Goal: Information Seeking & Learning: Check status

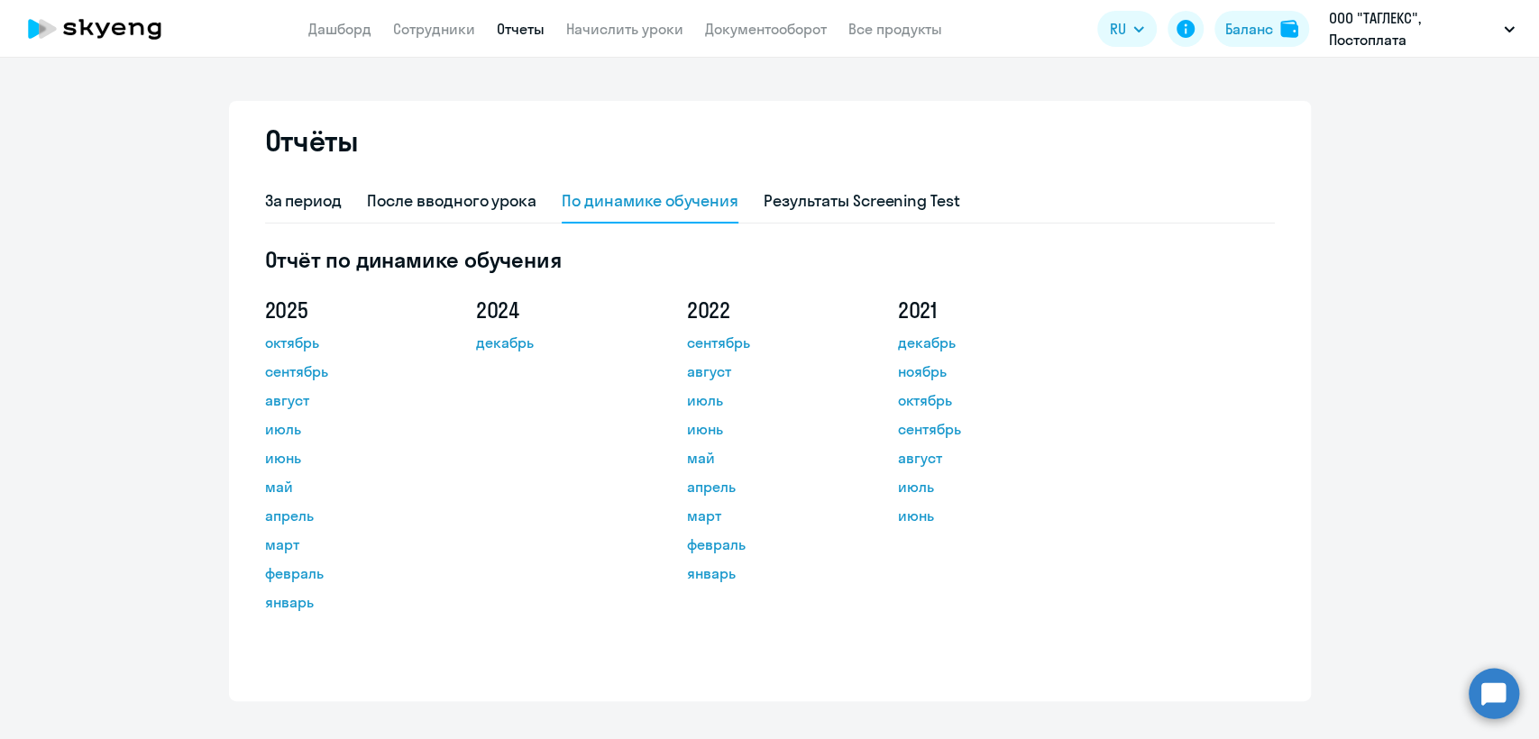
click at [463, 22] on link "Сотрудники" at bounding box center [434, 29] width 82 height 18
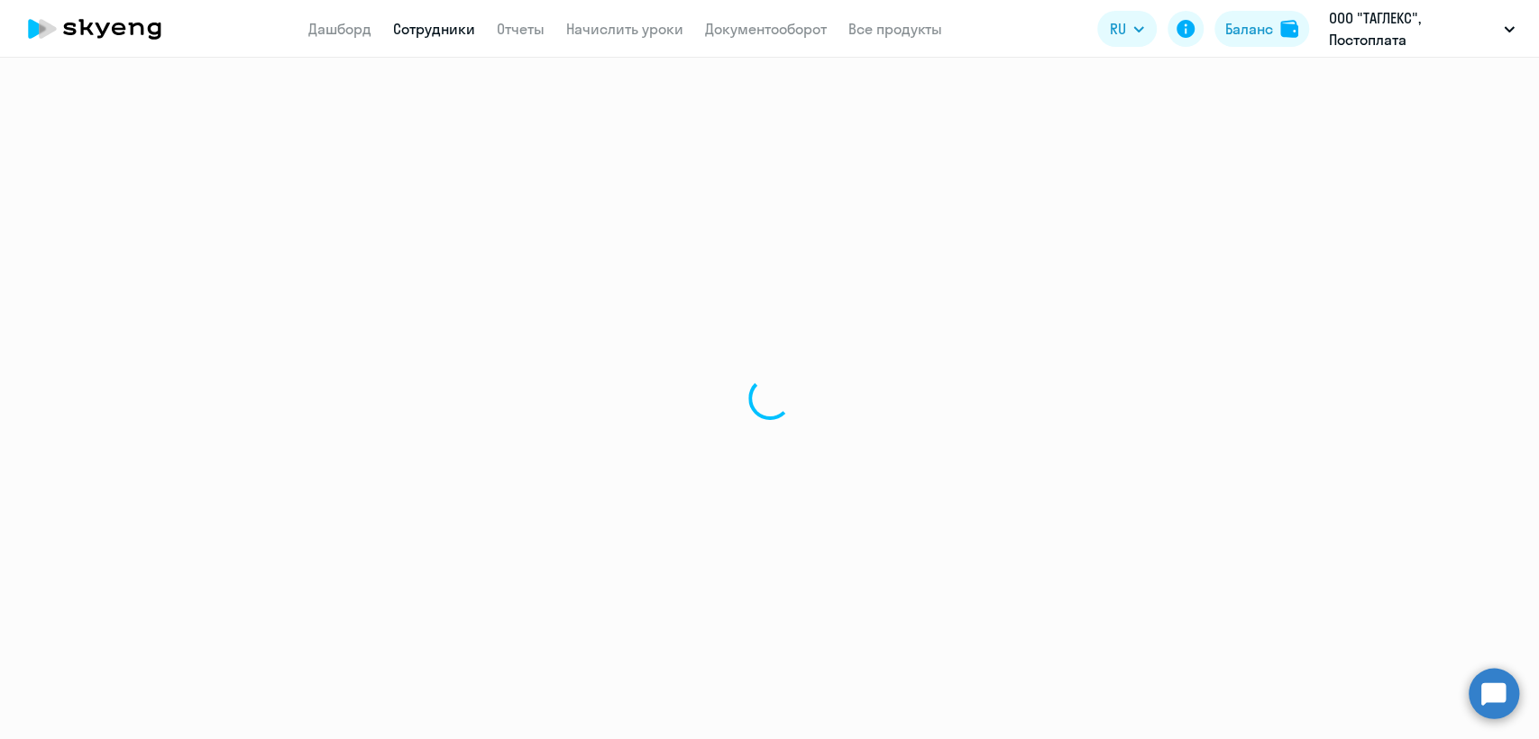
select select "30"
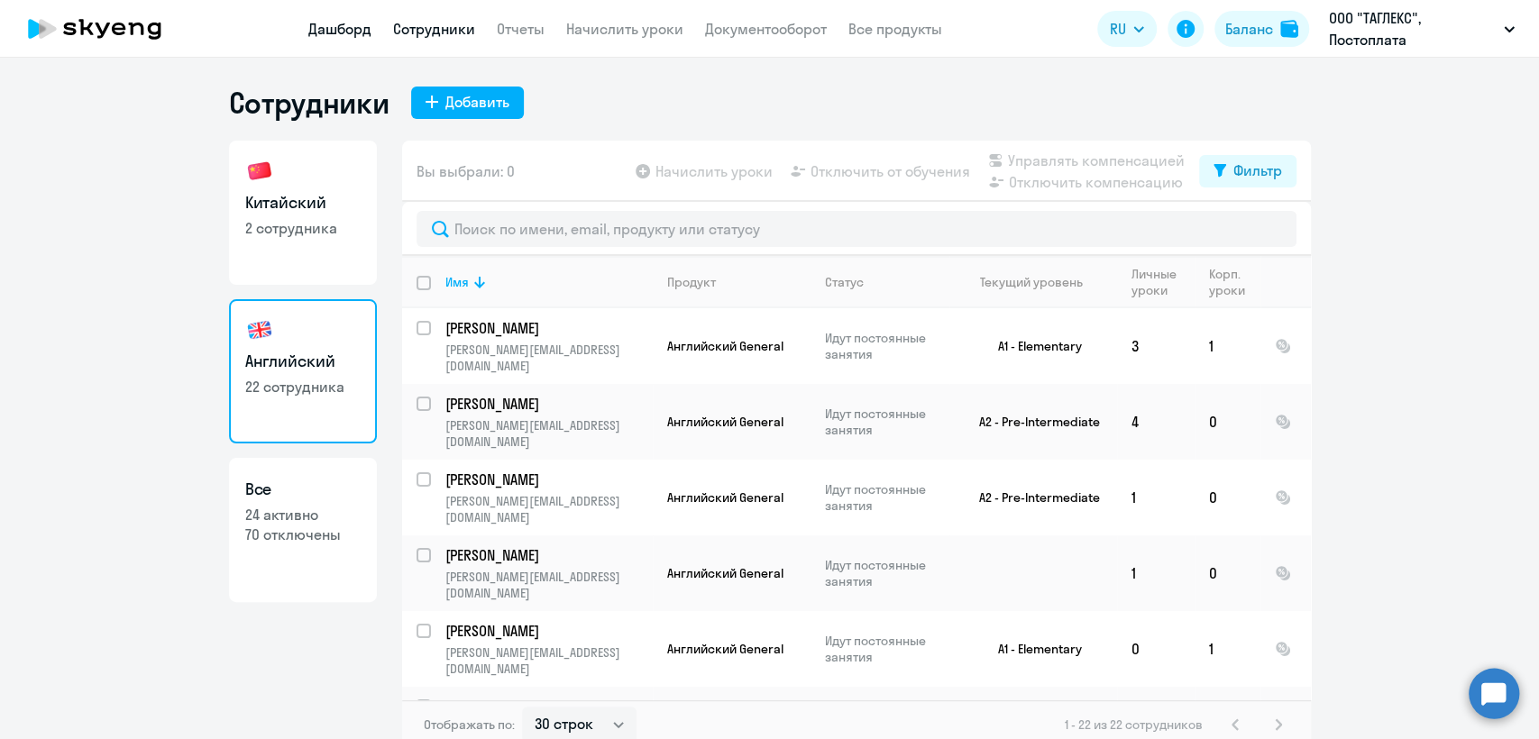
click at [334, 27] on link "Дашборд" at bounding box center [339, 29] width 63 height 18
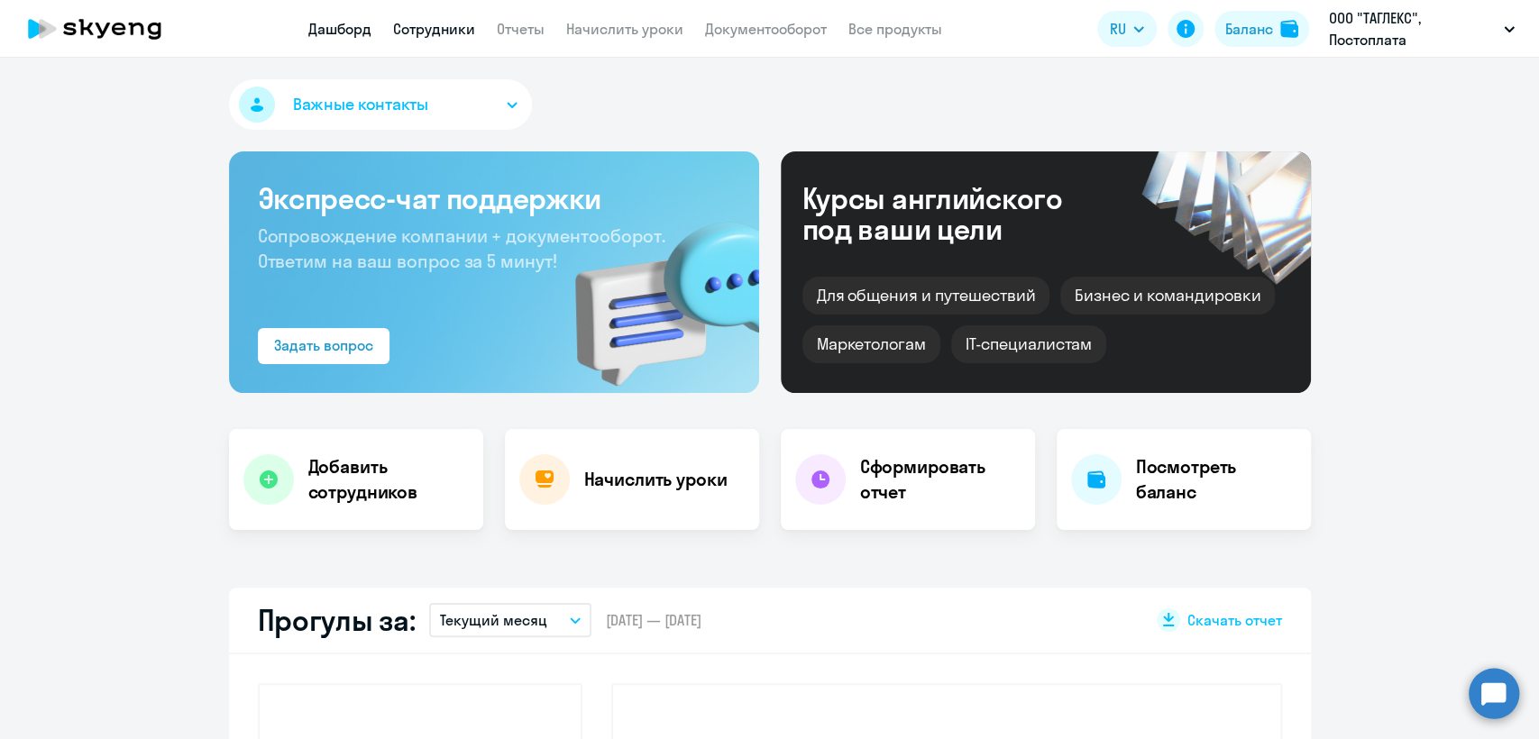
click at [418, 33] on link "Сотрудники" at bounding box center [434, 29] width 82 height 18
select select "30"
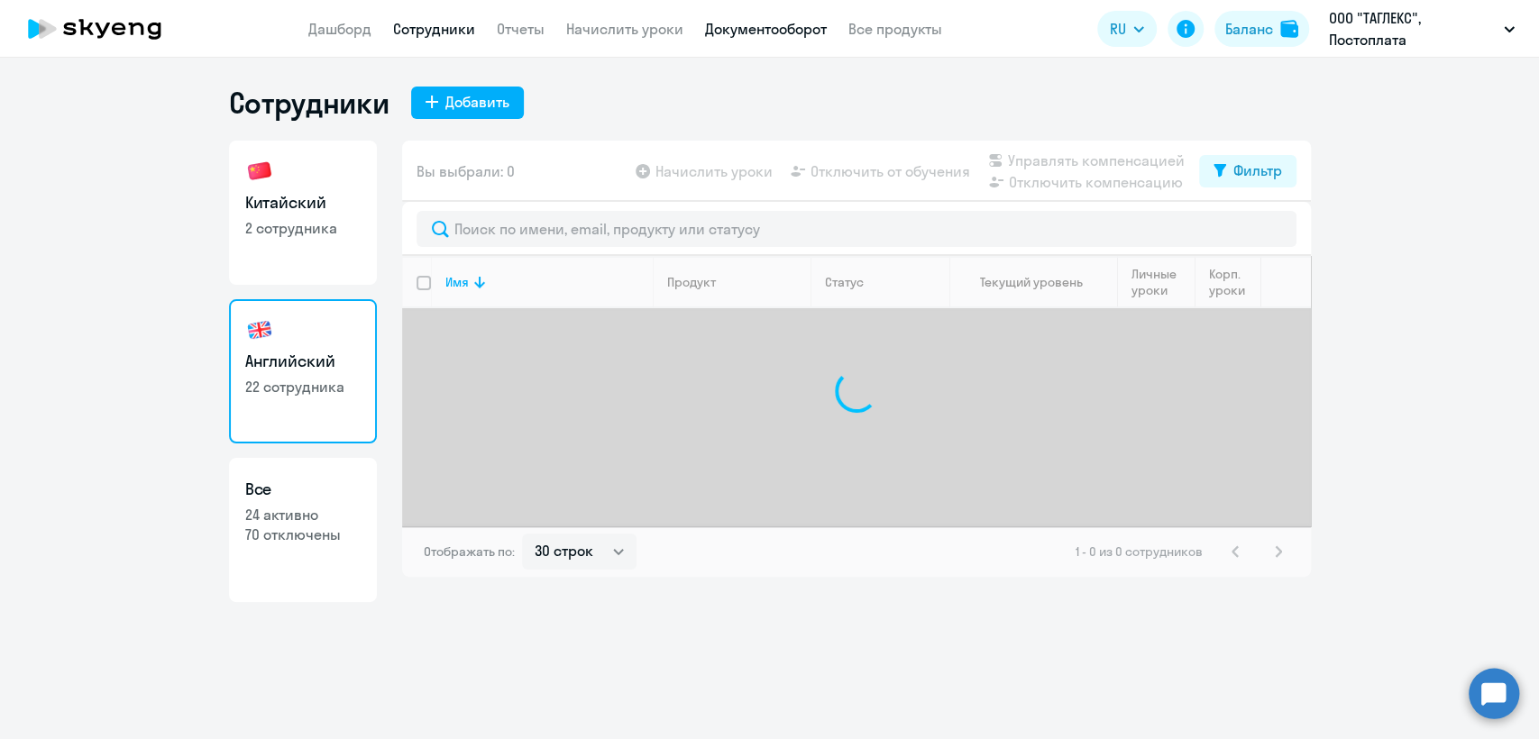
click at [754, 32] on link "Документооборот" at bounding box center [766, 29] width 122 height 18
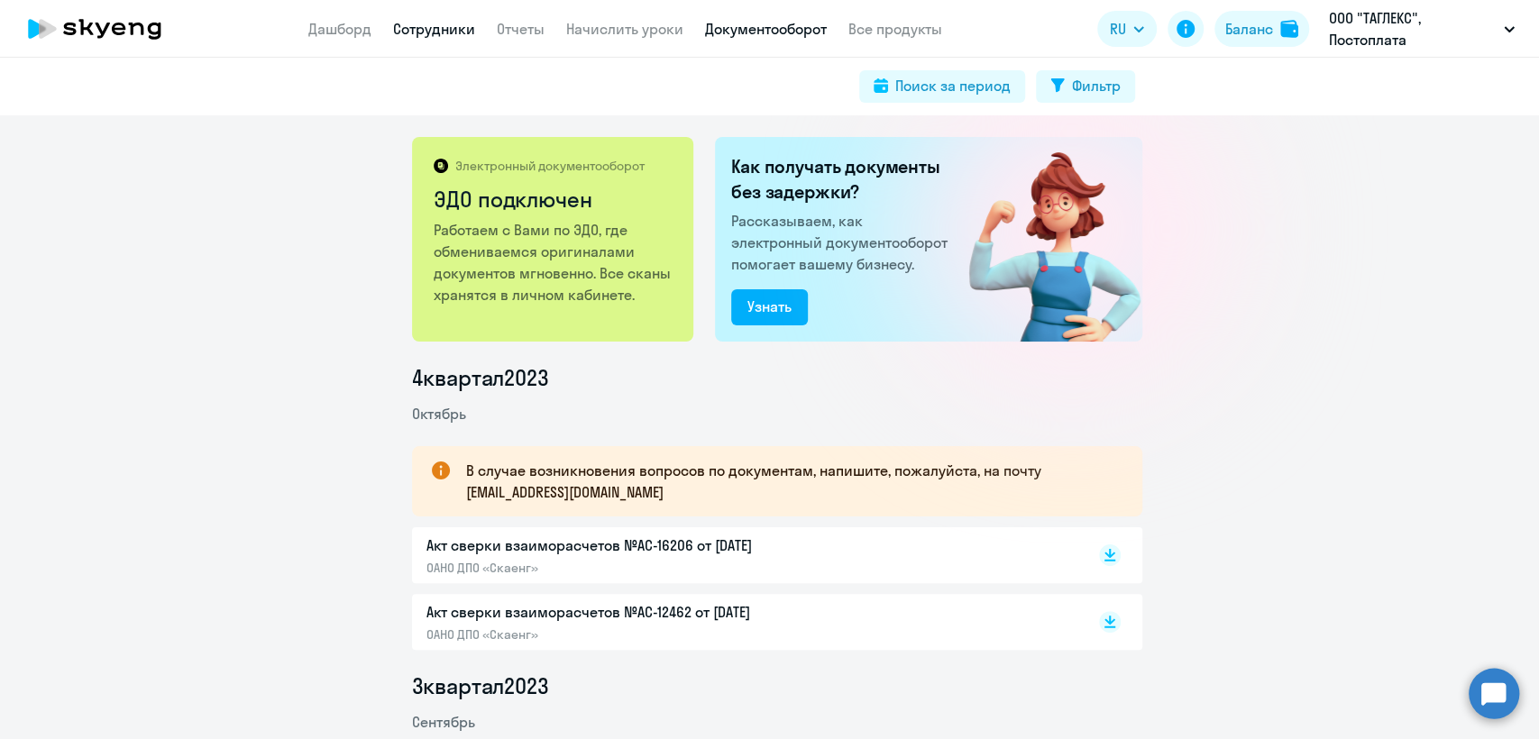
click at [444, 23] on link "Сотрудники" at bounding box center [434, 29] width 82 height 18
select select "30"
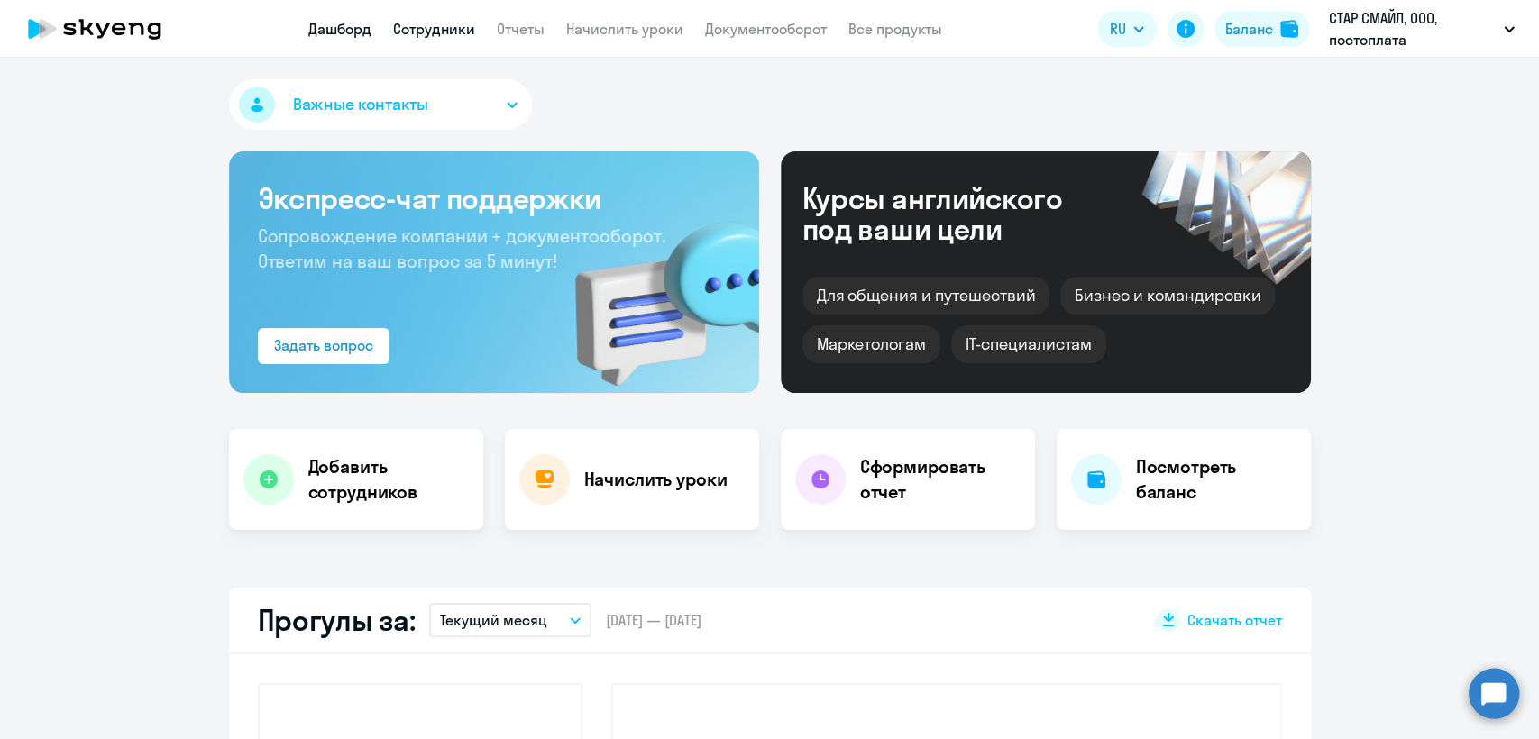
click at [468, 30] on link "Сотрудники" at bounding box center [434, 29] width 82 height 18
select select "30"
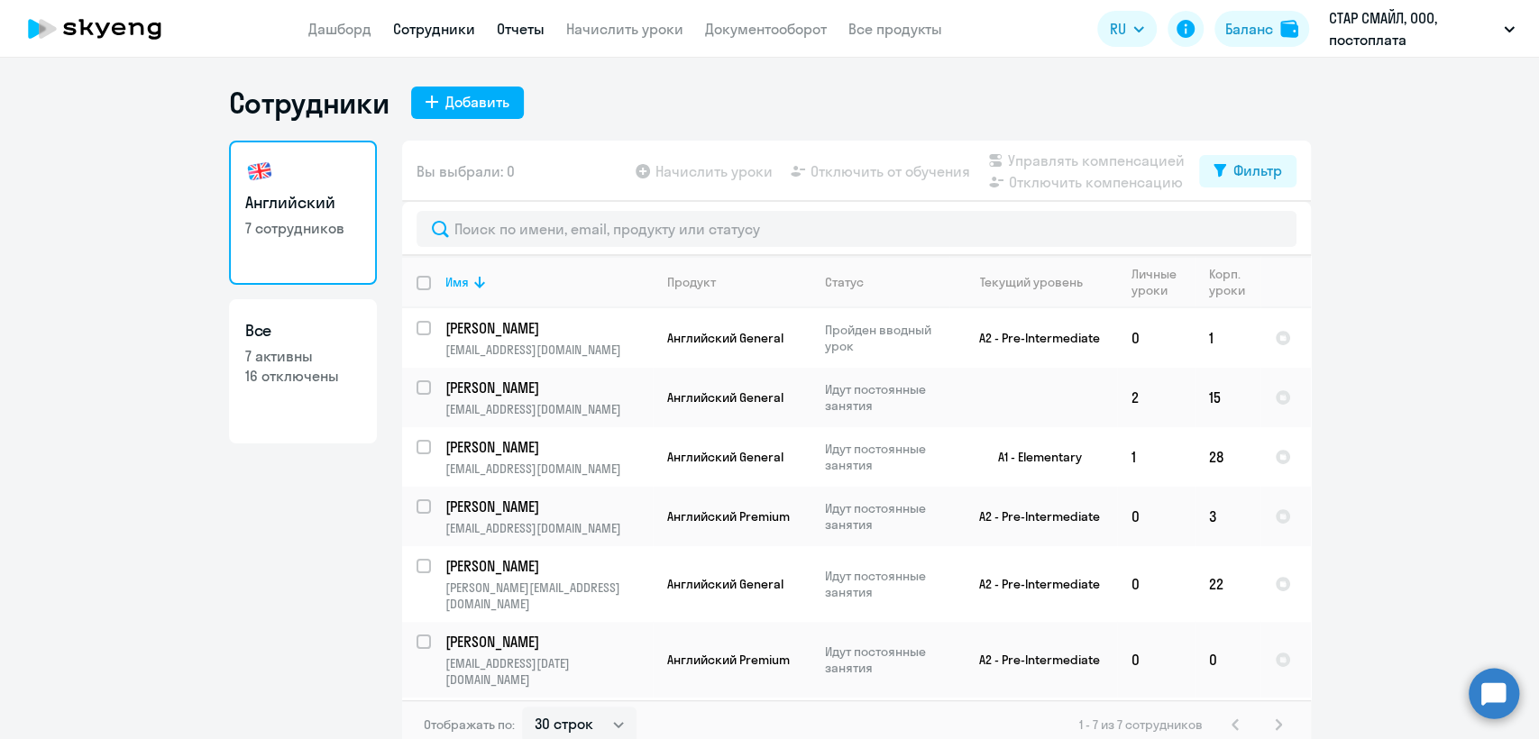
click at [518, 23] on link "Отчеты" at bounding box center [521, 29] width 48 height 18
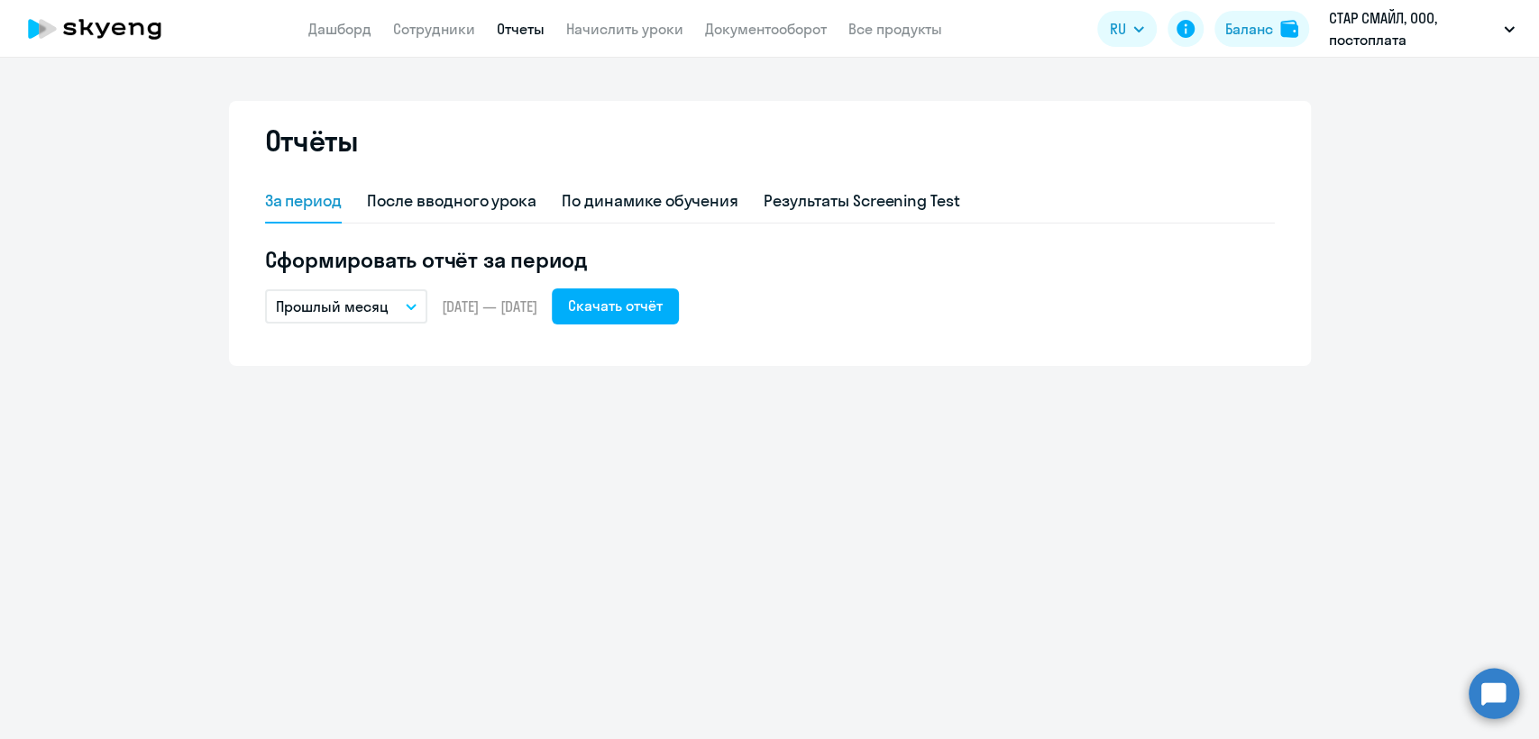
click at [356, 313] on p "Прошлый месяц" at bounding box center [332, 307] width 113 height 22
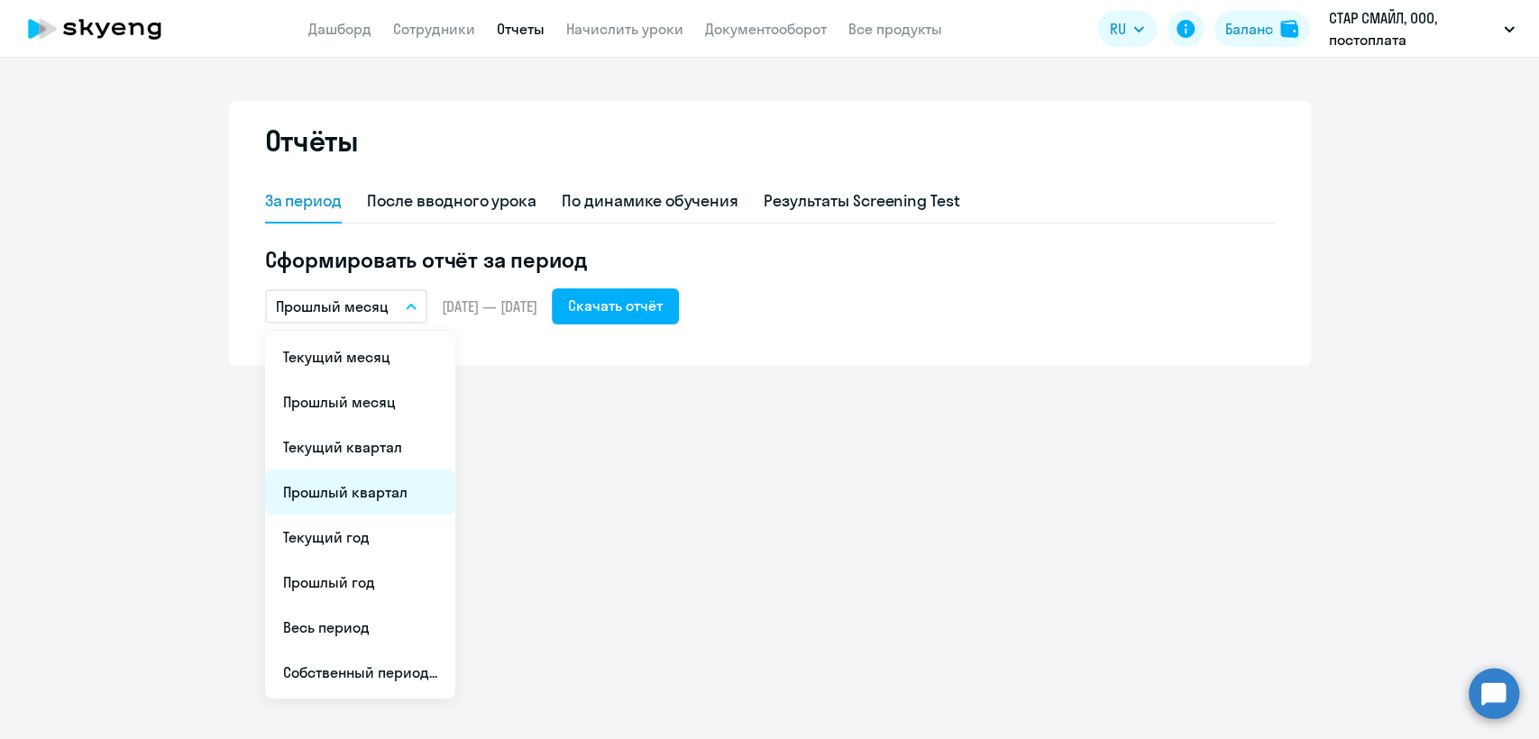
click at [377, 493] on li "Прошлый квартал" at bounding box center [360, 492] width 190 height 45
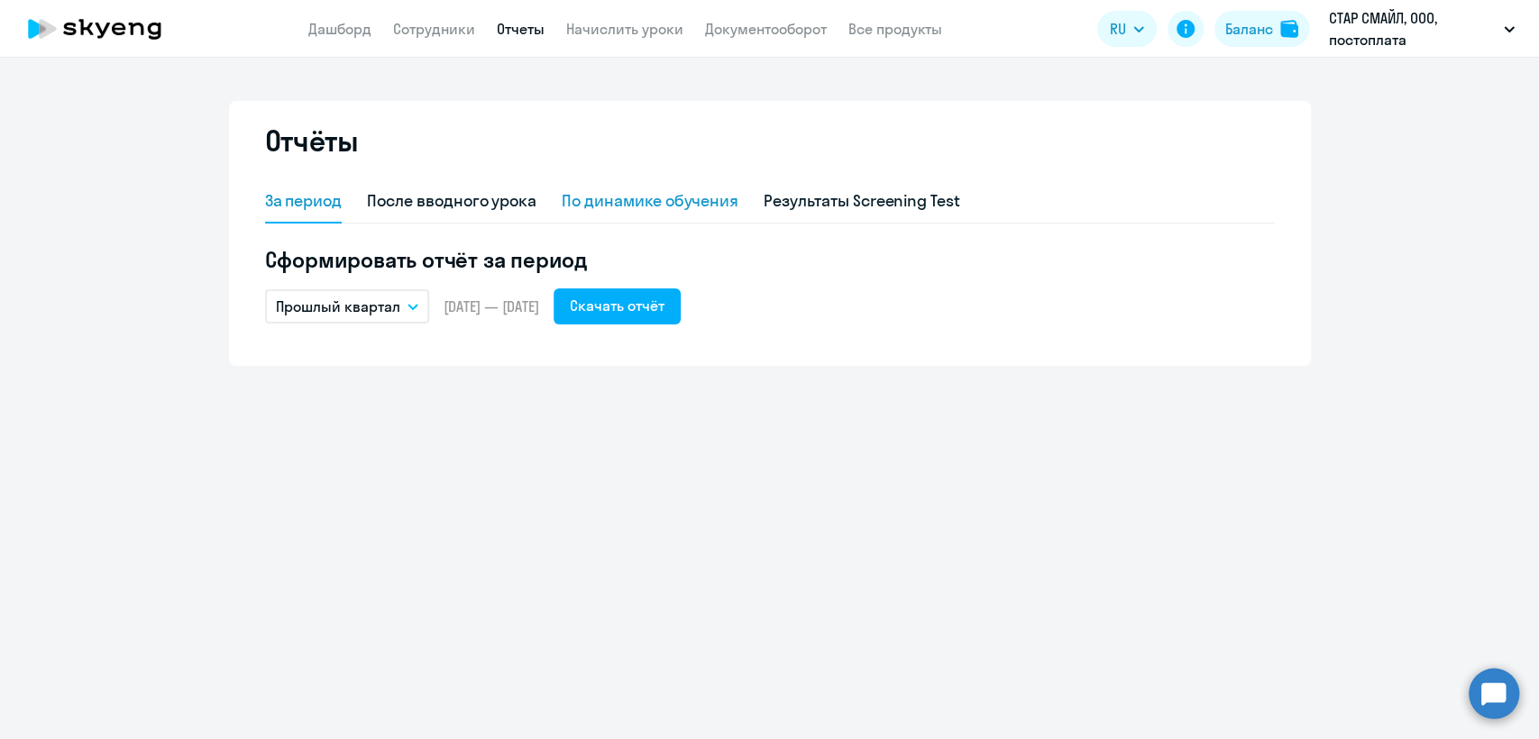
click at [620, 191] on div "По динамике обучения" at bounding box center [650, 200] width 177 height 23
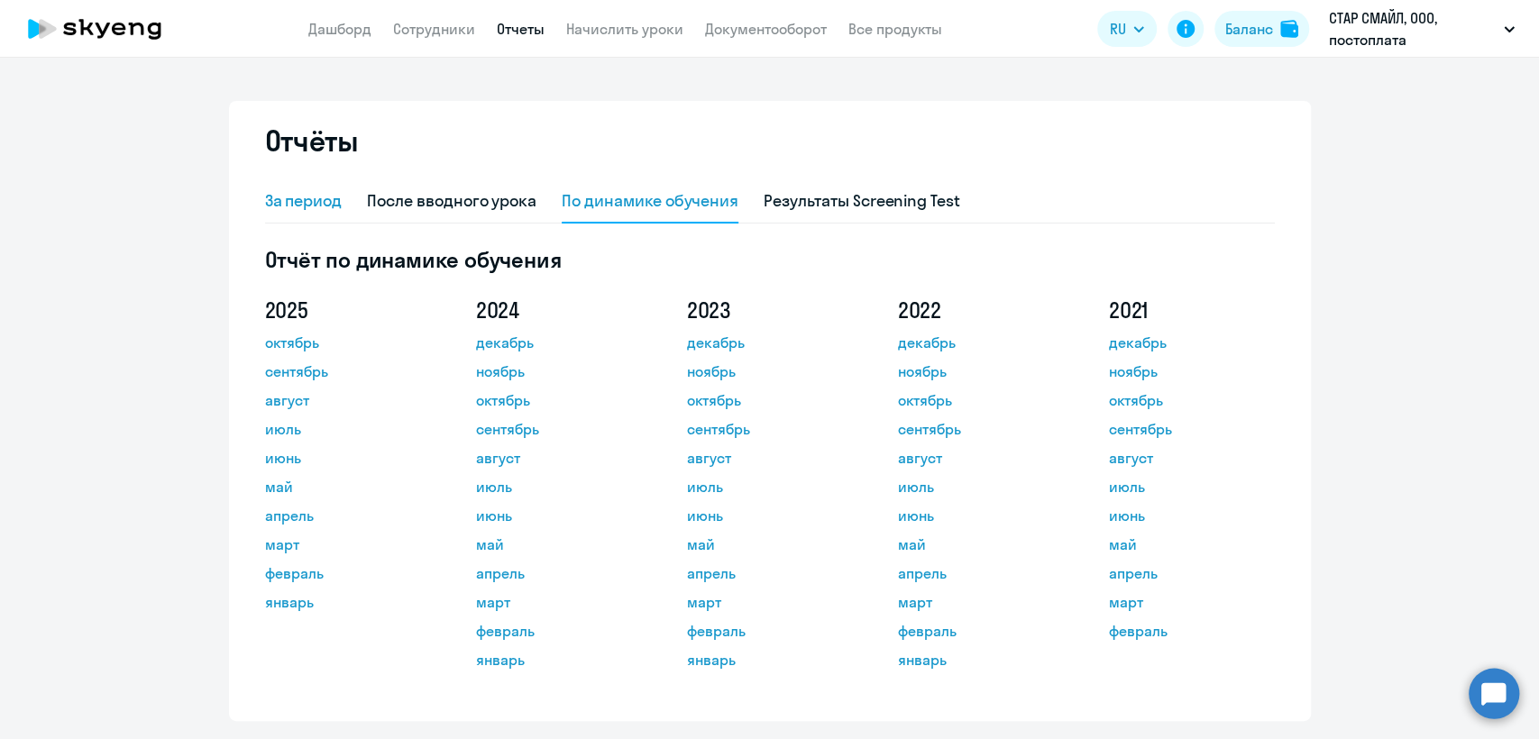
click at [295, 202] on div "За период" at bounding box center [304, 200] width 78 height 23
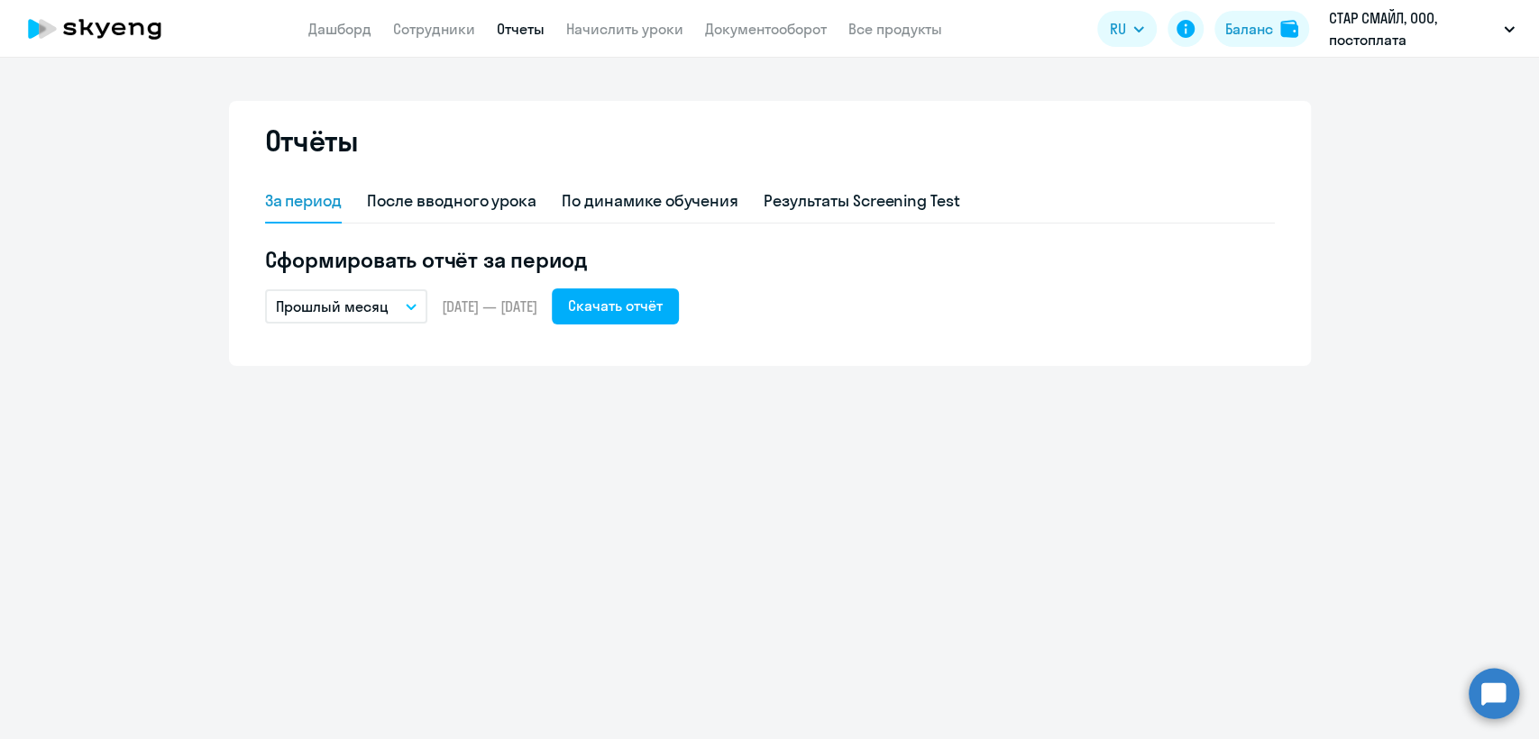
click at [374, 305] on p "Прошлый месяц" at bounding box center [332, 307] width 113 height 22
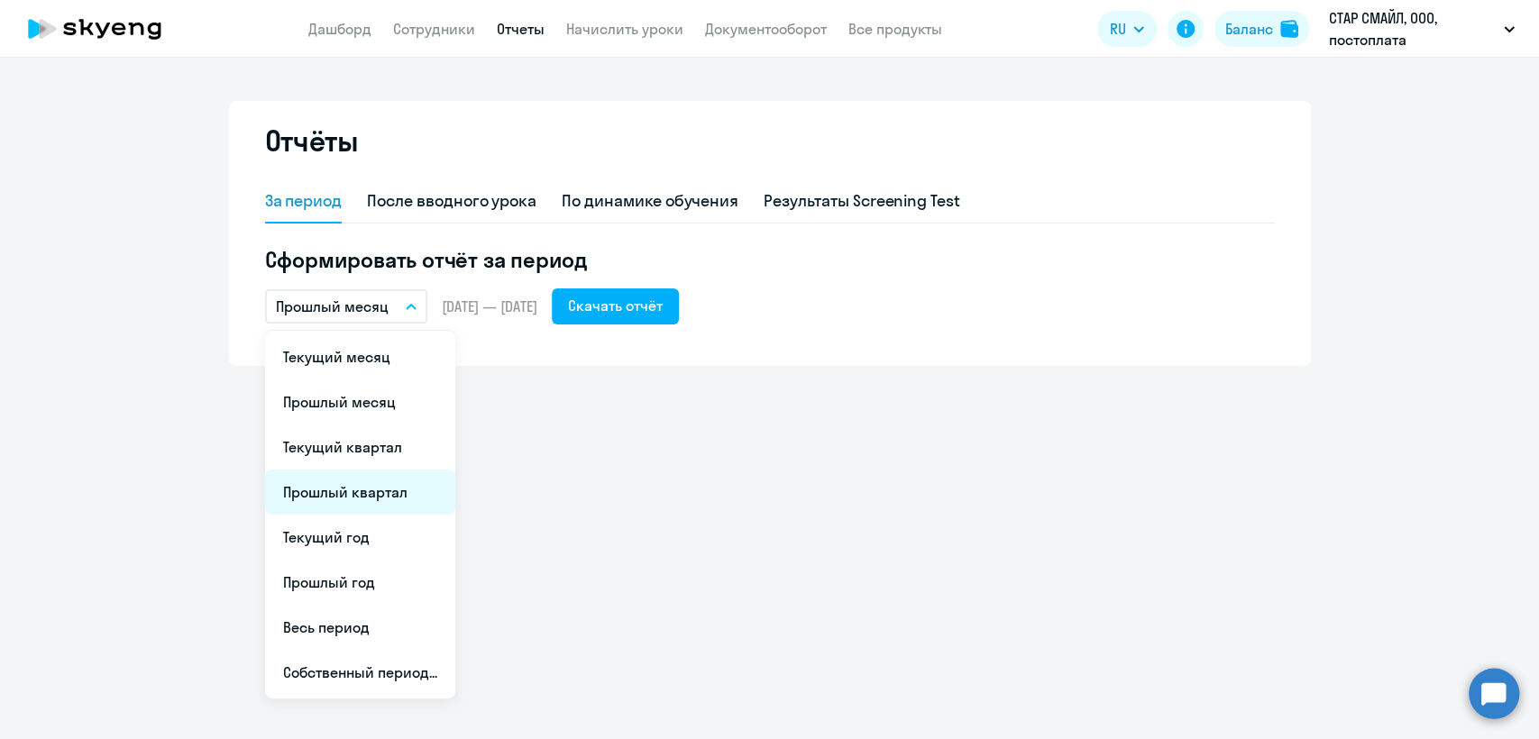
click at [383, 478] on li "Прошлый квартал" at bounding box center [360, 492] width 190 height 45
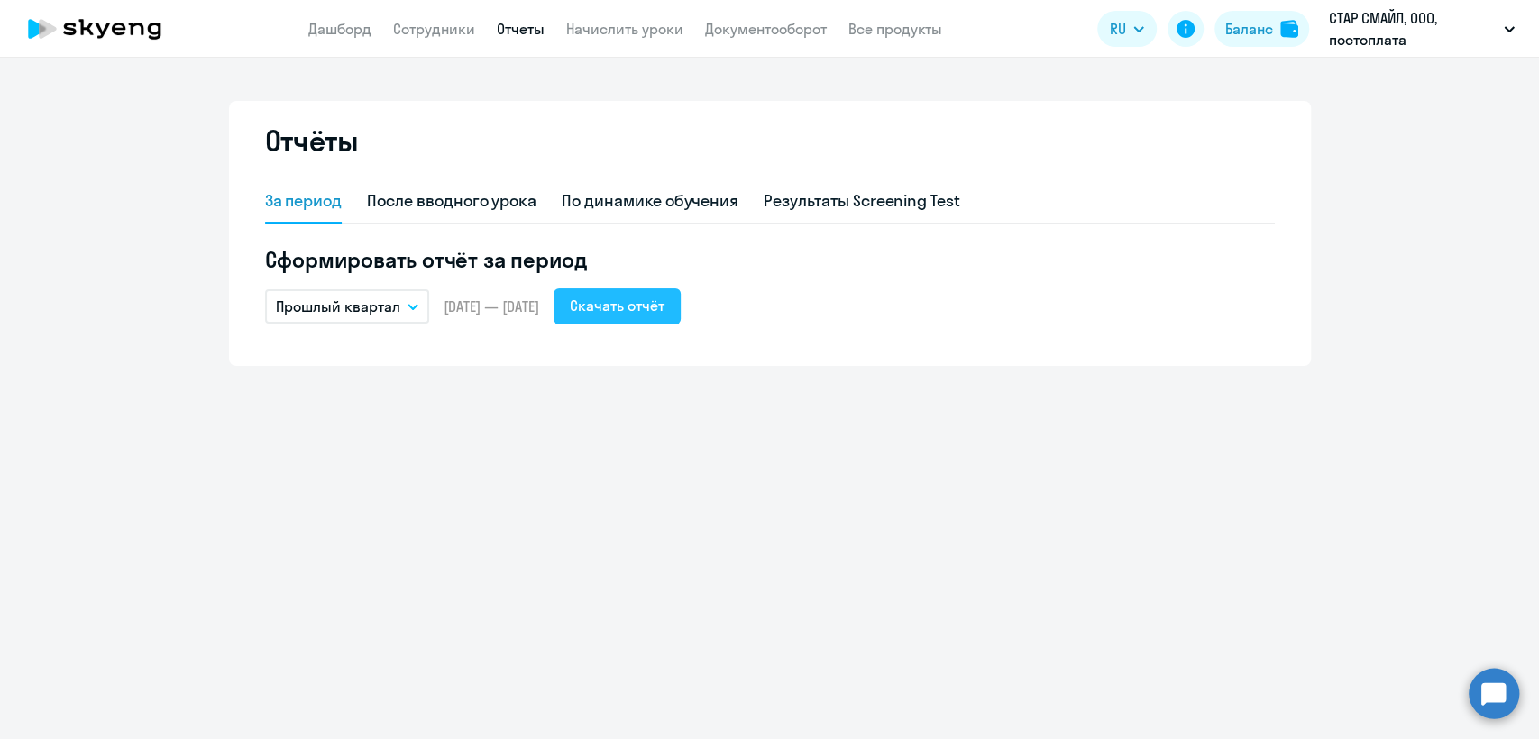
click at [665, 304] on div "Скачать отчёт" at bounding box center [617, 306] width 95 height 22
click at [665, 307] on div "Скачать отчёт" at bounding box center [617, 306] width 95 height 22
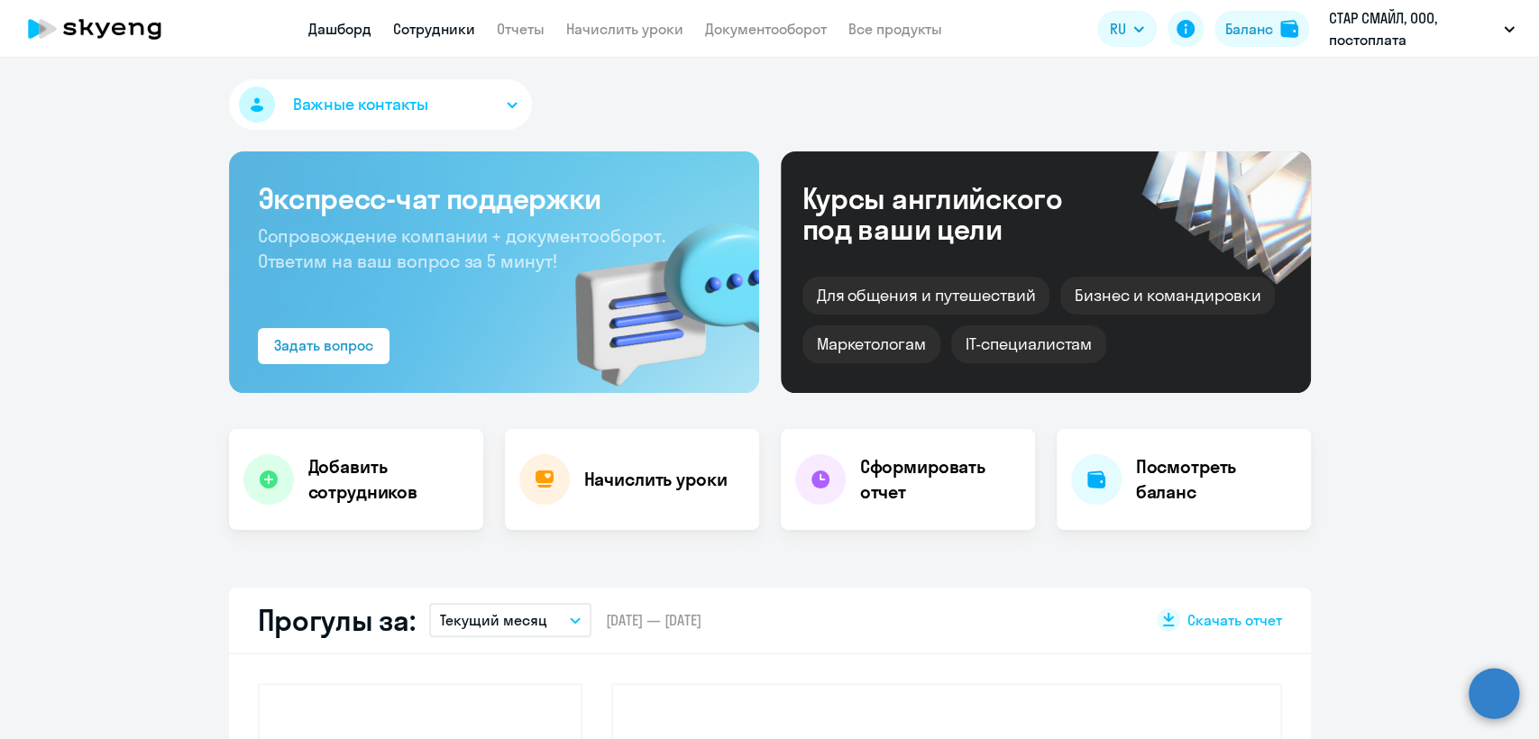
click at [436, 25] on link "Сотрудники" at bounding box center [434, 29] width 82 height 18
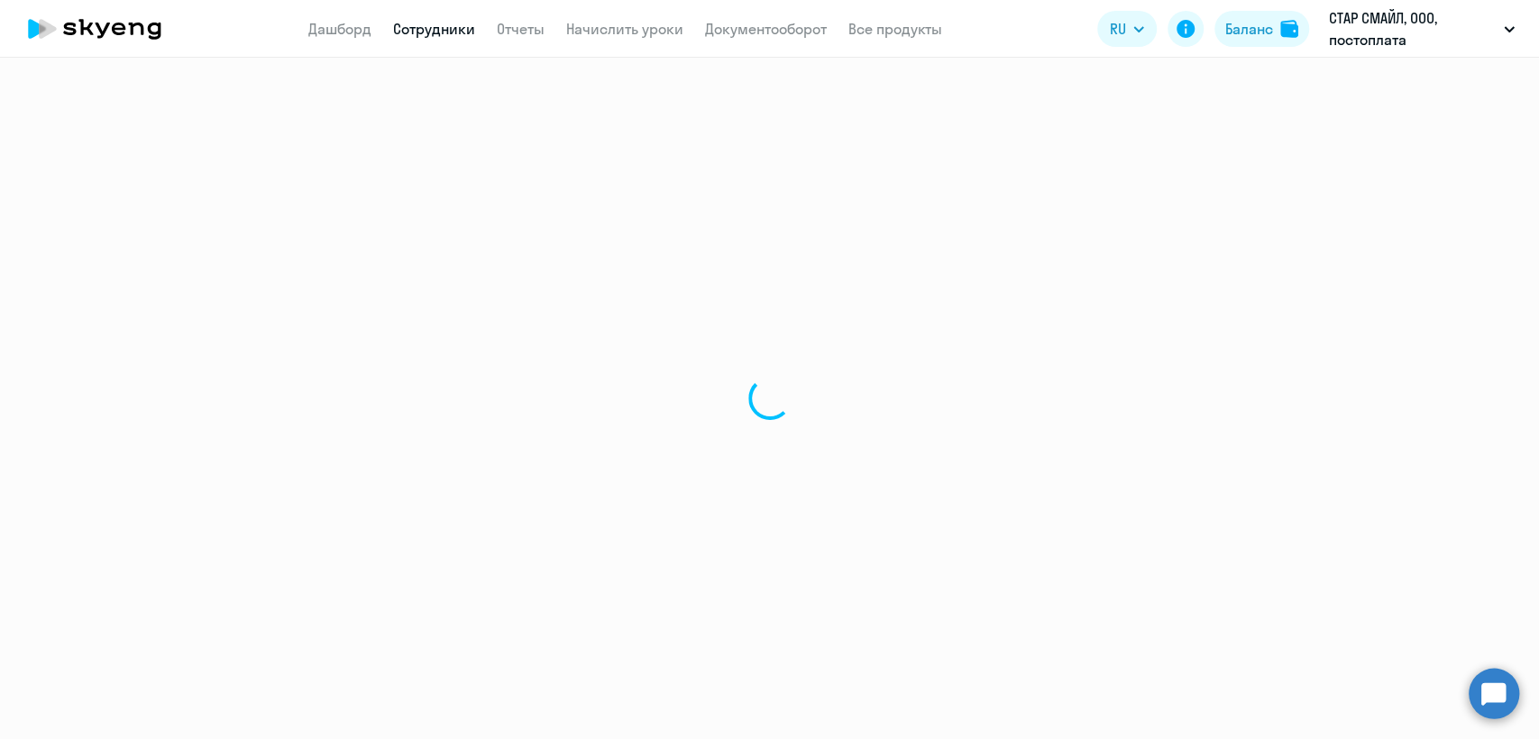
select select "30"
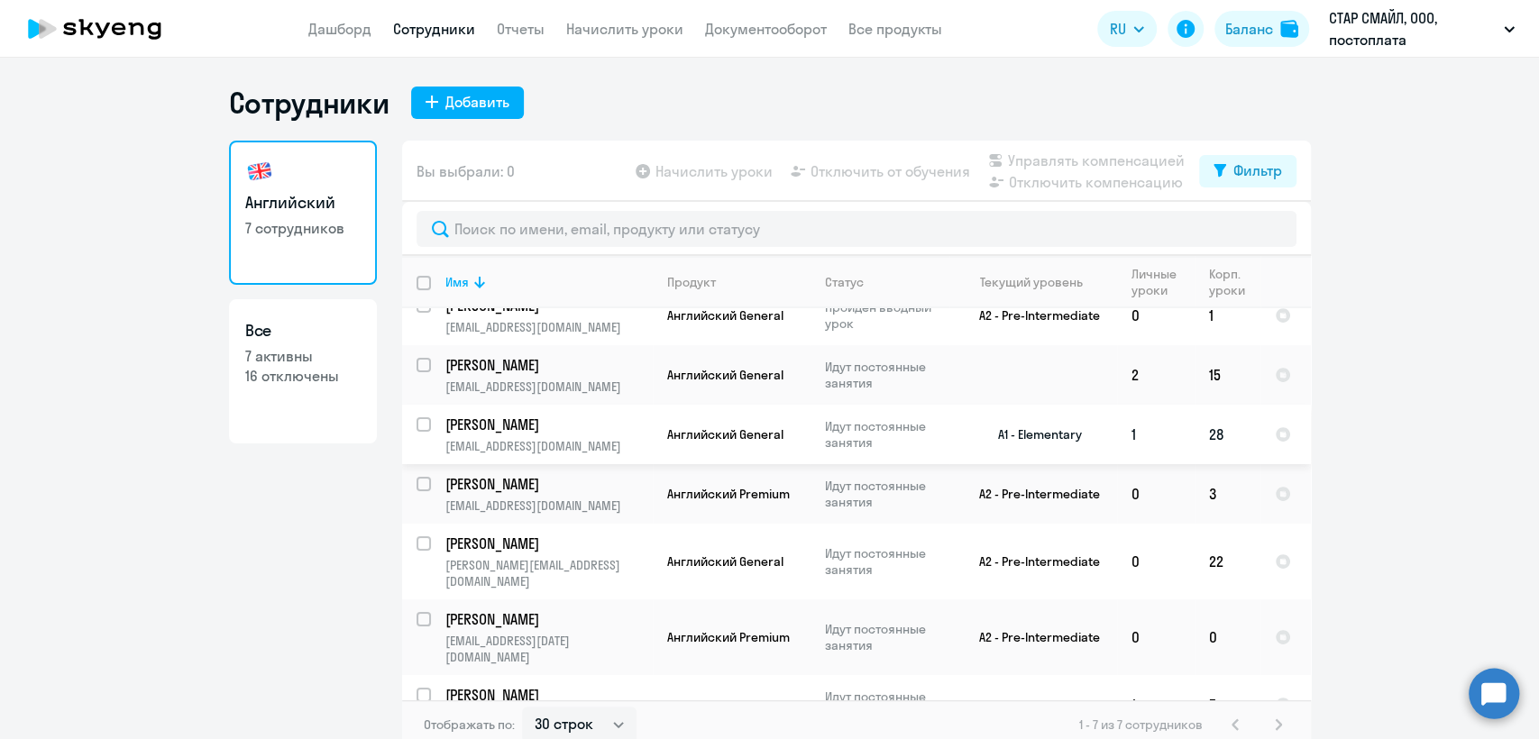
scroll to position [23, 0]
click at [335, 359] on p "7 активны" at bounding box center [302, 356] width 115 height 20
select select "30"
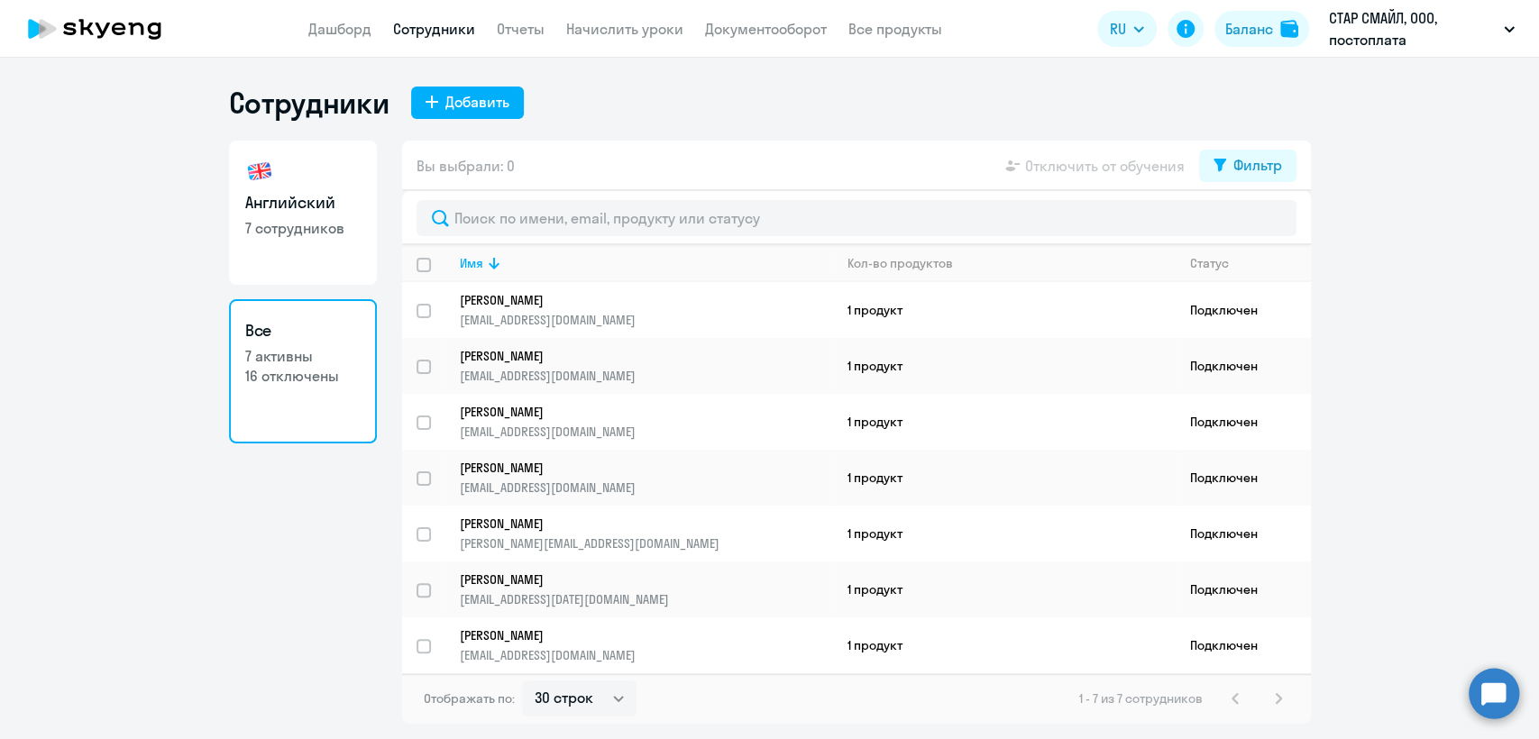
click at [304, 247] on link "Английский 7 сотрудников" at bounding box center [303, 213] width 148 height 144
select select "30"
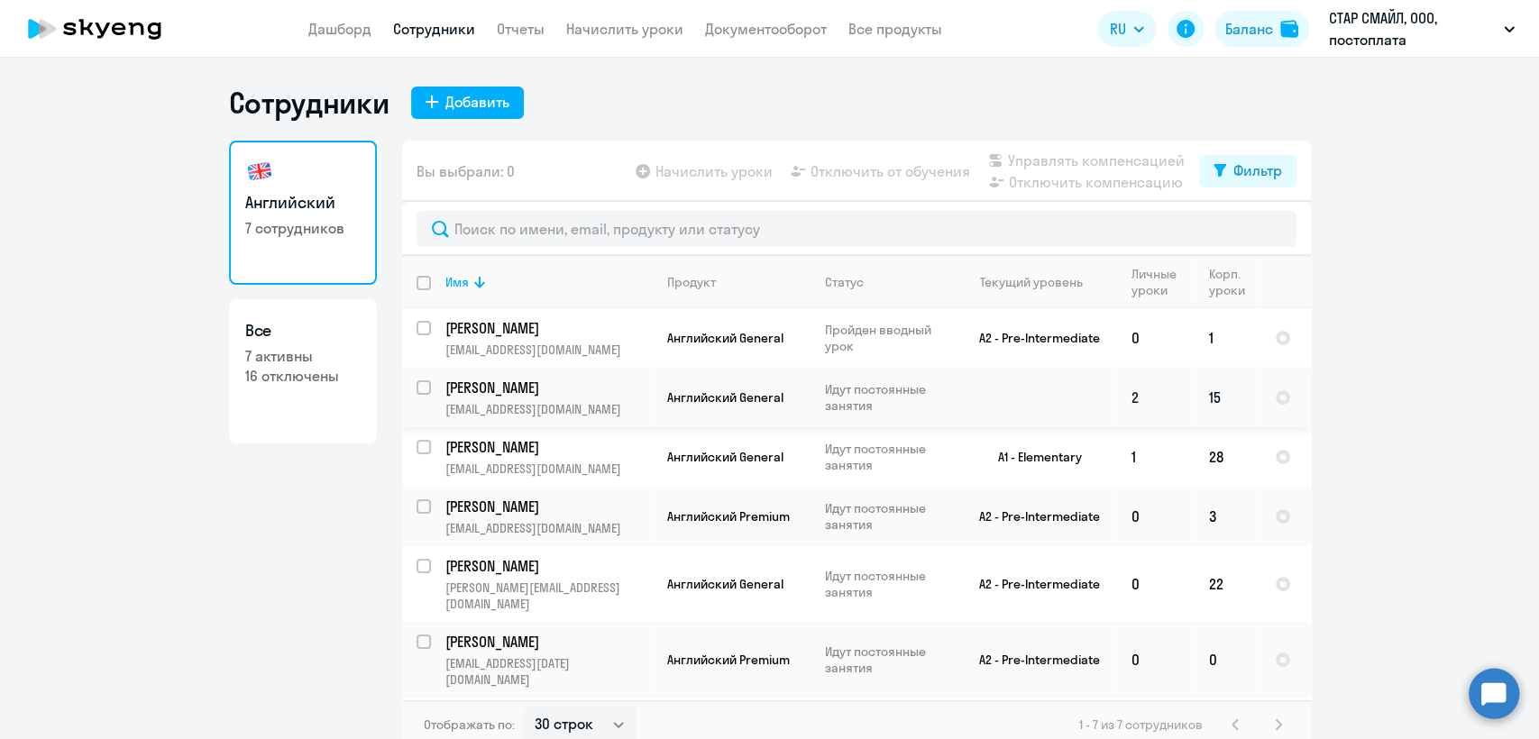
click at [777, 416] on td "Английский General" at bounding box center [732, 398] width 158 height 60
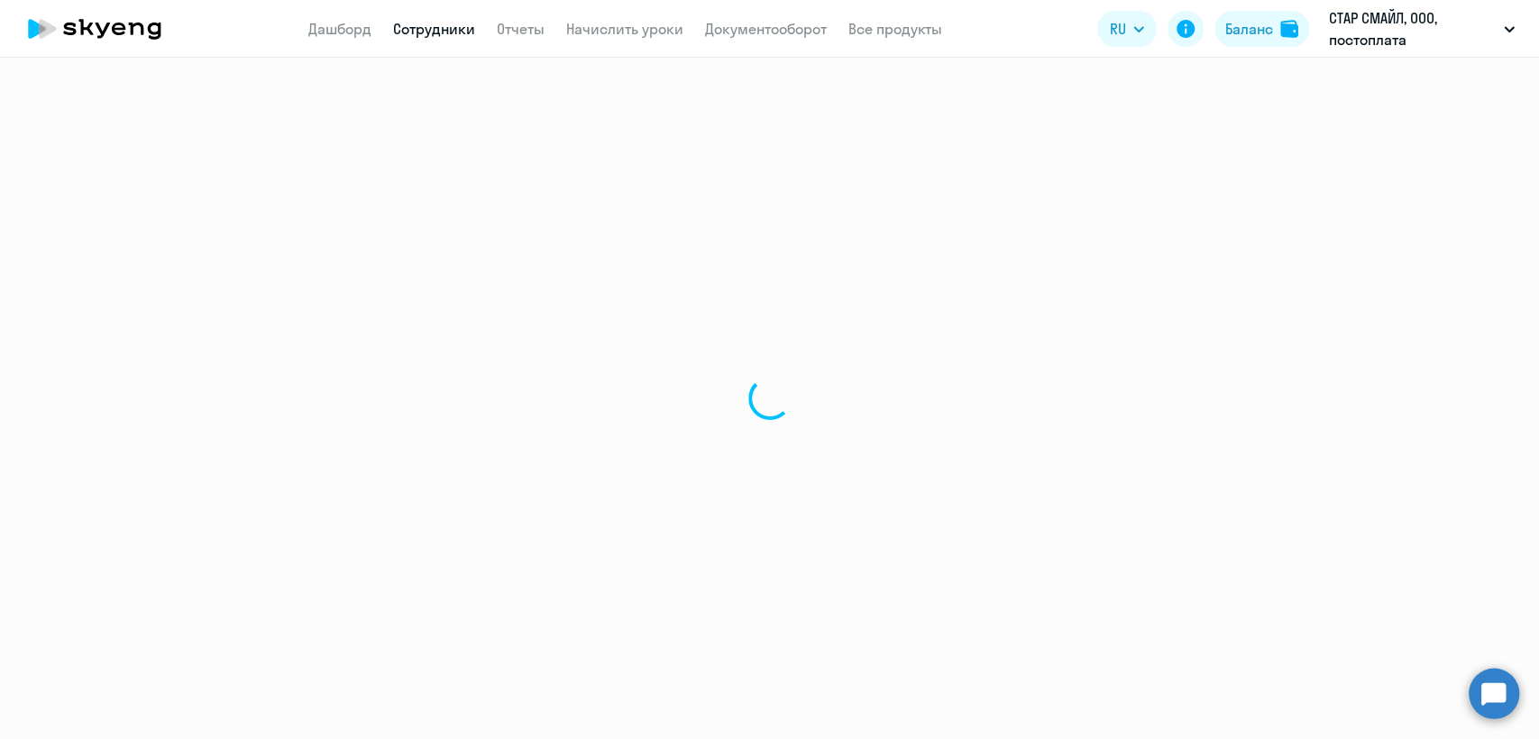
select select "english"
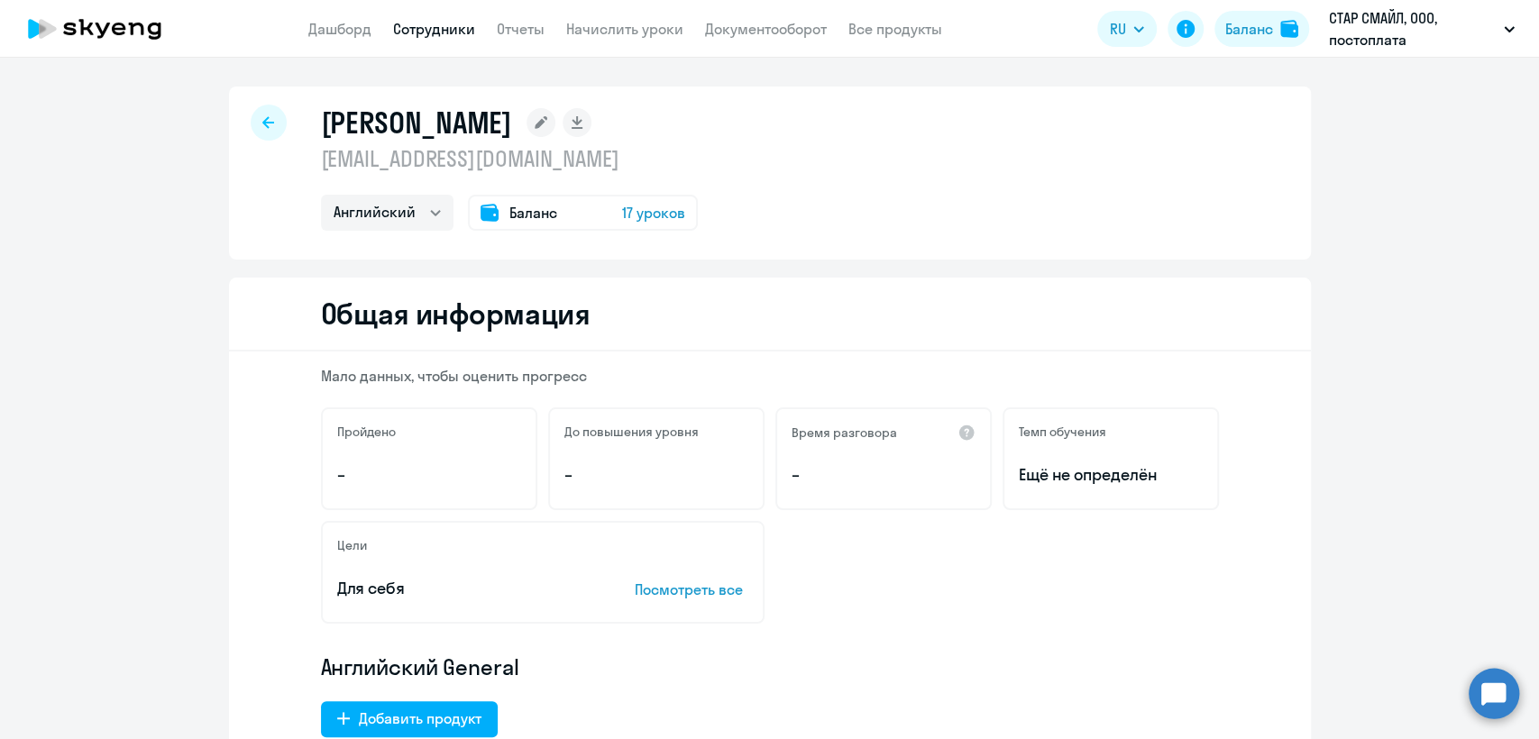
click at [463, 151] on p "viki14.po@gmail.com" at bounding box center [509, 158] width 377 height 29
copy p "viki14.po@gmail.com"
click at [445, 38] on link "Сотрудники" at bounding box center [434, 29] width 82 height 18
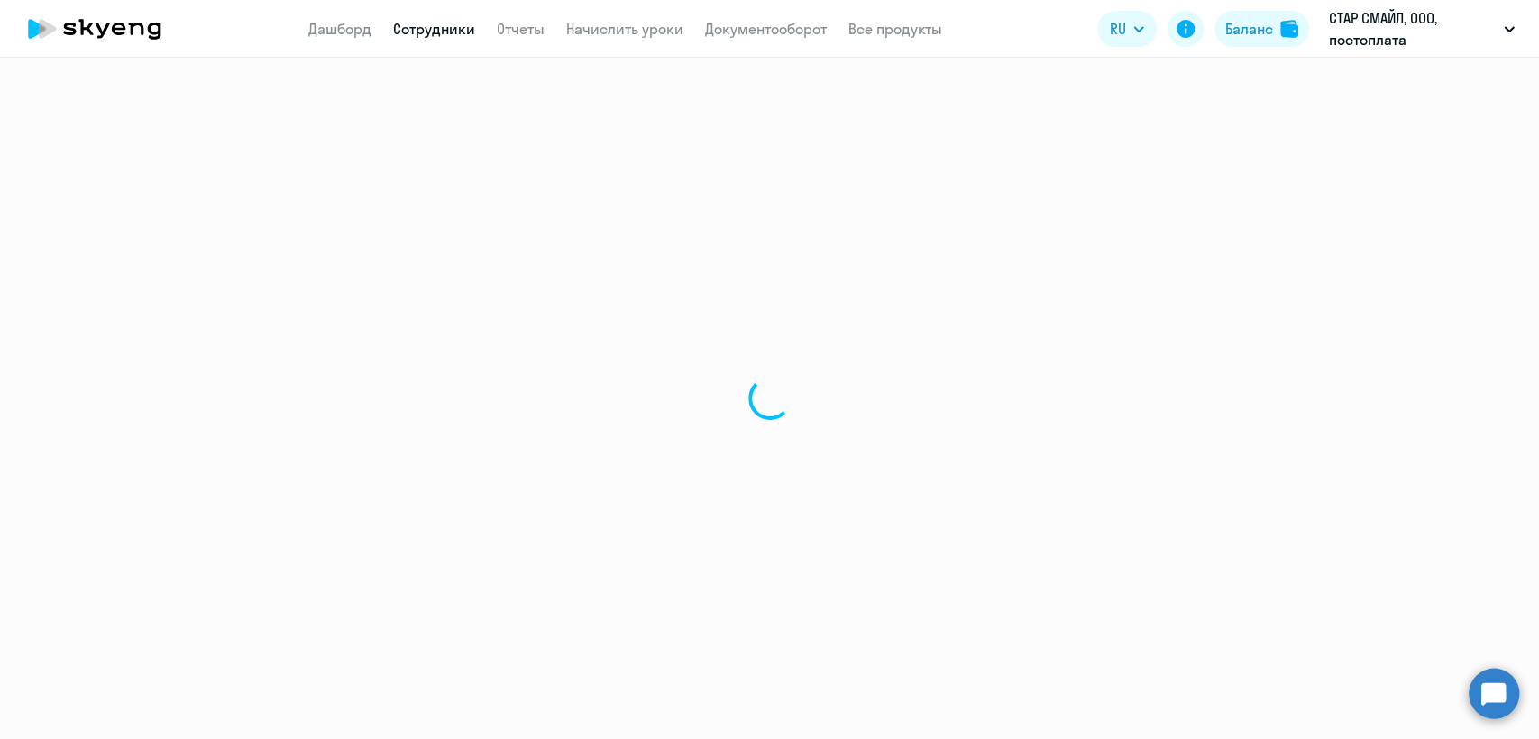
select select "30"
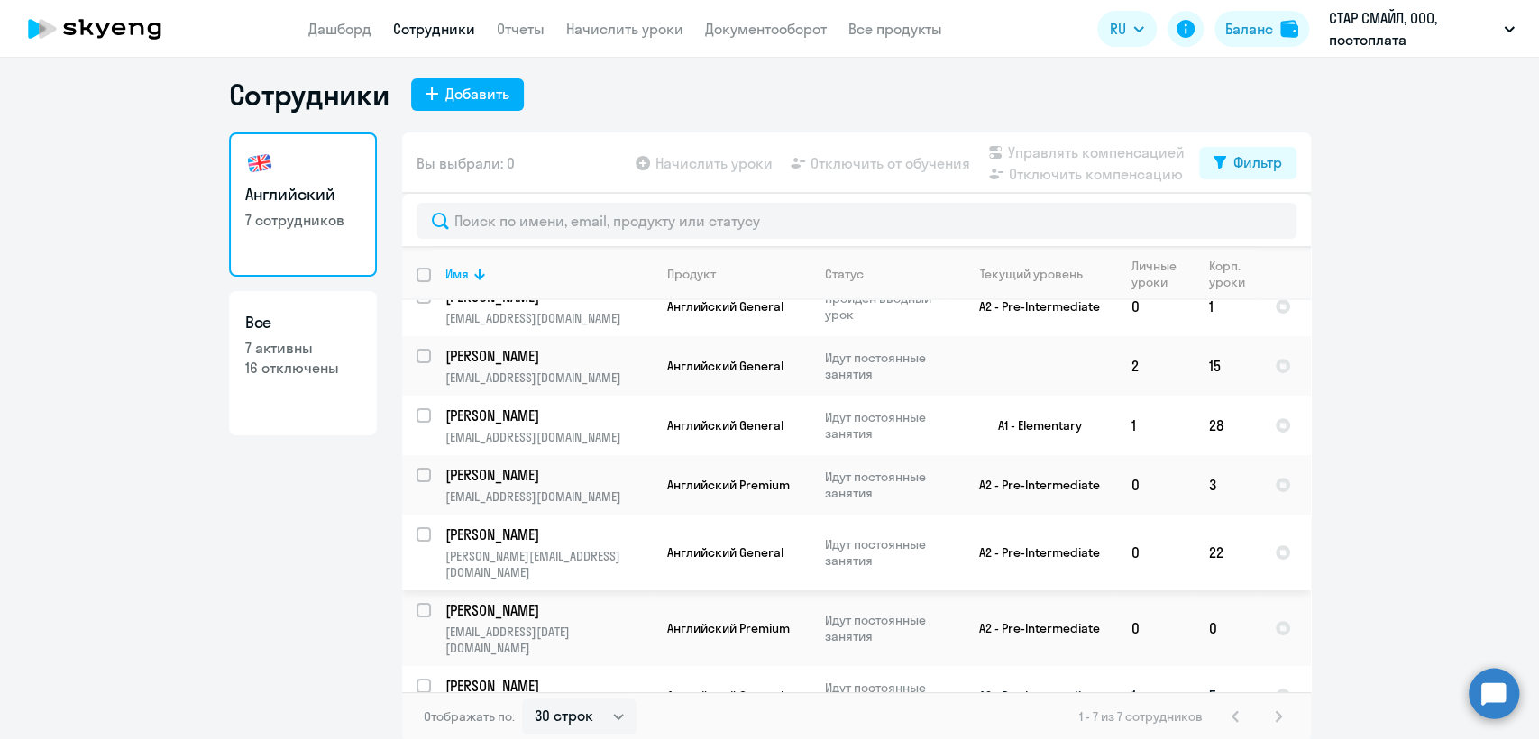
scroll to position [11, 0]
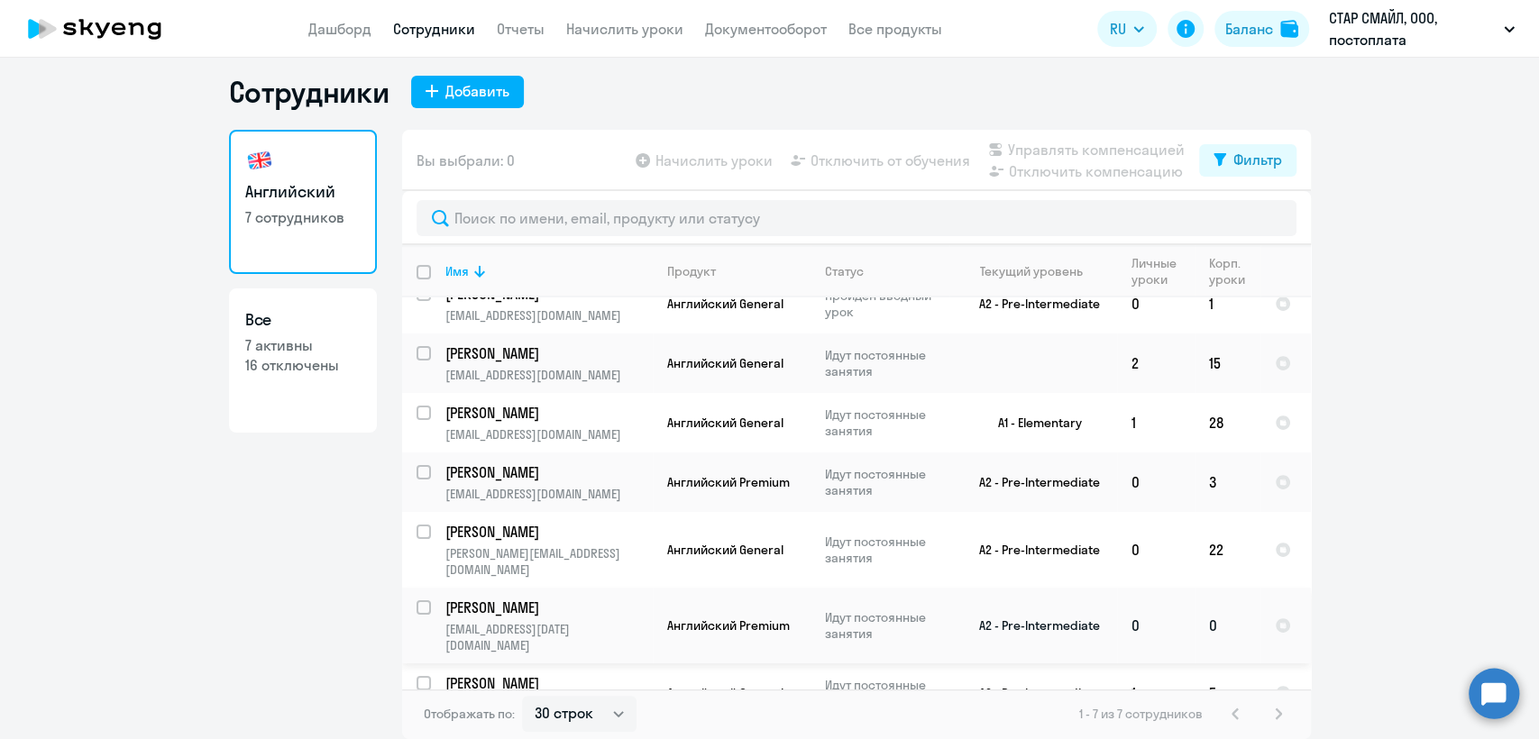
click at [870, 610] on p "Идут постоянные занятия" at bounding box center [887, 626] width 124 height 32
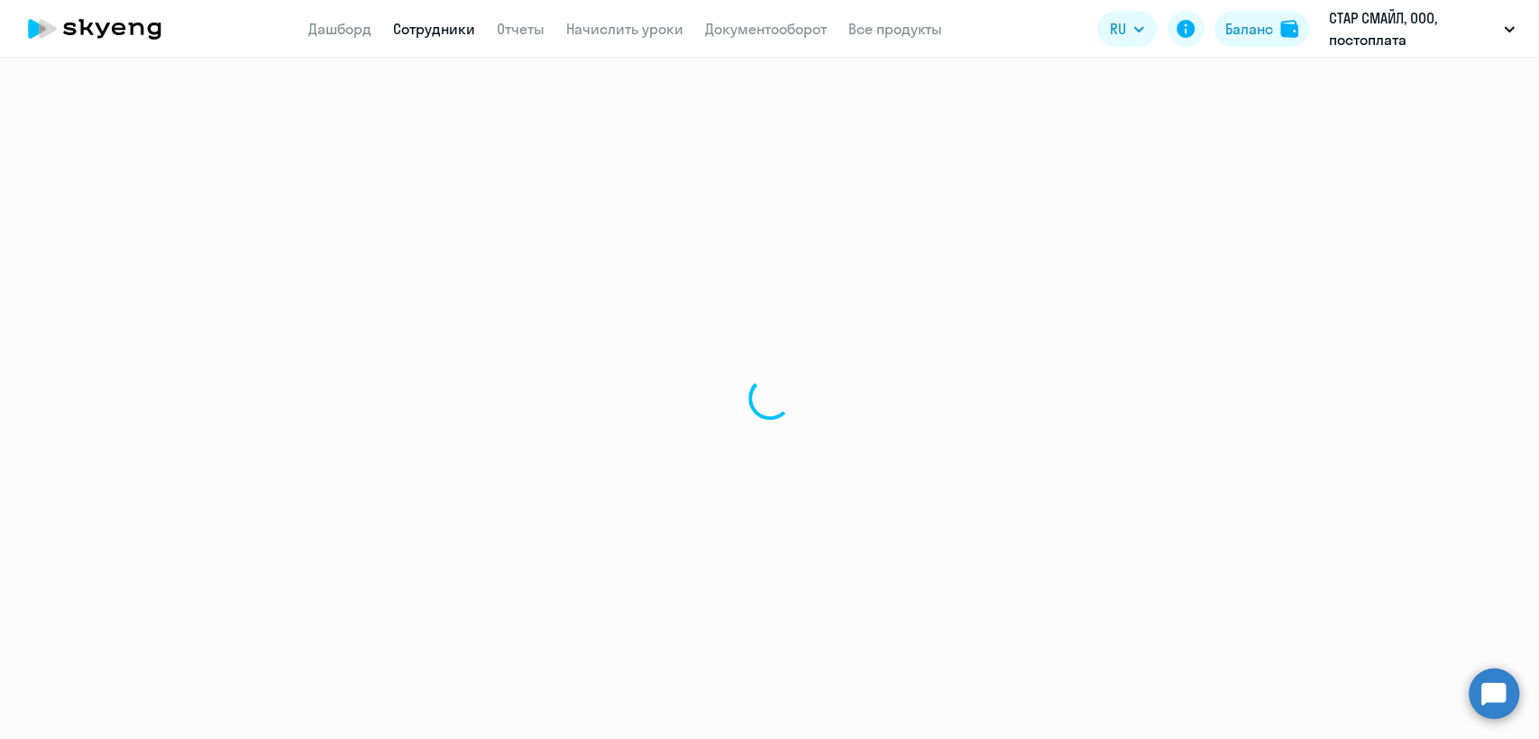
select select "english"
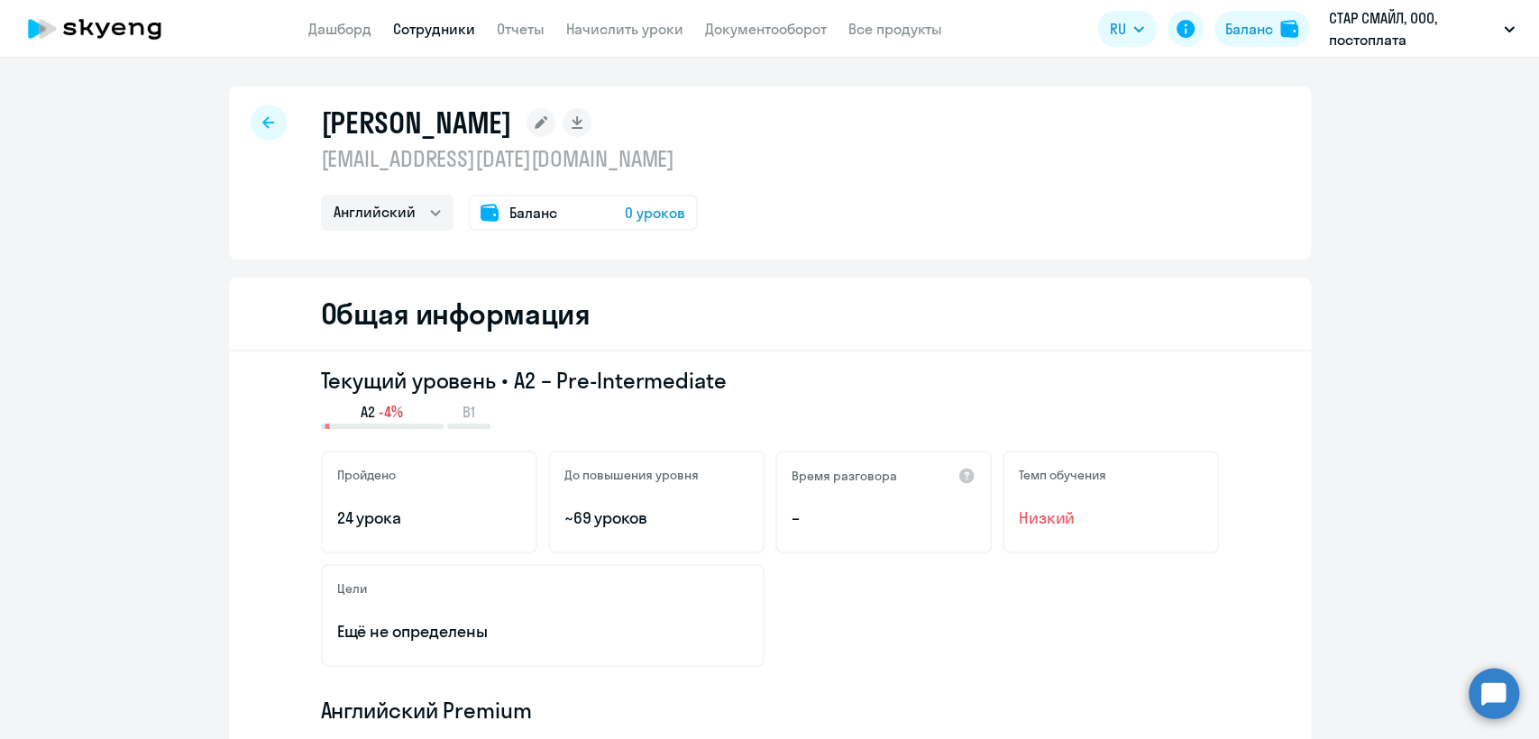
click at [509, 157] on p "[EMAIL_ADDRESS][DATE][DOMAIN_NAME]" at bounding box center [509, 158] width 377 height 29
copy p "[EMAIL_ADDRESS][DATE][DOMAIN_NAME]"
click at [399, 38] on app-menu-item-link "Сотрудники" at bounding box center [434, 29] width 82 height 23
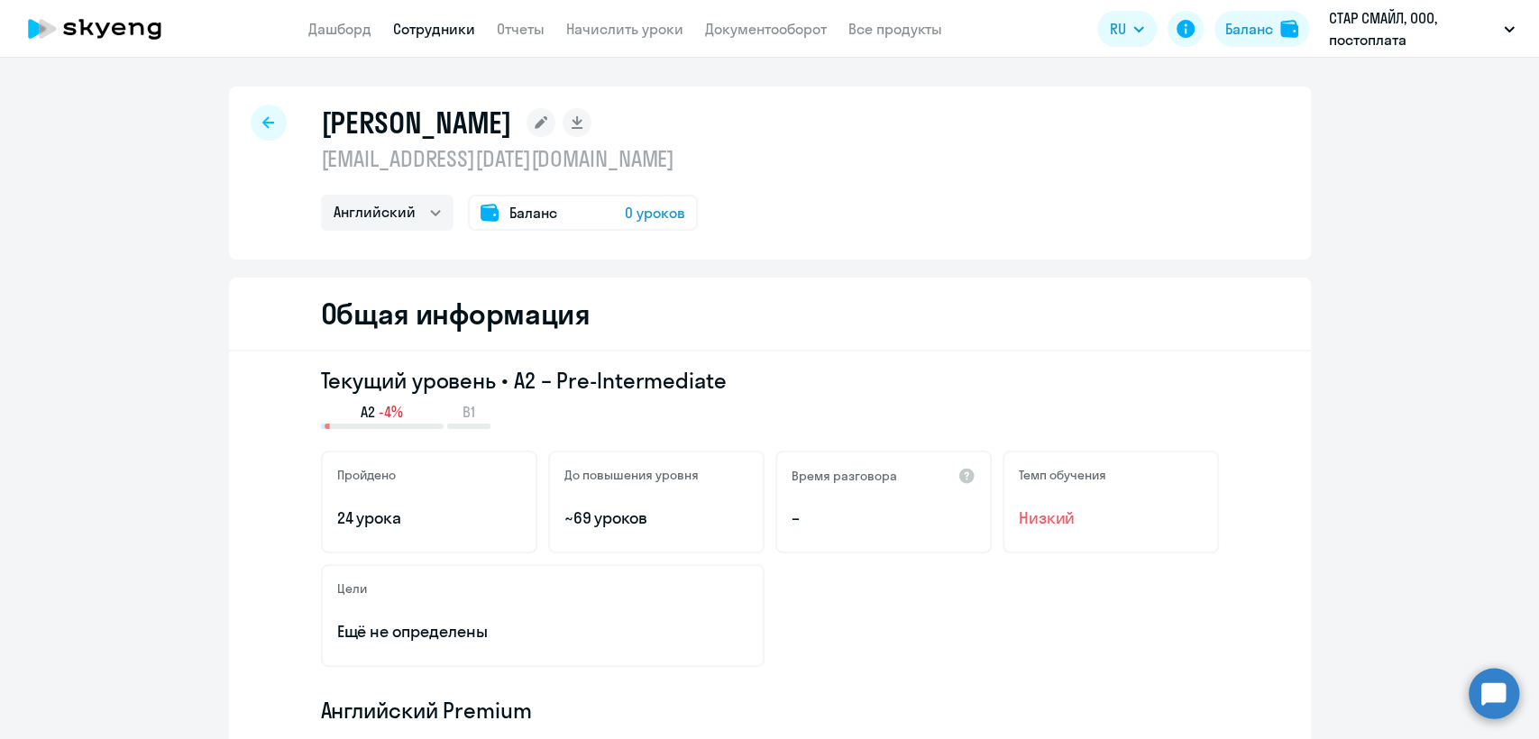
click at [404, 27] on link "Сотрудники" at bounding box center [434, 29] width 82 height 18
select select "30"
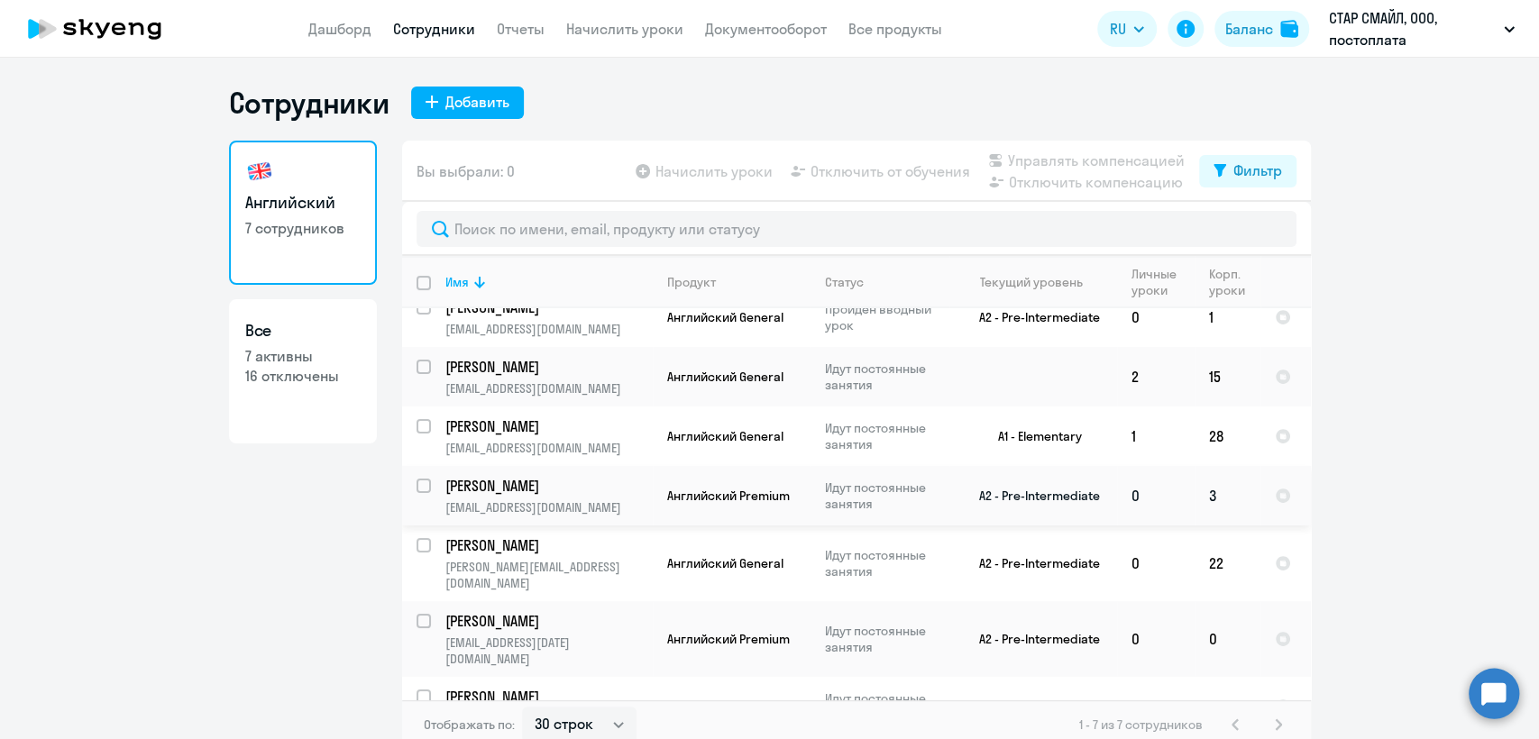
scroll to position [23, 0]
click at [816, 674] on td "Идут постоянные занятия" at bounding box center [880, 704] width 139 height 60
select select "english"
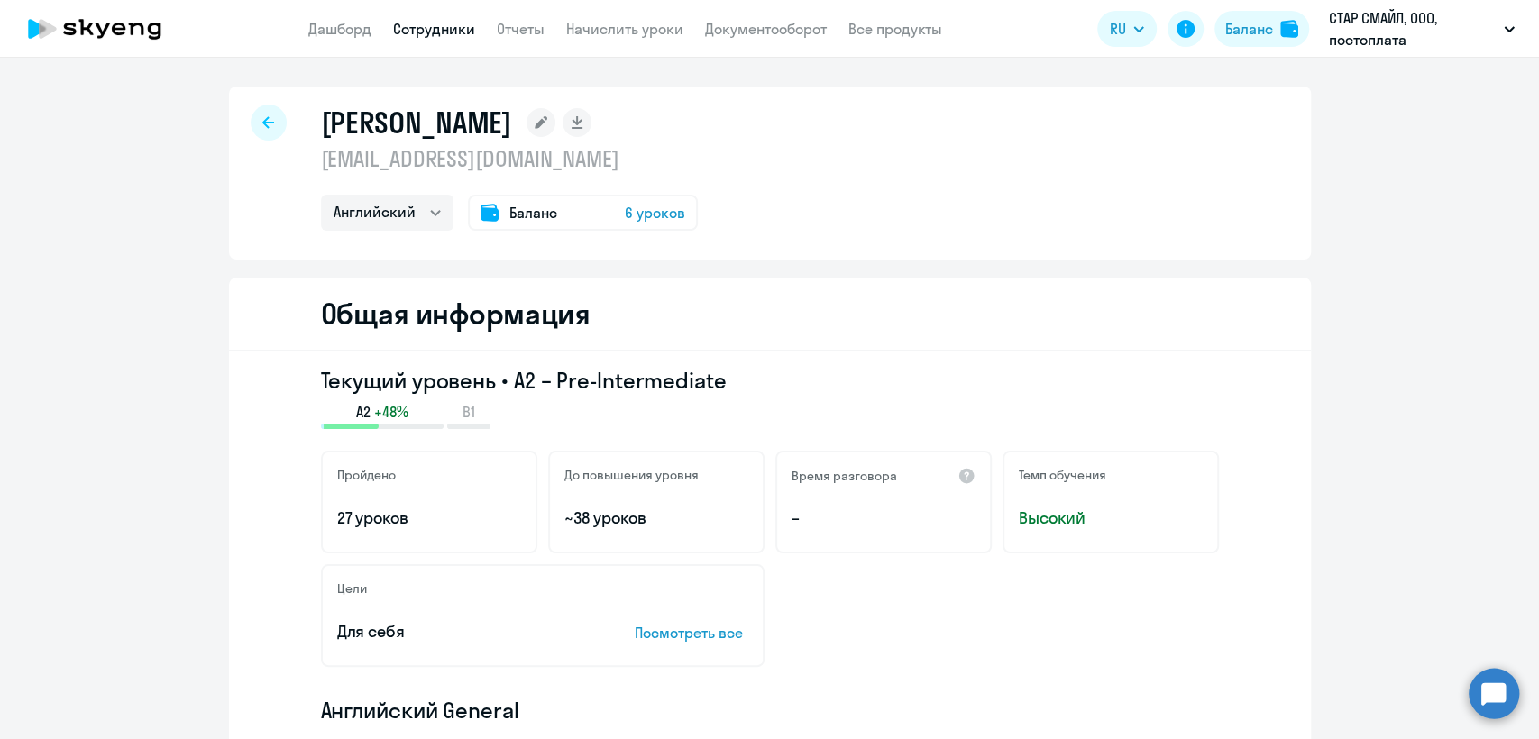
click at [501, 168] on p "[EMAIL_ADDRESS][DOMAIN_NAME]" at bounding box center [509, 158] width 377 height 29
copy p "[EMAIL_ADDRESS][DOMAIN_NAME]"
click at [430, 30] on link "Сотрудники" at bounding box center [434, 29] width 82 height 18
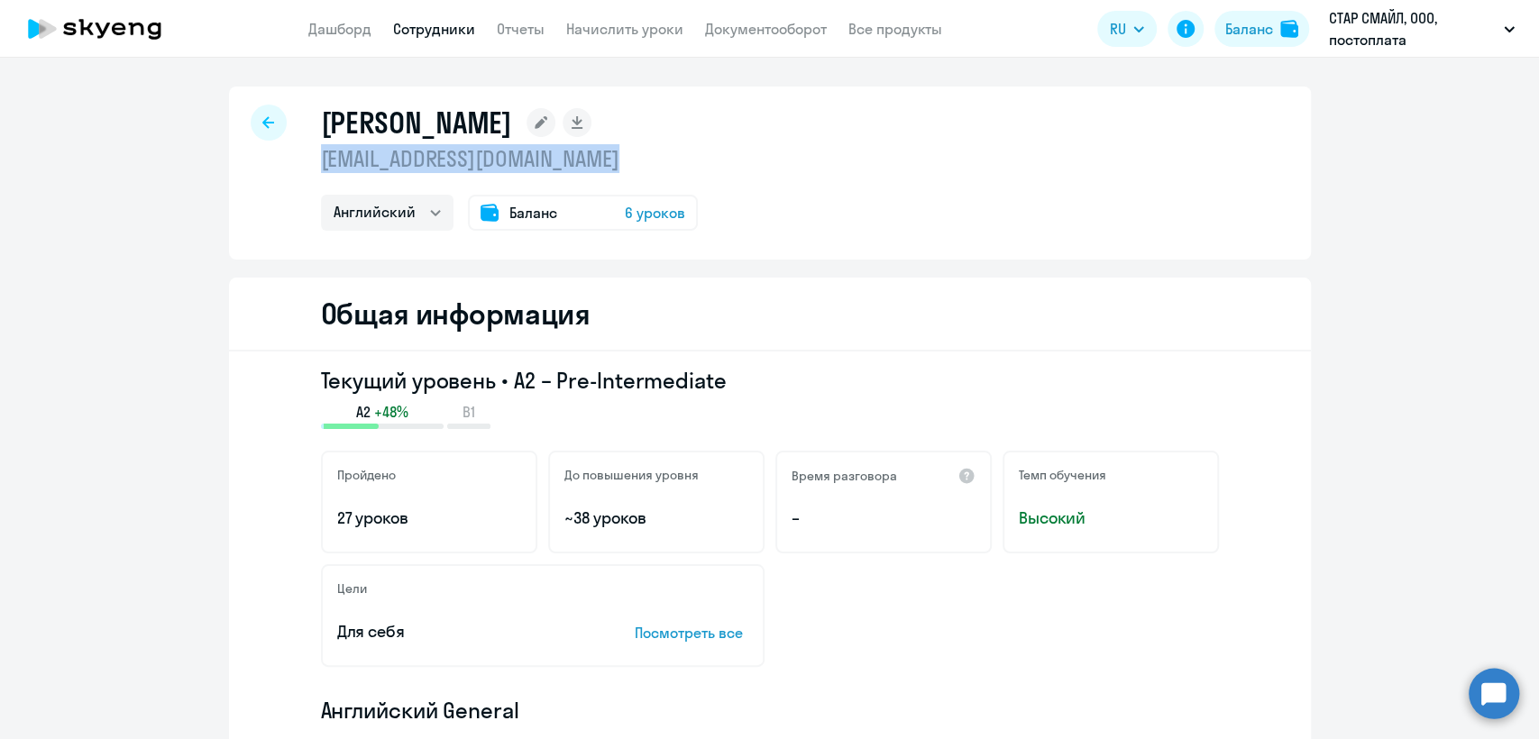
select select "30"
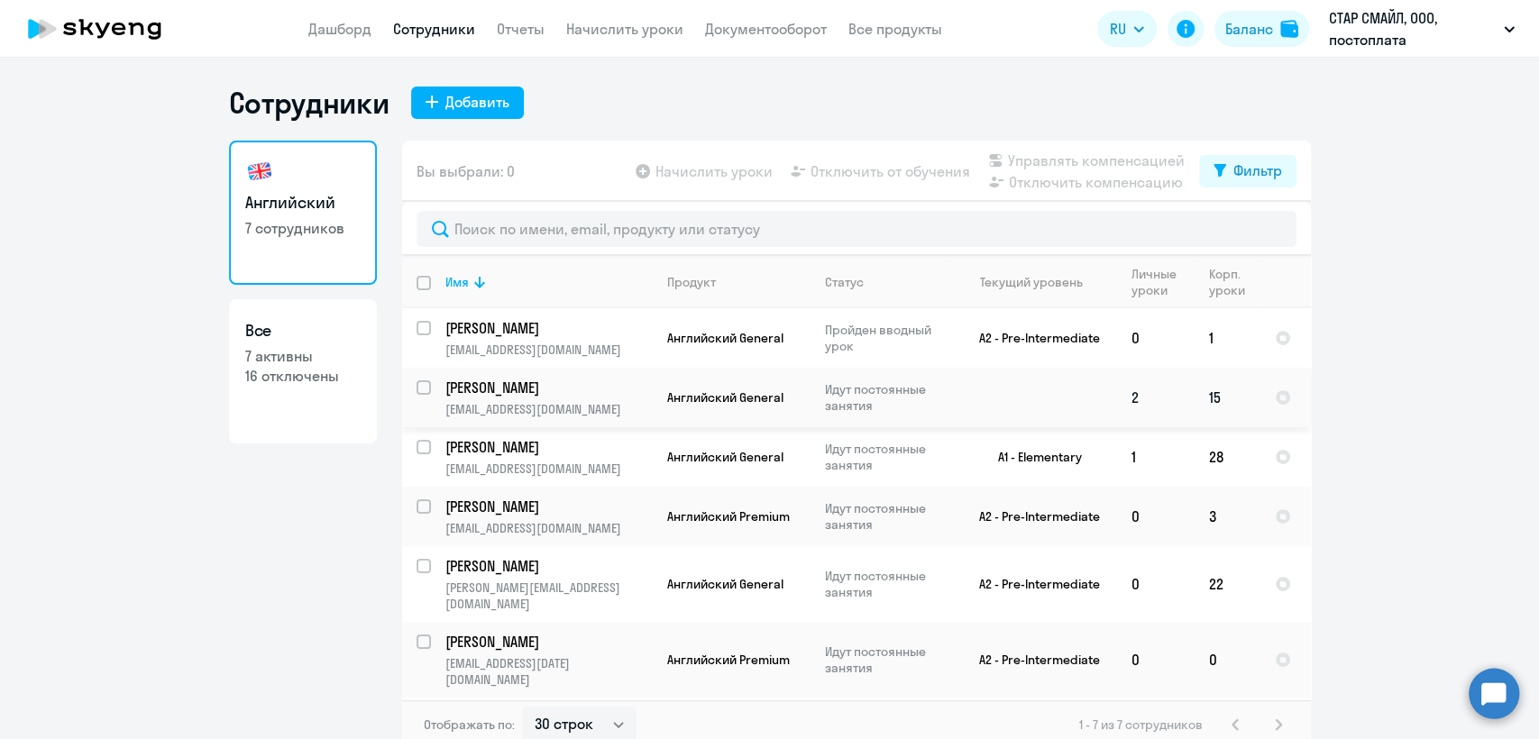
scroll to position [23, 0]
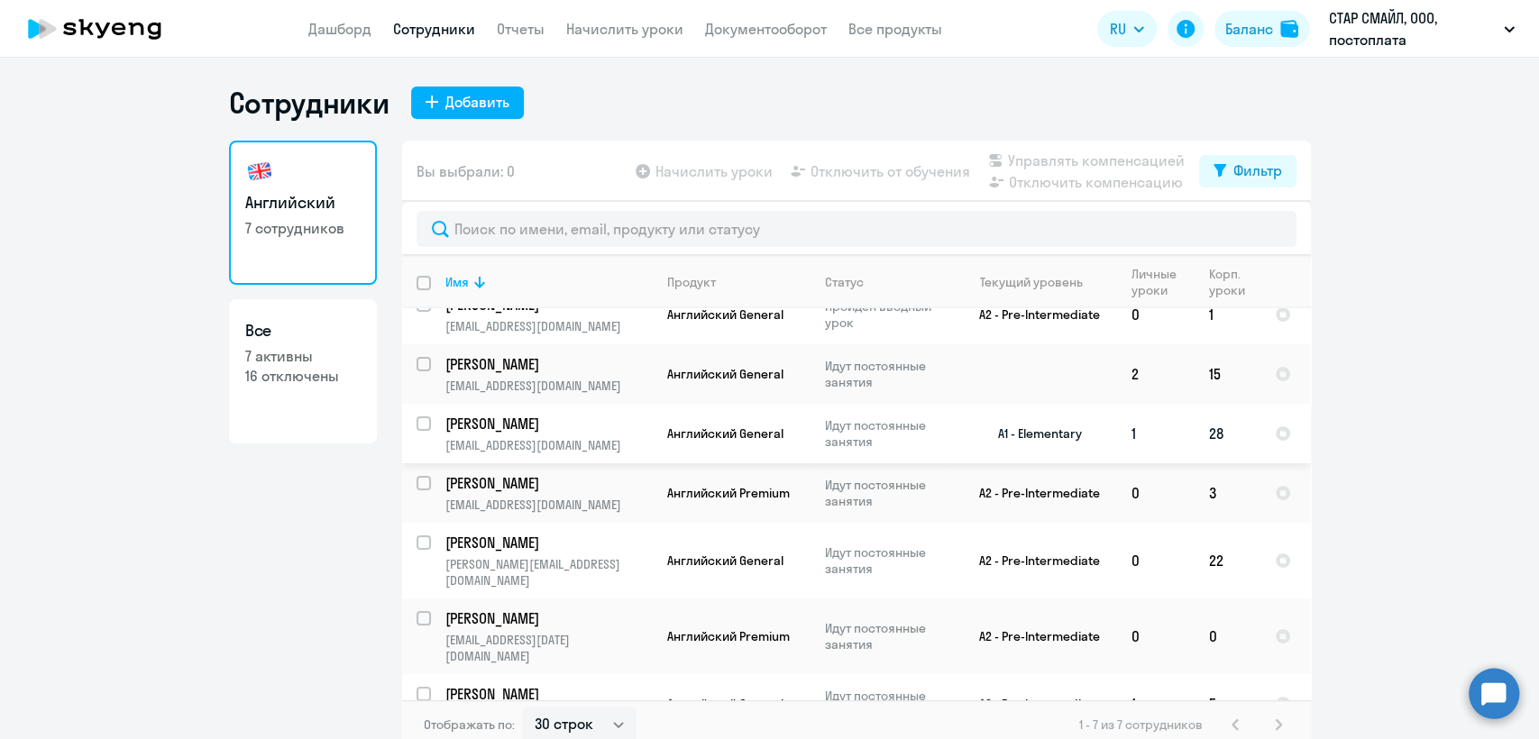
click at [600, 447] on p "[EMAIL_ADDRESS][DOMAIN_NAME]" at bounding box center [548, 445] width 206 height 16
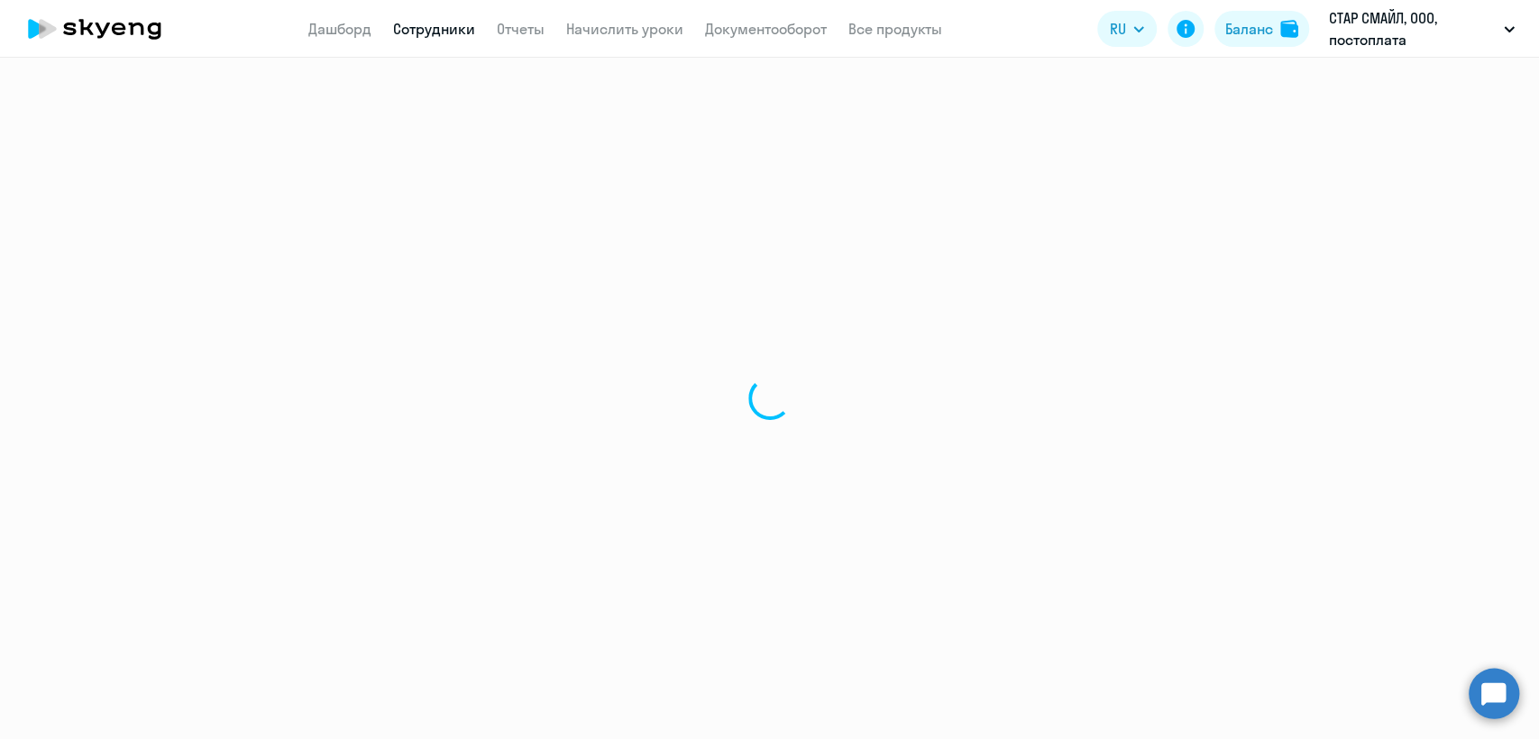
select select "english"
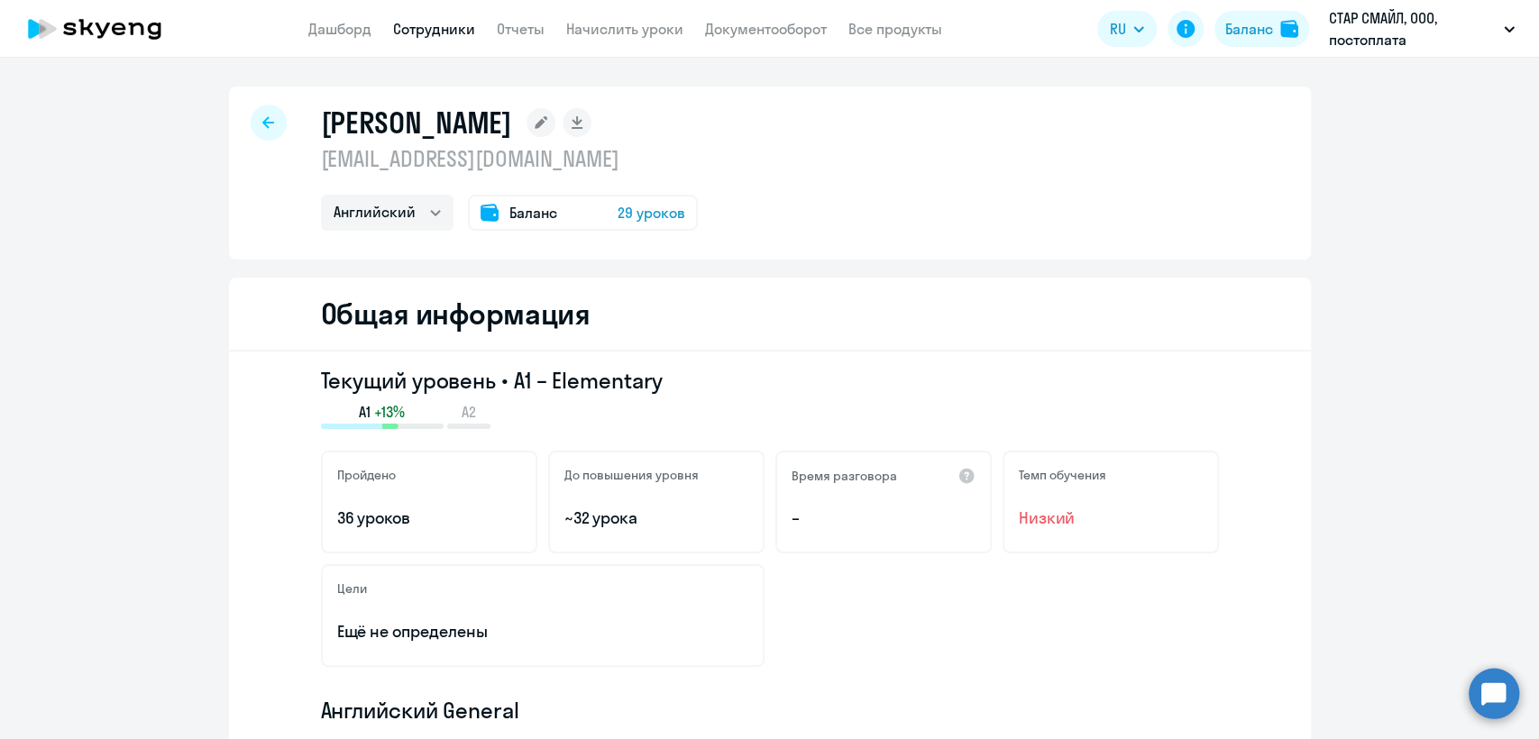
click at [462, 168] on p "[EMAIL_ADDRESS][DOMAIN_NAME]" at bounding box center [509, 158] width 377 height 29
copy p "[EMAIL_ADDRESS][DOMAIN_NAME]"
click at [418, 41] on app-header "Дашборд Сотрудники Отчеты Начислить уроки Документооборот Все продукты Дашборд …" at bounding box center [769, 29] width 1539 height 58
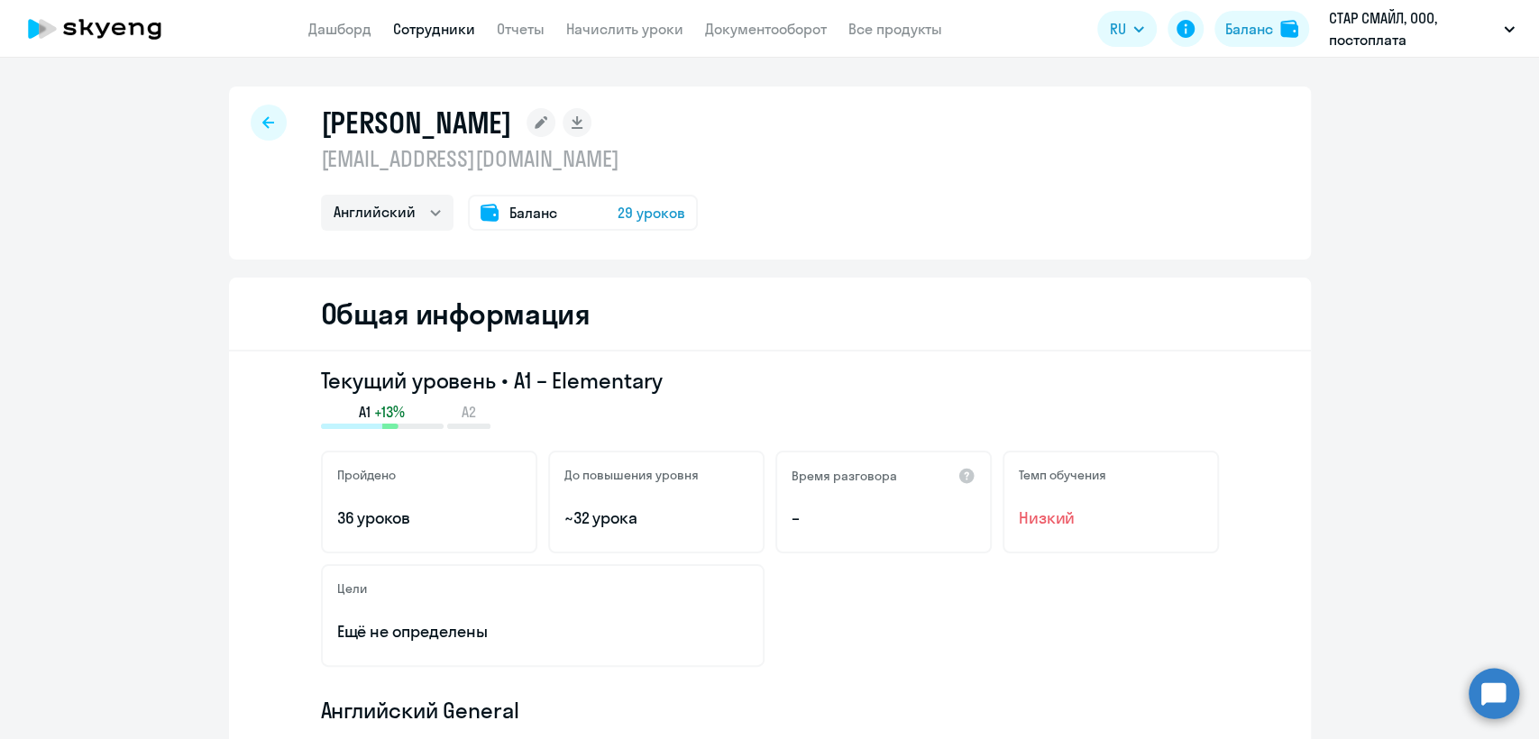
click at [441, 23] on link "Сотрудники" at bounding box center [434, 29] width 82 height 18
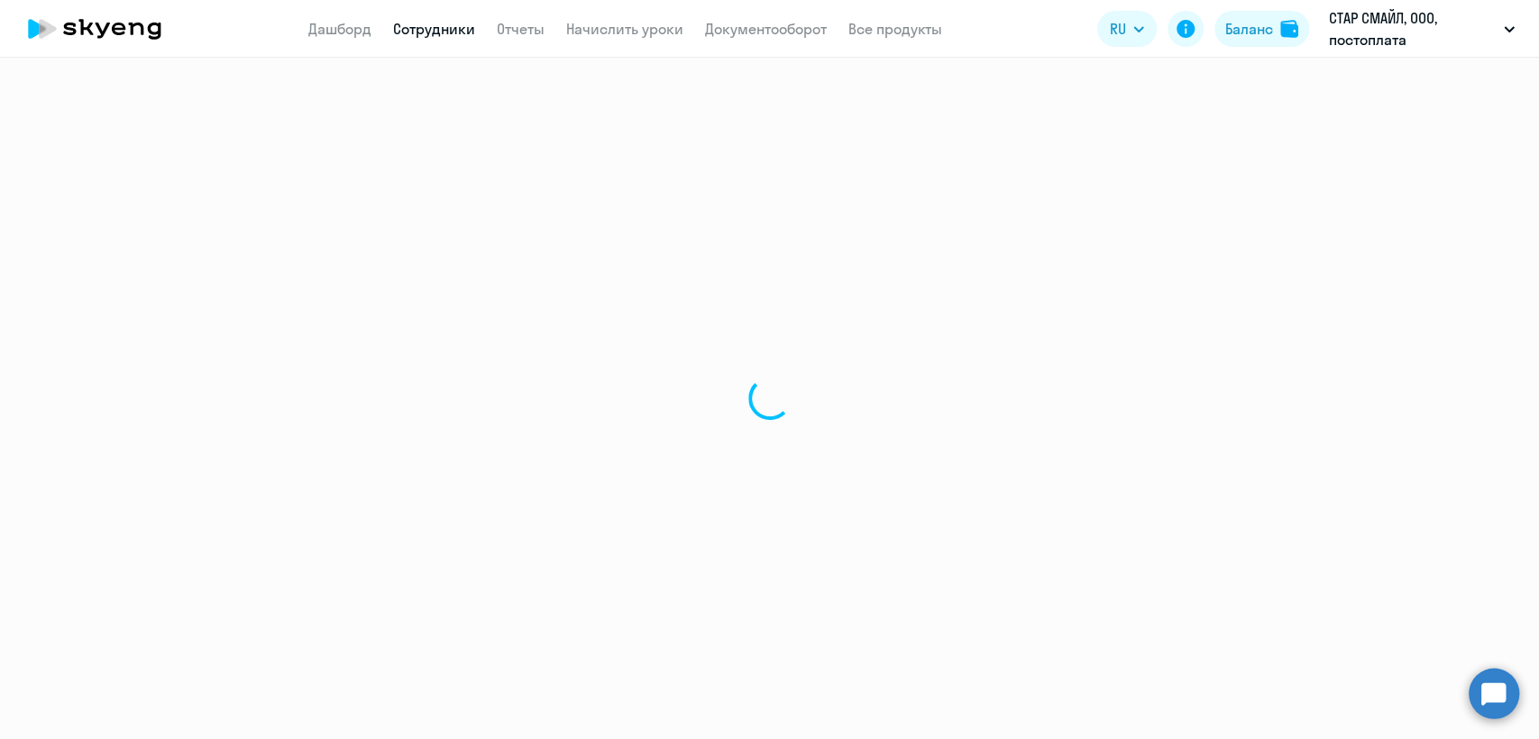
select select "30"
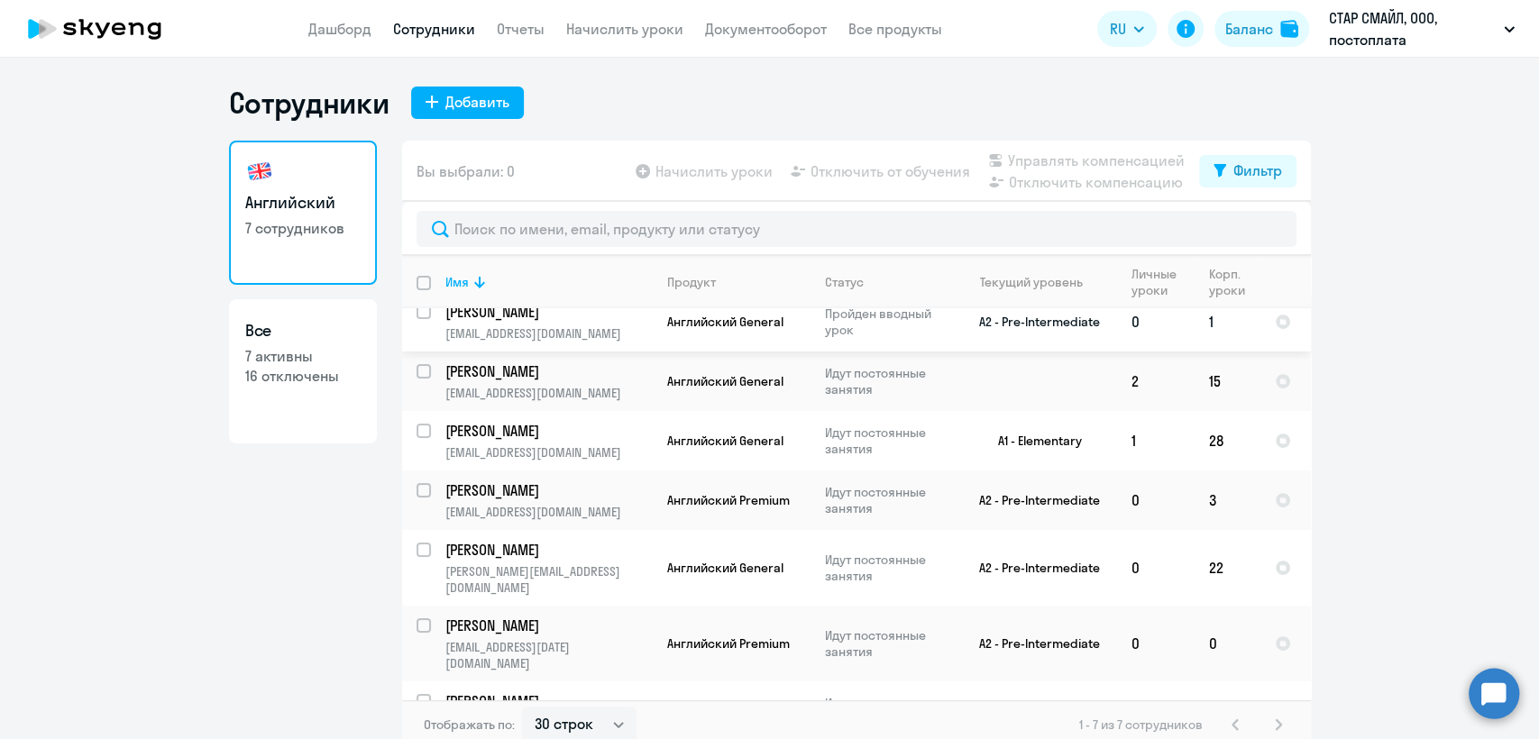
scroll to position [23, 0]
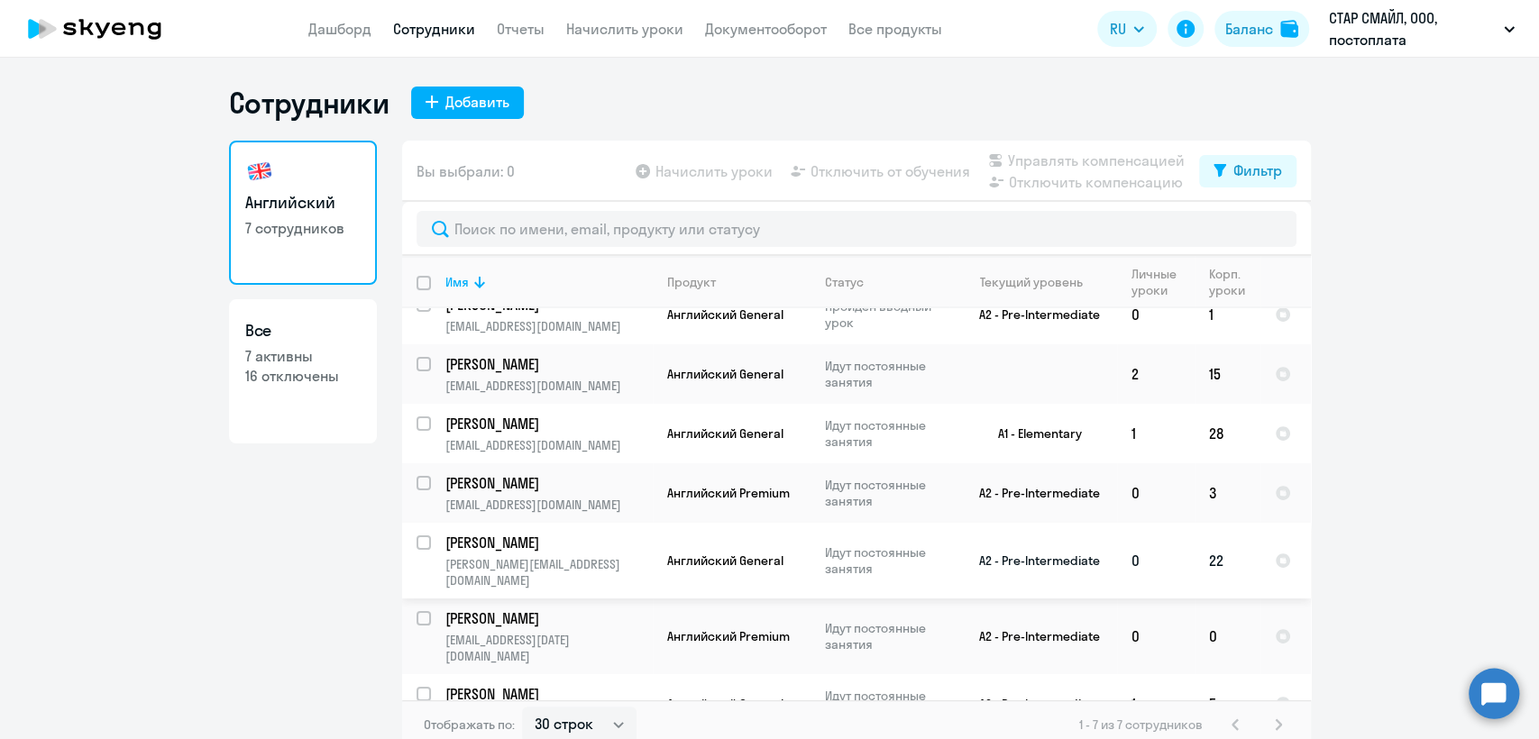
click at [1140, 557] on td "0" at bounding box center [1156, 561] width 78 height 76
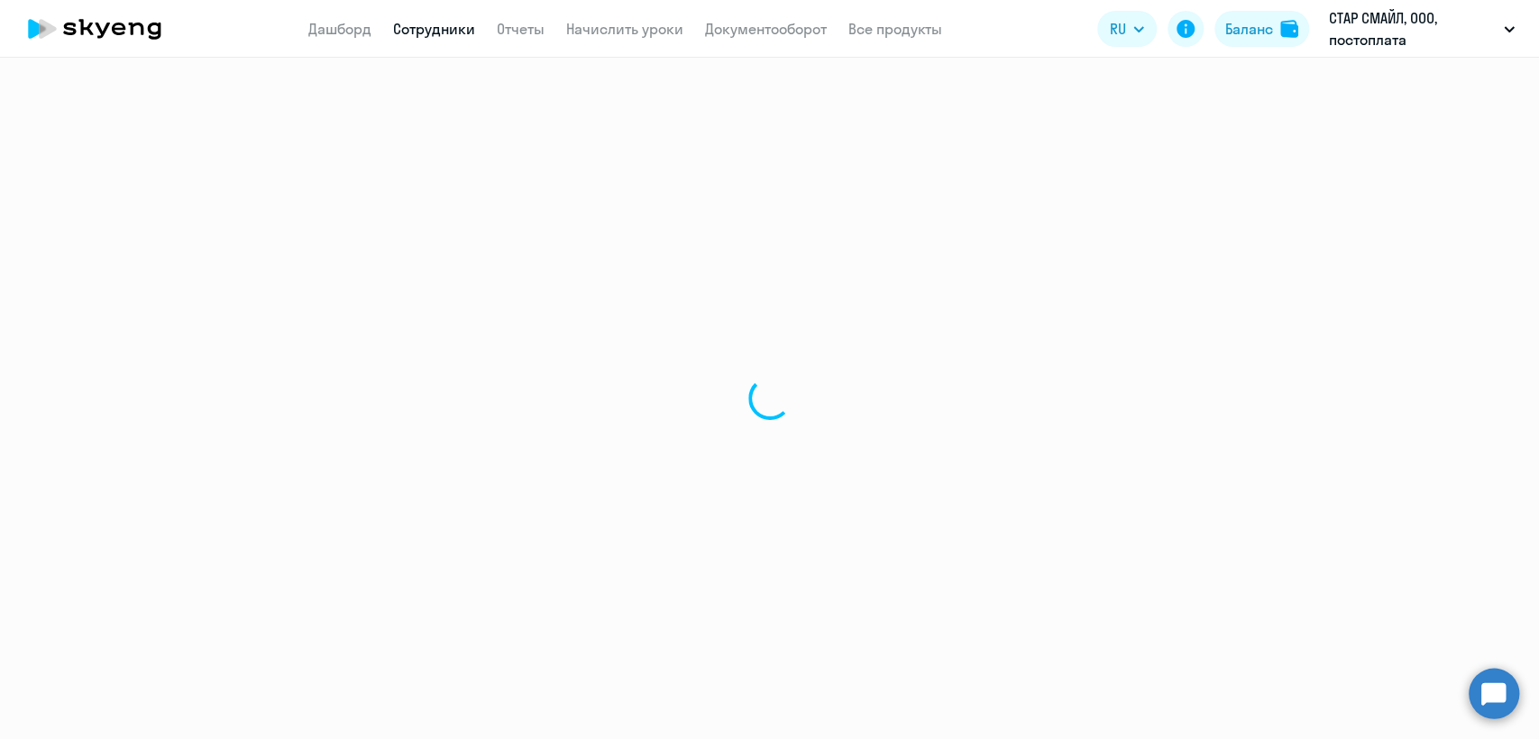
select select "english"
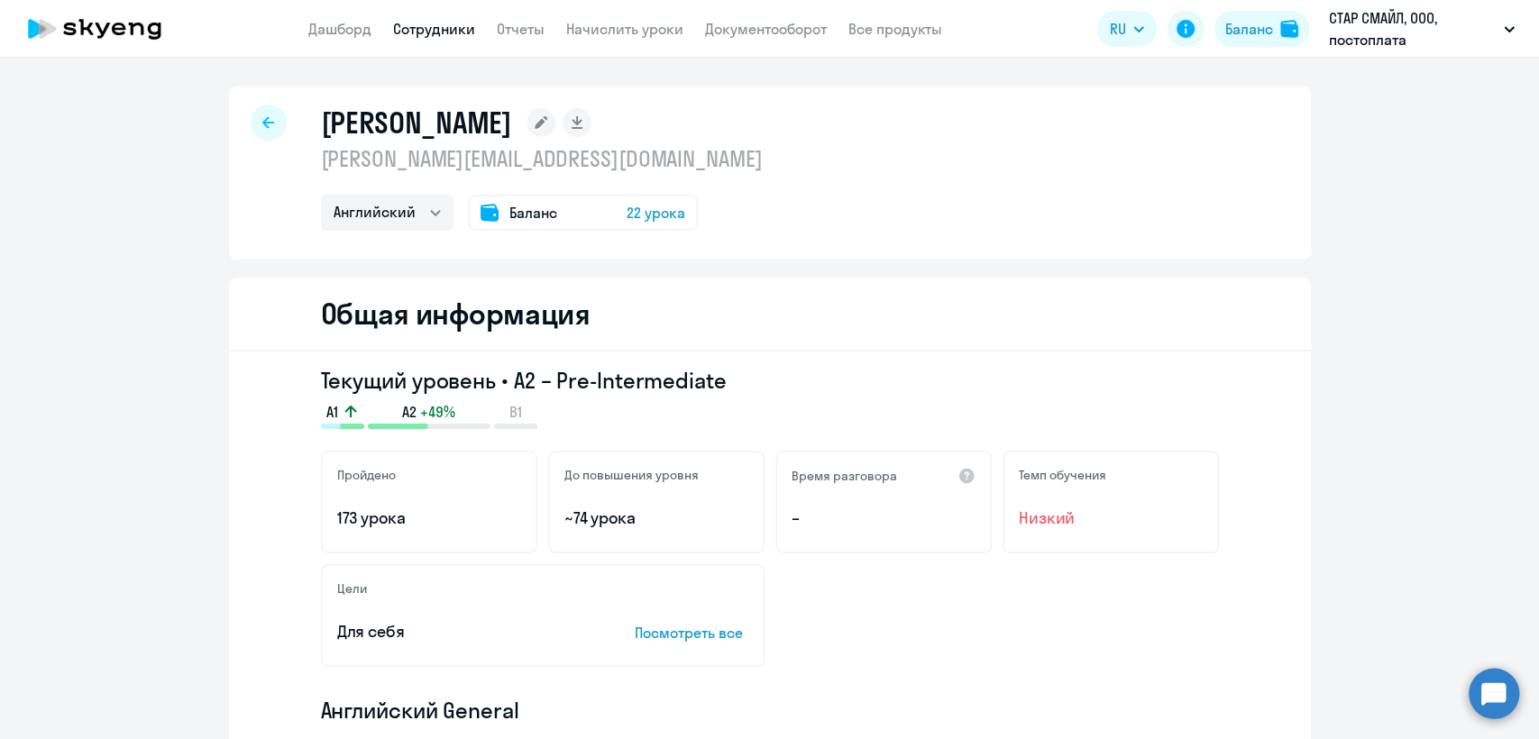
click at [521, 168] on p "[PERSON_NAME][EMAIL_ADDRESS][DOMAIN_NAME]" at bounding box center [542, 158] width 442 height 29
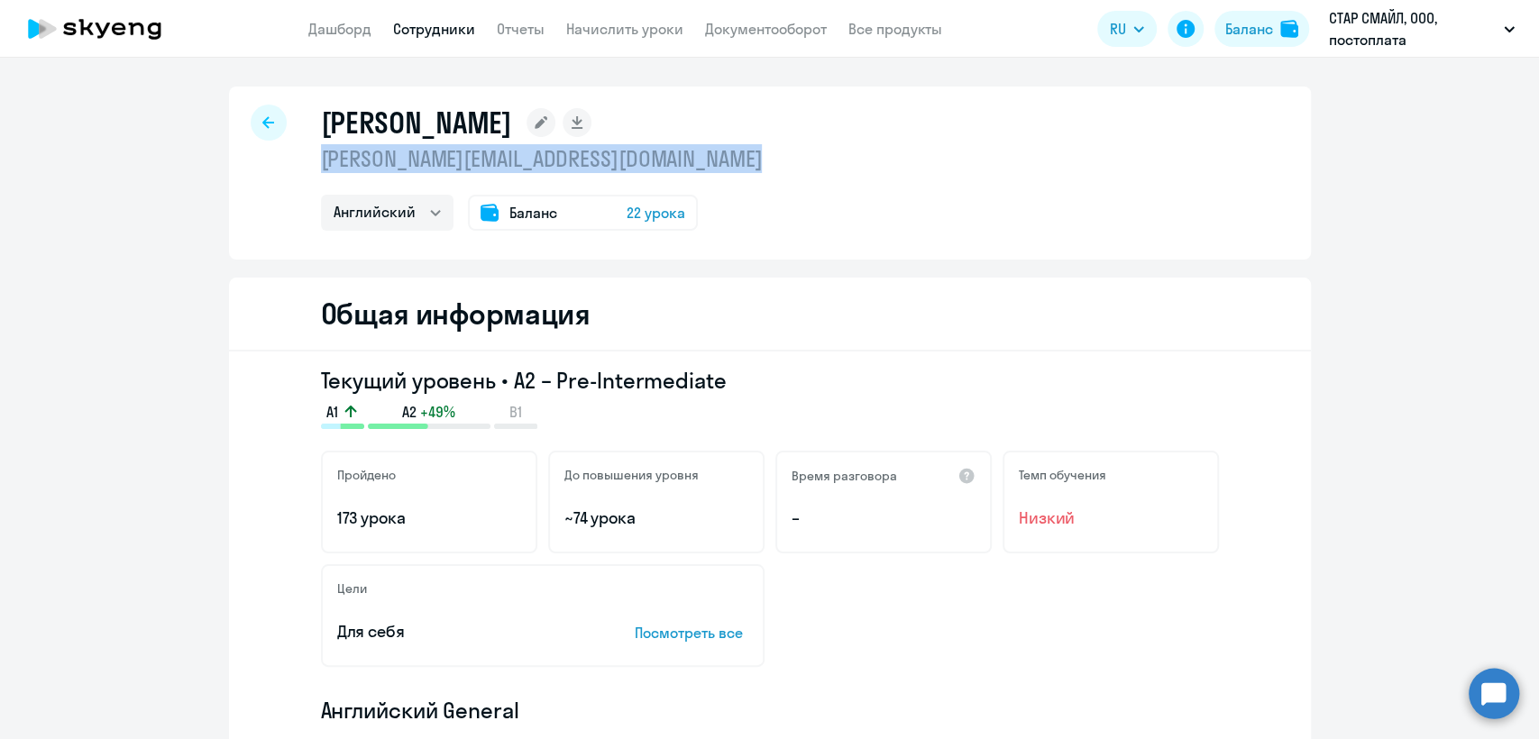
click at [521, 168] on p "[PERSON_NAME][EMAIL_ADDRESS][DOMAIN_NAME]" at bounding box center [542, 158] width 442 height 29
copy p "[PERSON_NAME][EMAIL_ADDRESS][DOMAIN_NAME]"
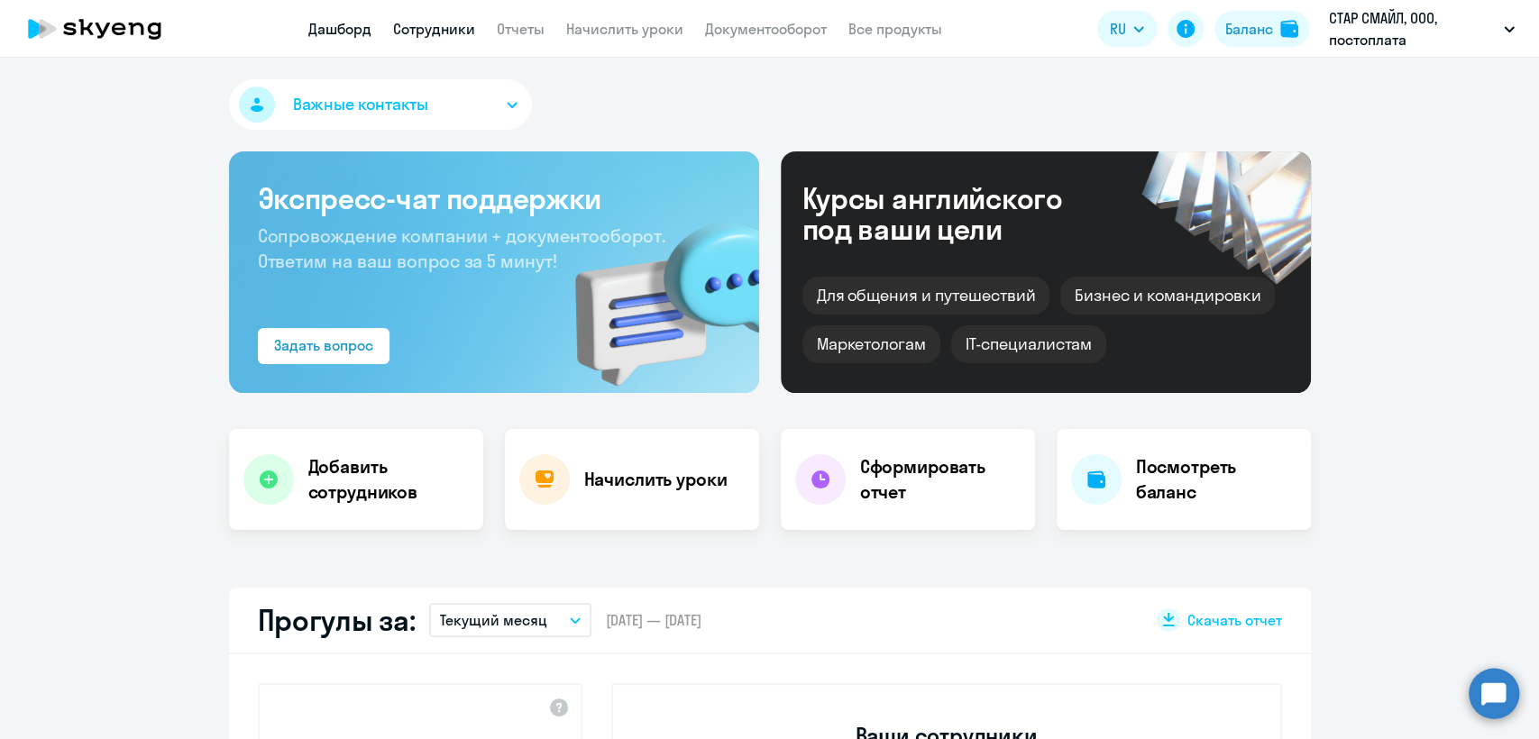
click at [395, 30] on link "Сотрудники" at bounding box center [434, 29] width 82 height 18
select select "30"
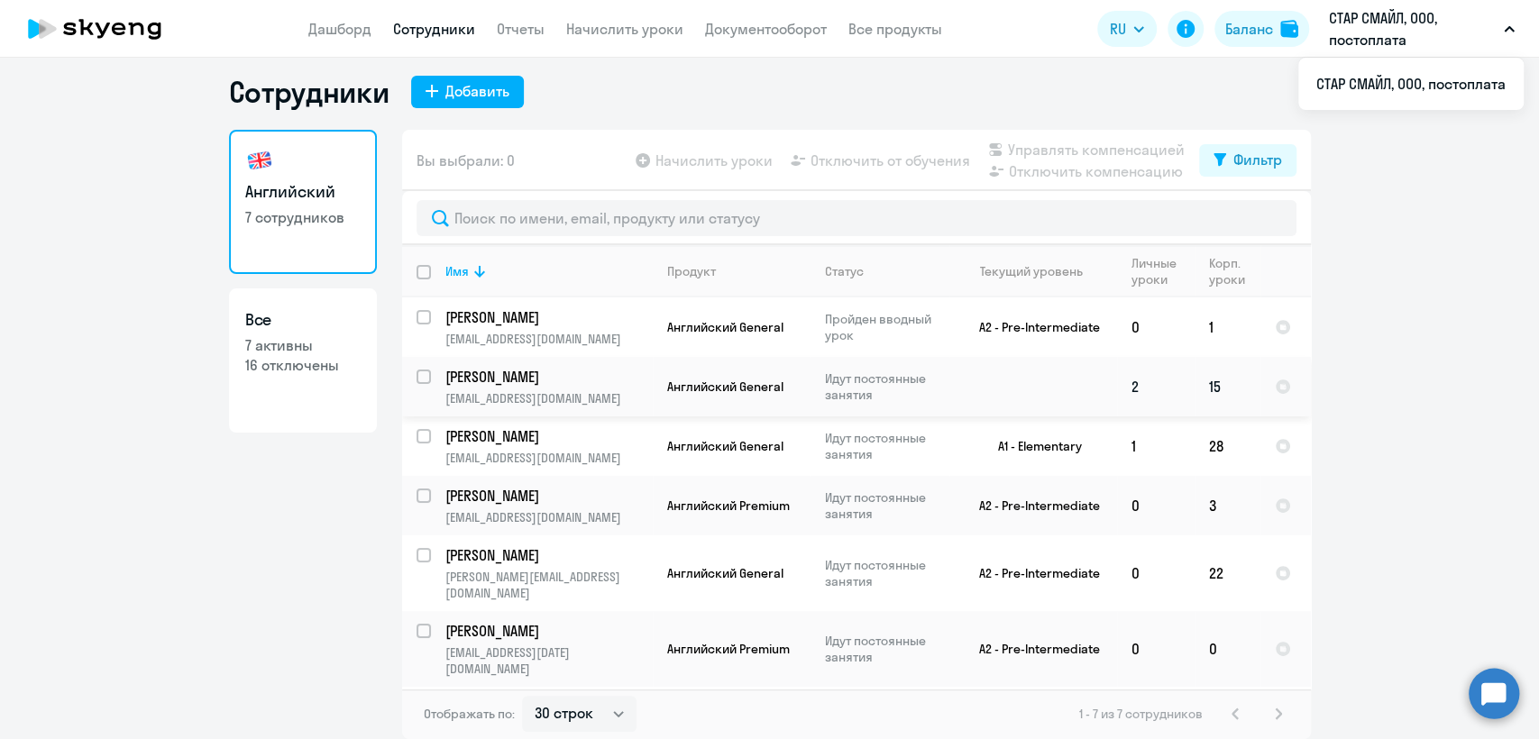
scroll to position [23, 0]
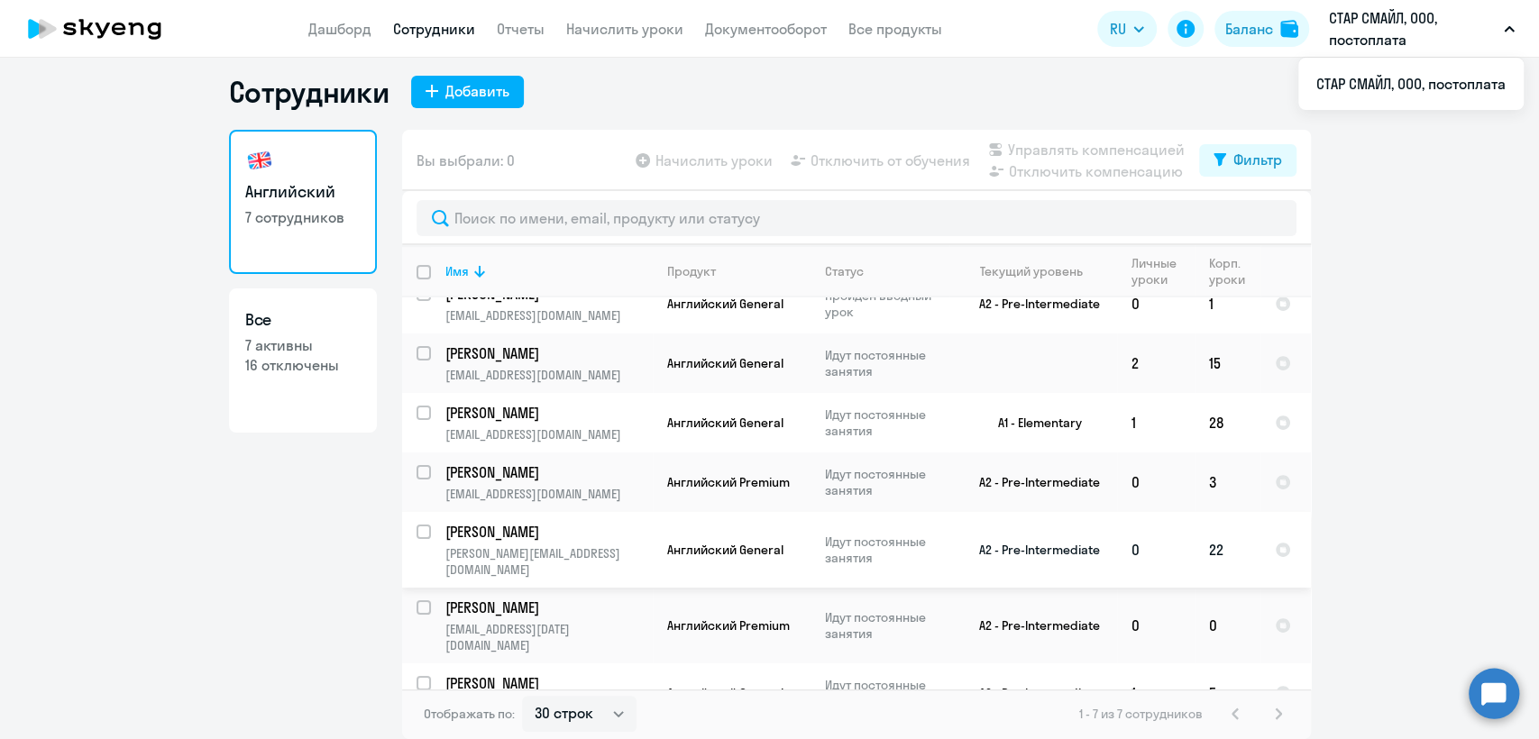
click at [811, 540] on td "Идут постоянные занятия" at bounding box center [880, 550] width 139 height 76
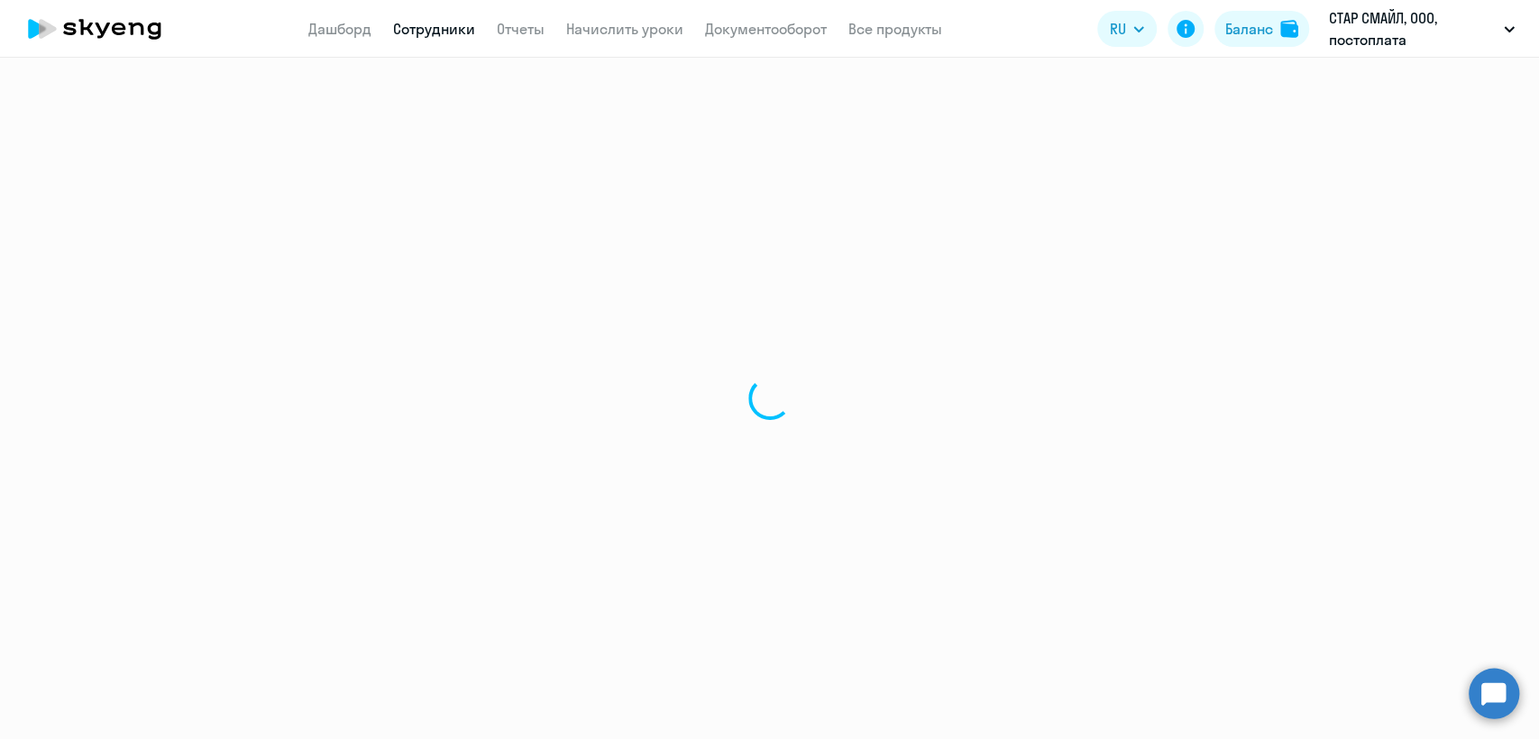
select select "english"
select select "30"
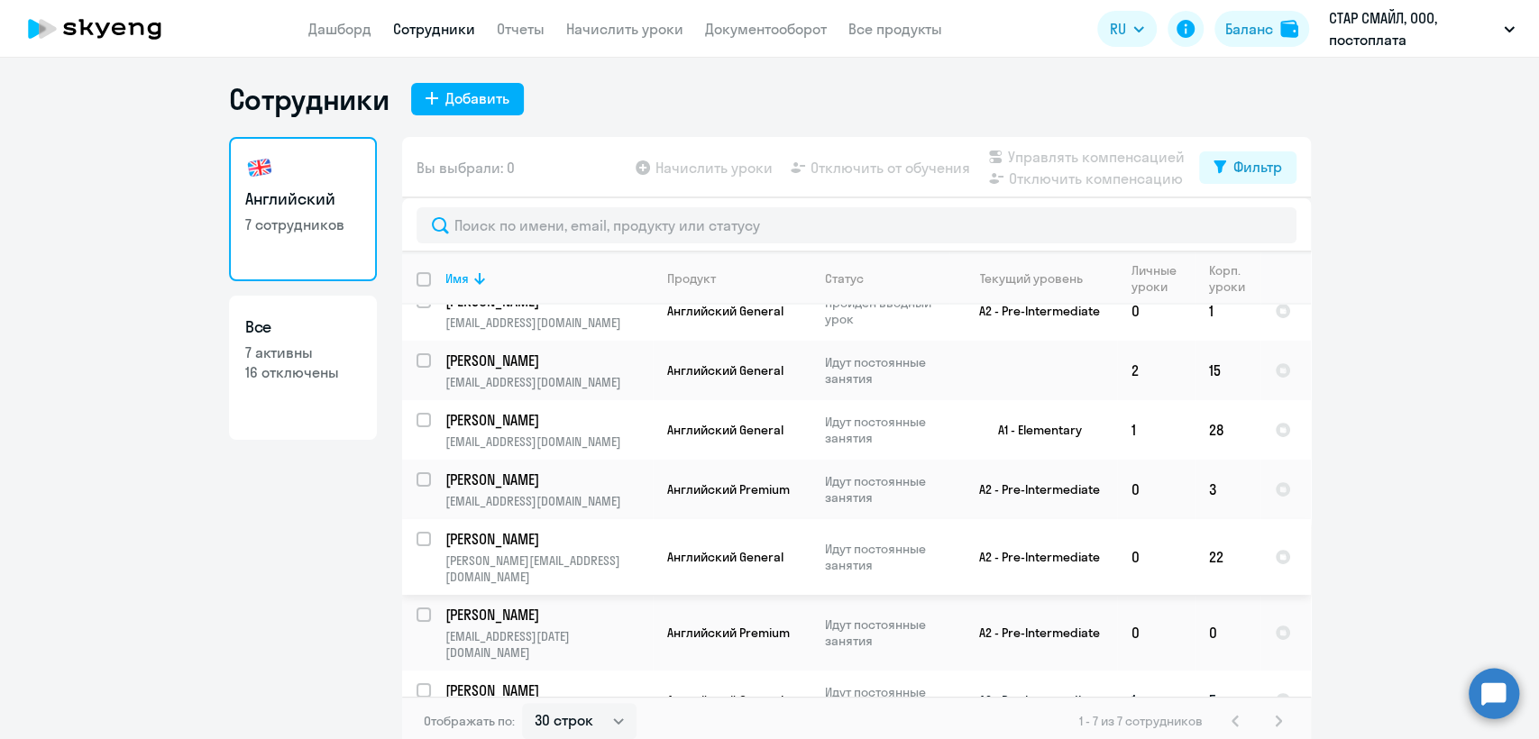
scroll to position [11, 0]
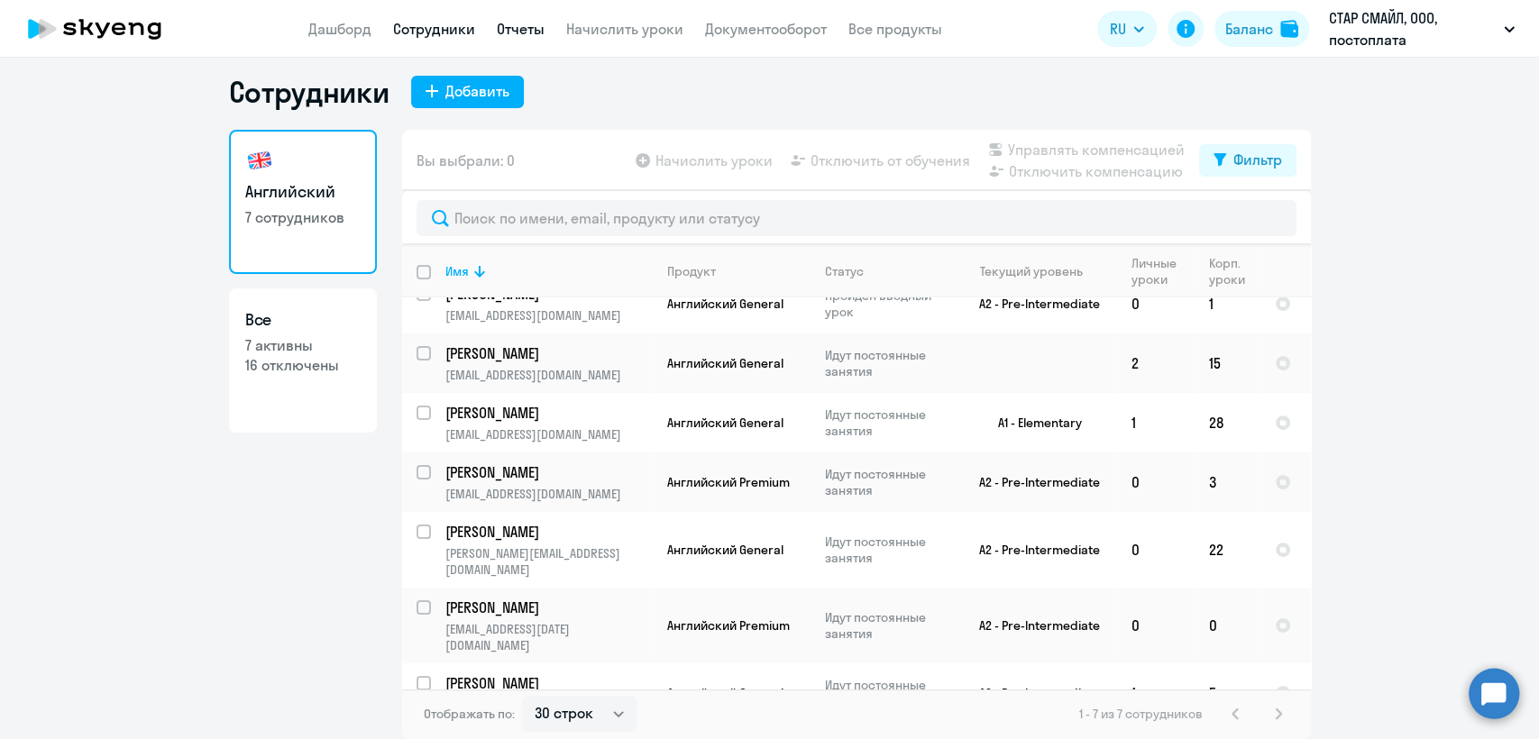
click at [528, 29] on link "Отчеты" at bounding box center [521, 29] width 48 height 18
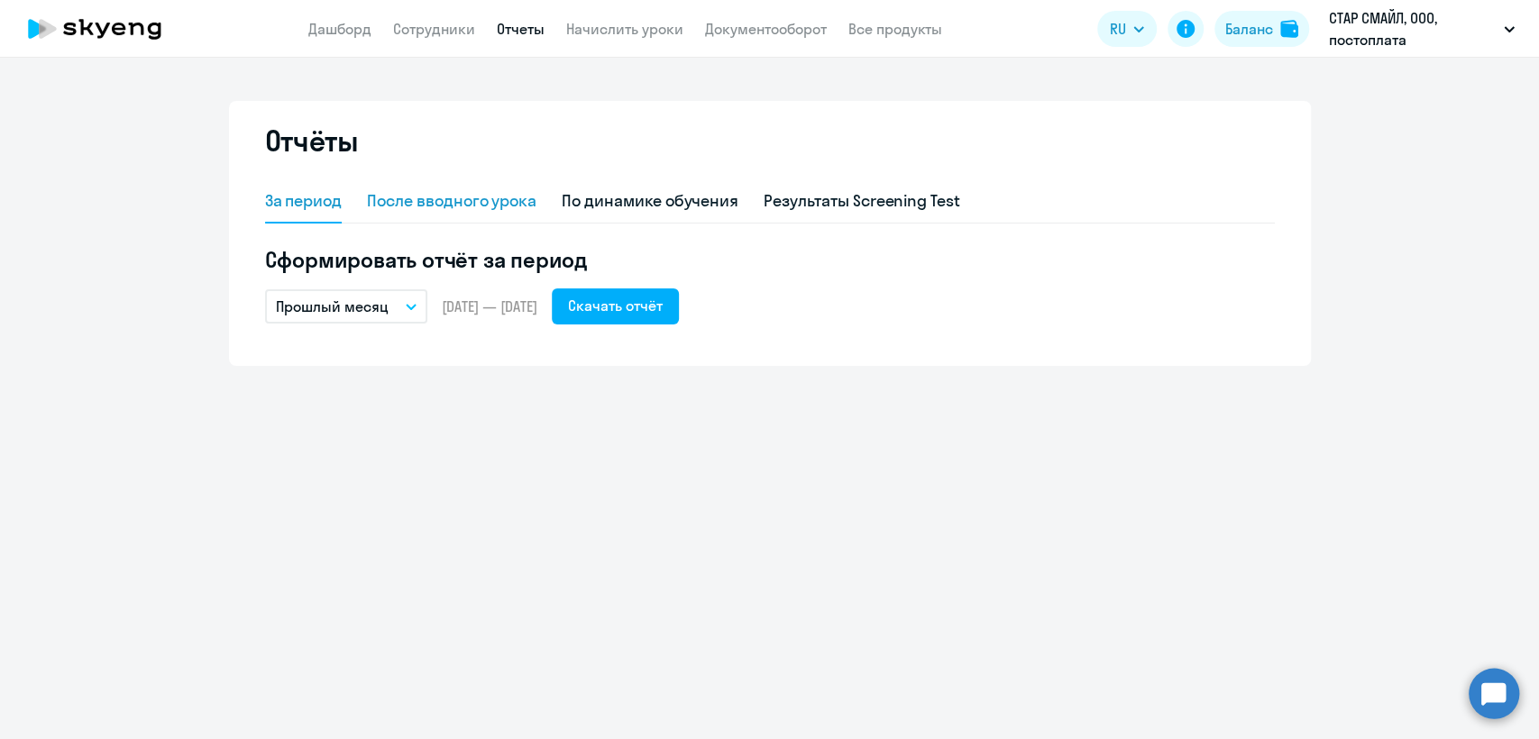
click at [434, 214] on div "После вводного урока" at bounding box center [452, 201] width 170 height 43
select select "10"
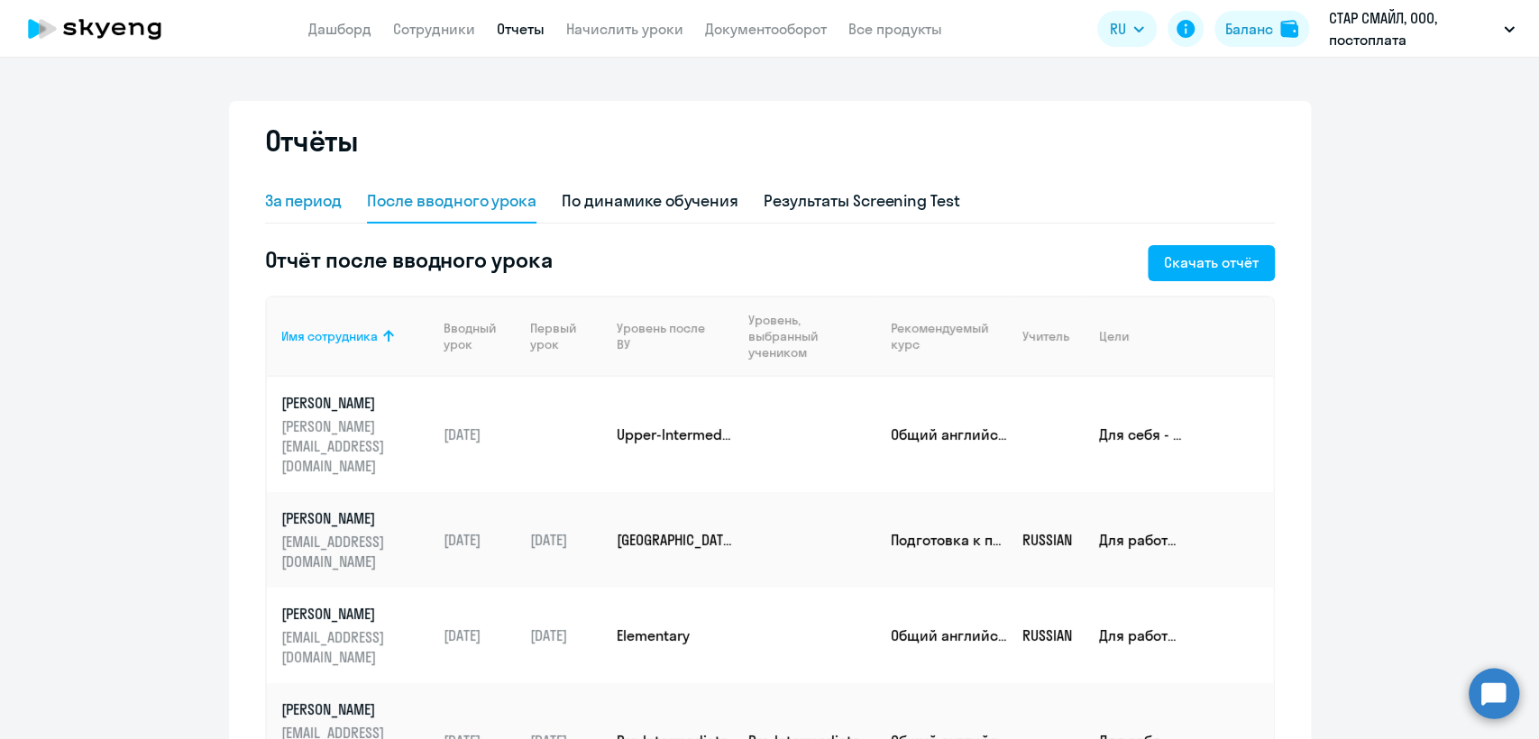
click at [320, 193] on div "За период" at bounding box center [304, 200] width 78 height 23
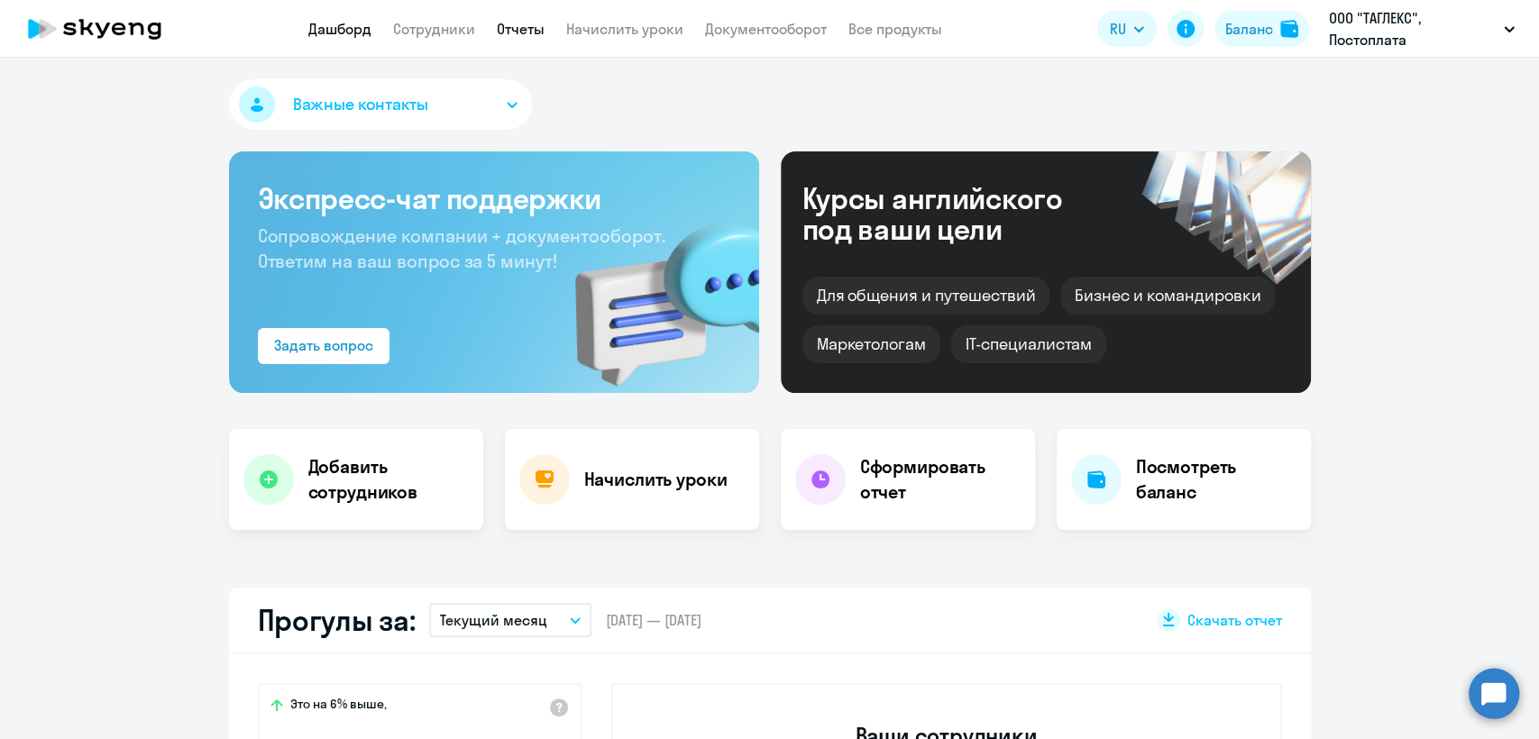
click at [505, 31] on link "Отчеты" at bounding box center [521, 29] width 48 height 18
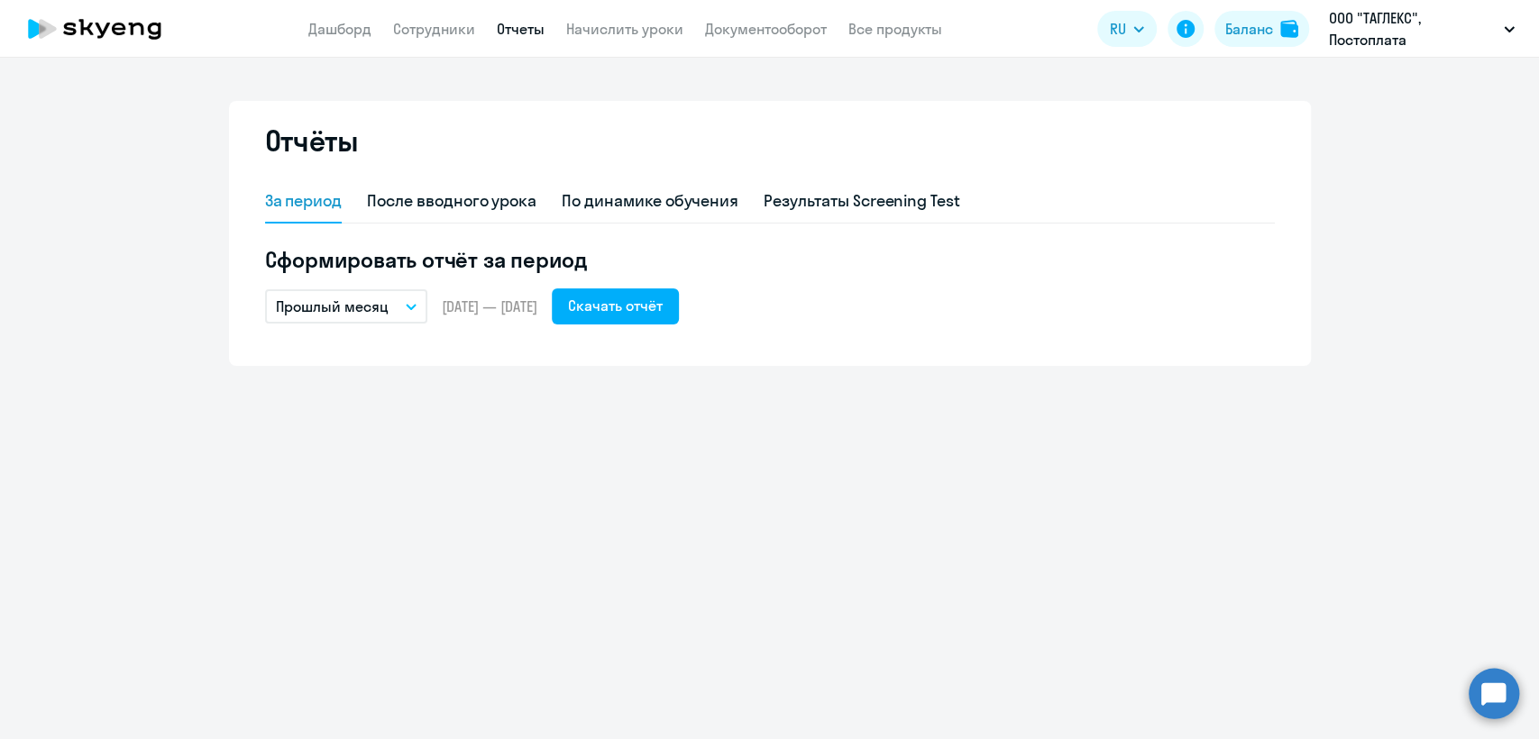
click at [368, 320] on button "Прошлый месяц" at bounding box center [346, 306] width 162 height 34
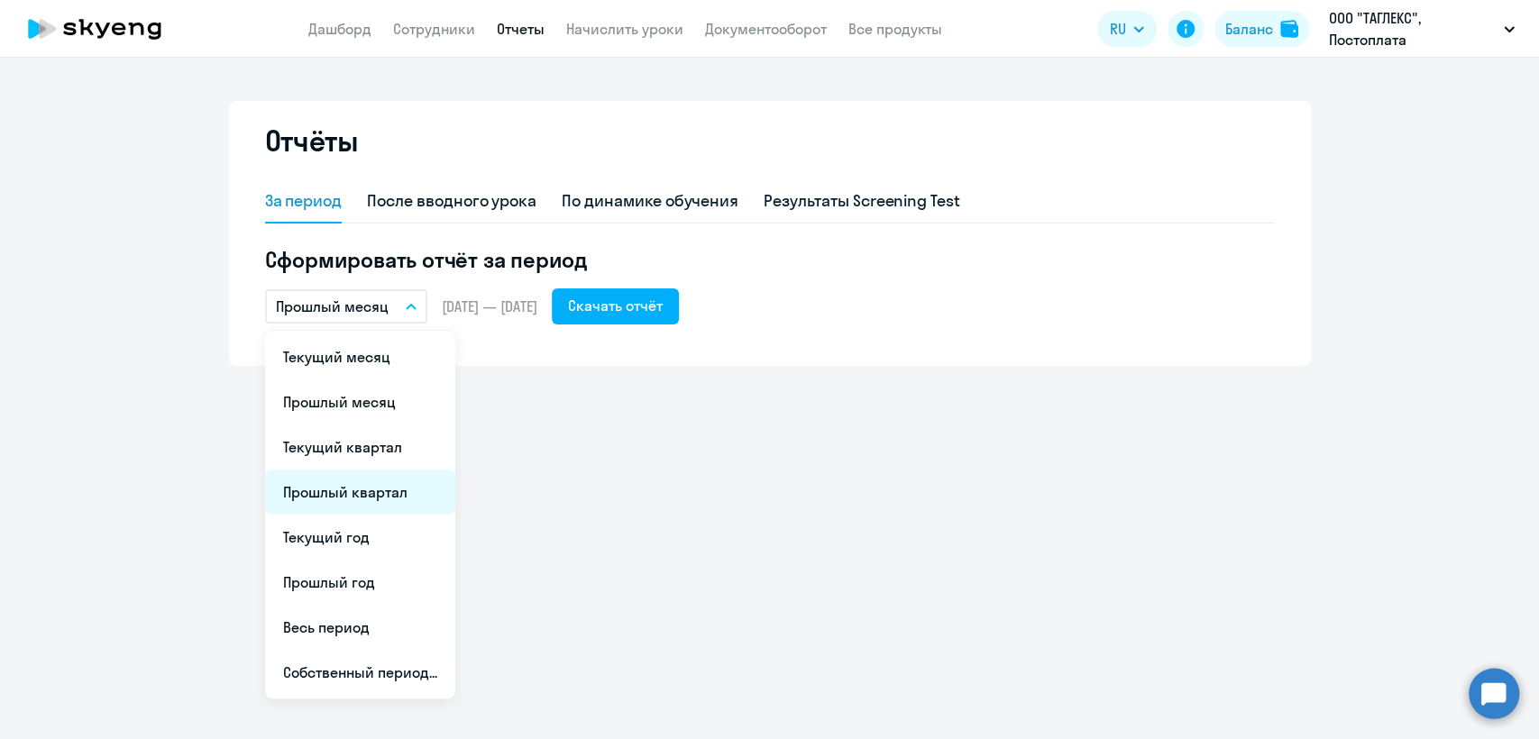
click at [396, 499] on li "Прошлый квартал" at bounding box center [360, 492] width 190 height 45
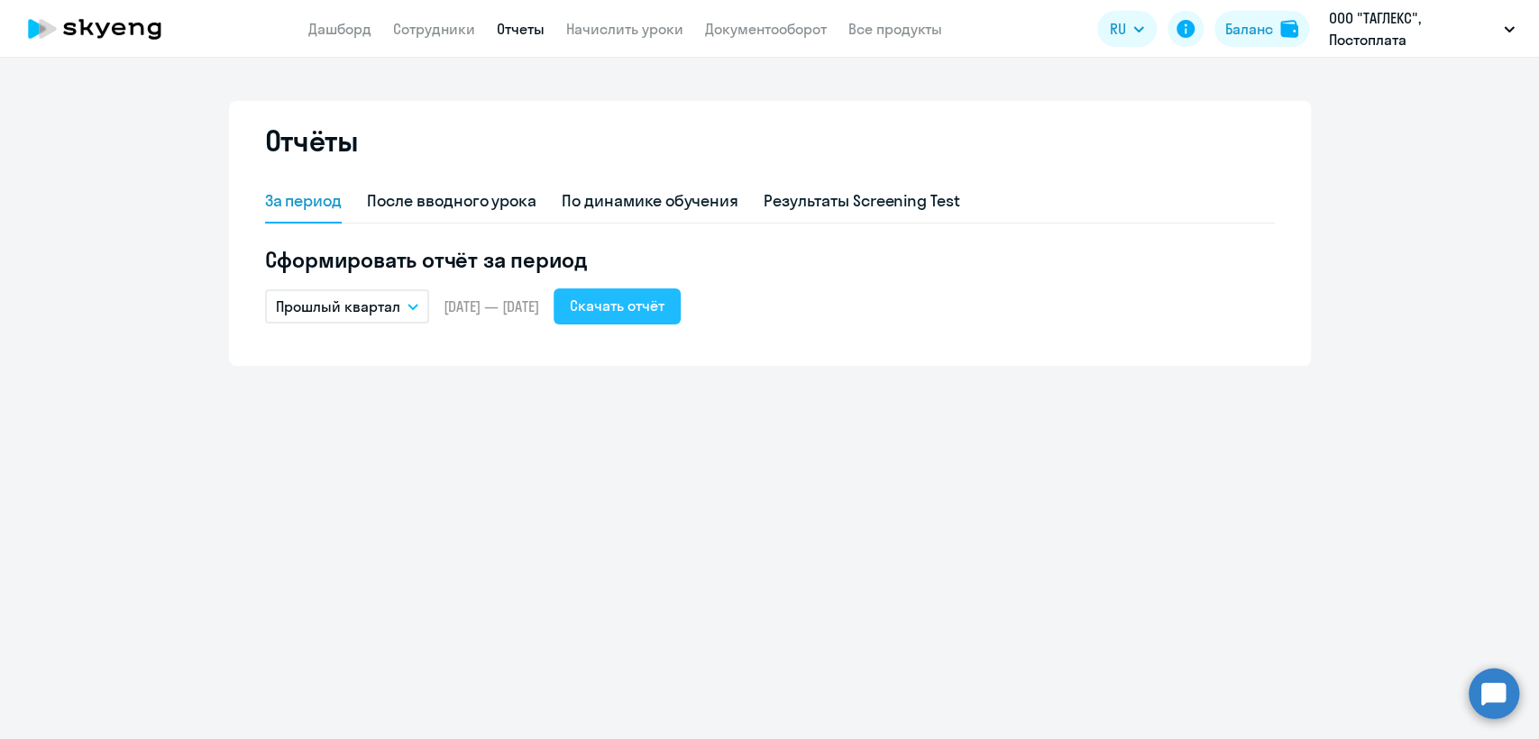
click at [665, 307] on div "Скачать отчёт" at bounding box center [617, 306] width 95 height 22
click at [644, 313] on div "Скачать отчёт" at bounding box center [617, 306] width 95 height 22
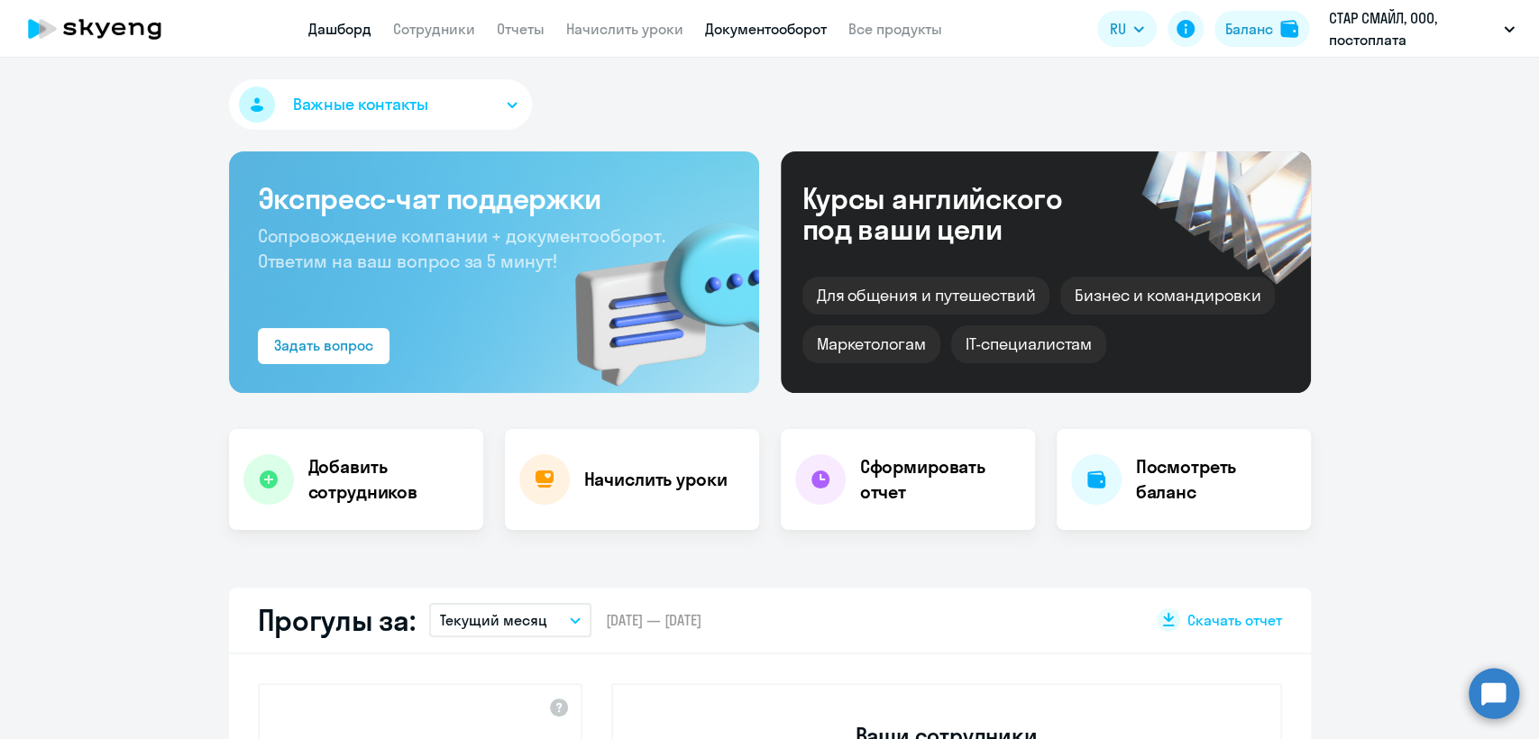
click at [786, 29] on link "Документооборот" at bounding box center [766, 29] width 122 height 18
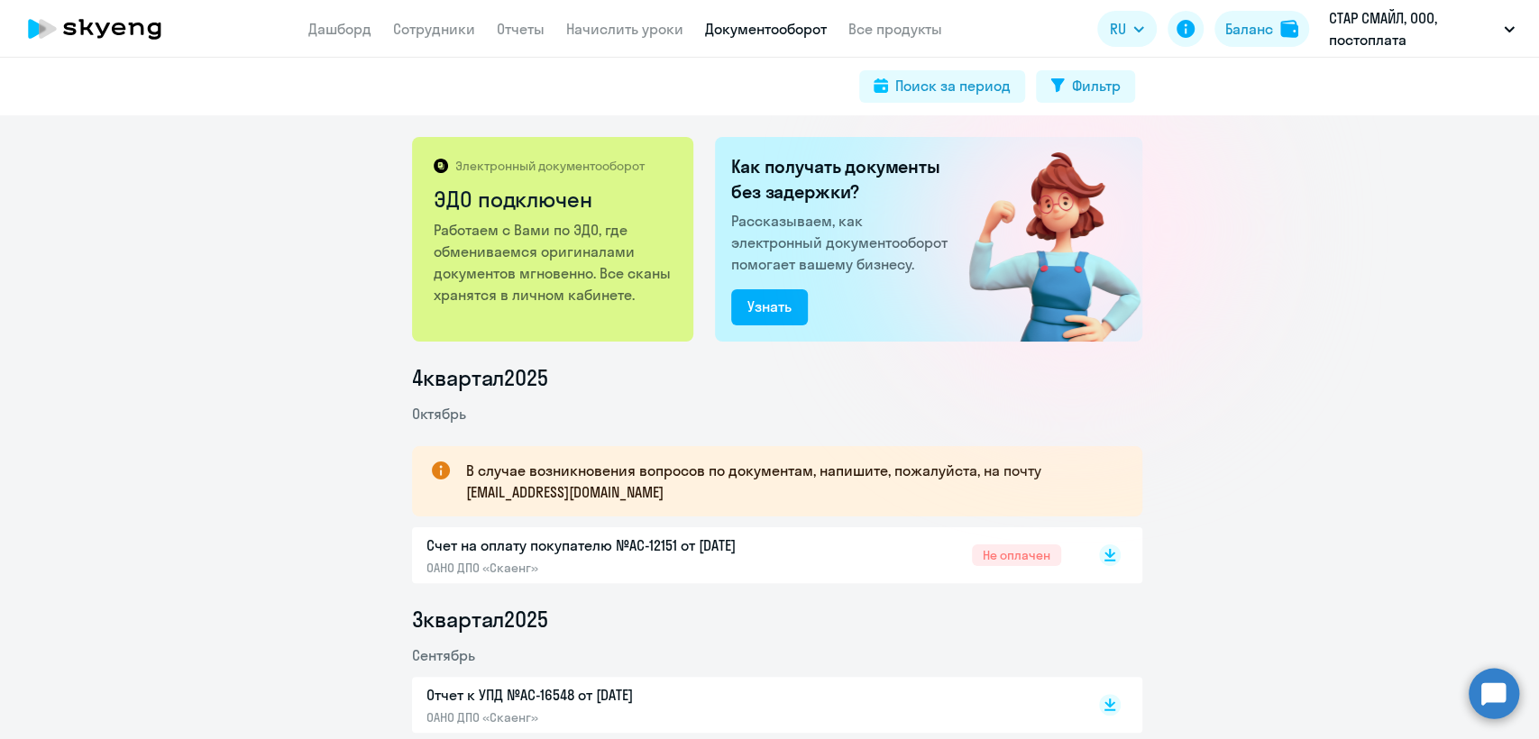
click at [687, 551] on p "Счет на оплату покупателю №AC-12151 от [DATE]" at bounding box center [616, 546] width 379 height 22
click at [453, 32] on link "Сотрудники" at bounding box center [434, 29] width 82 height 18
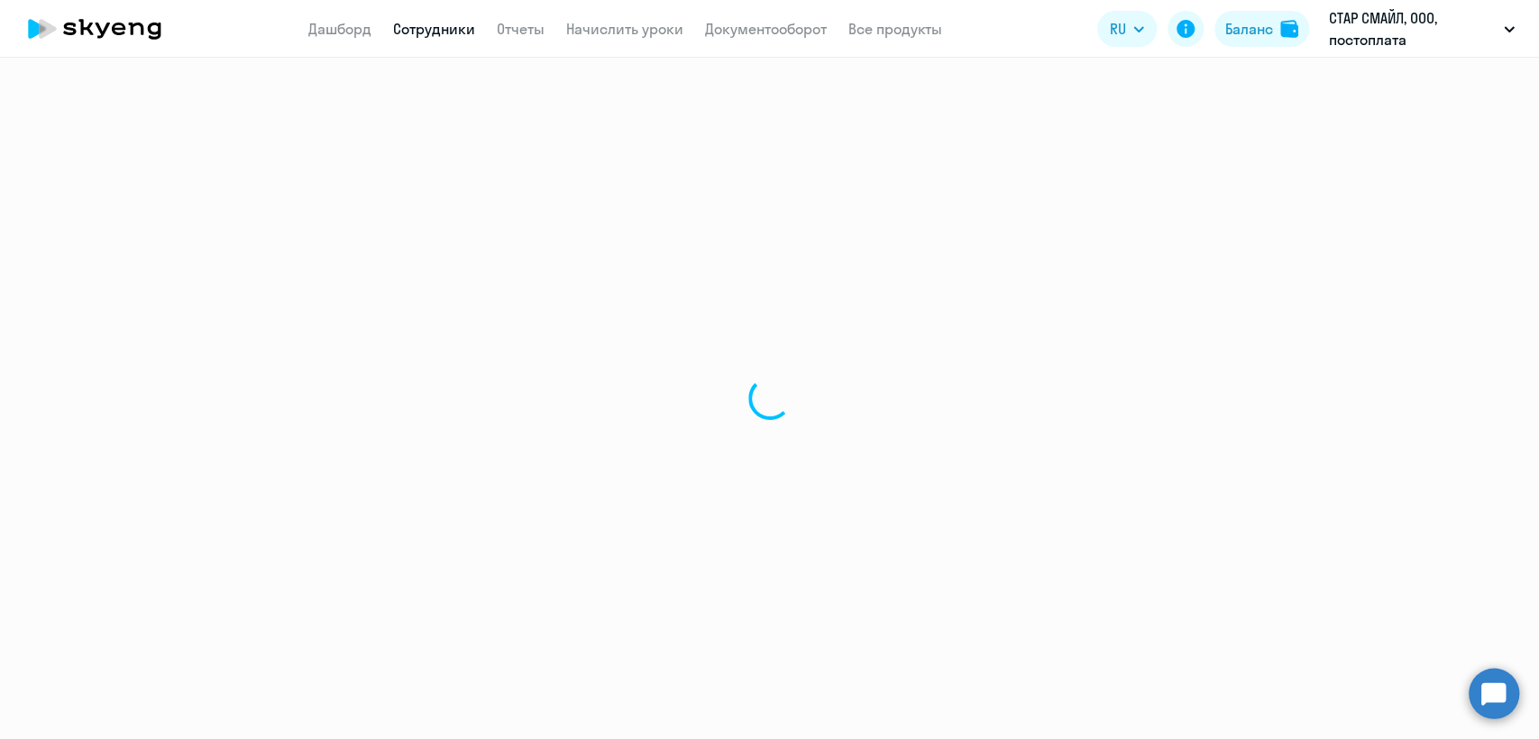
select select "30"
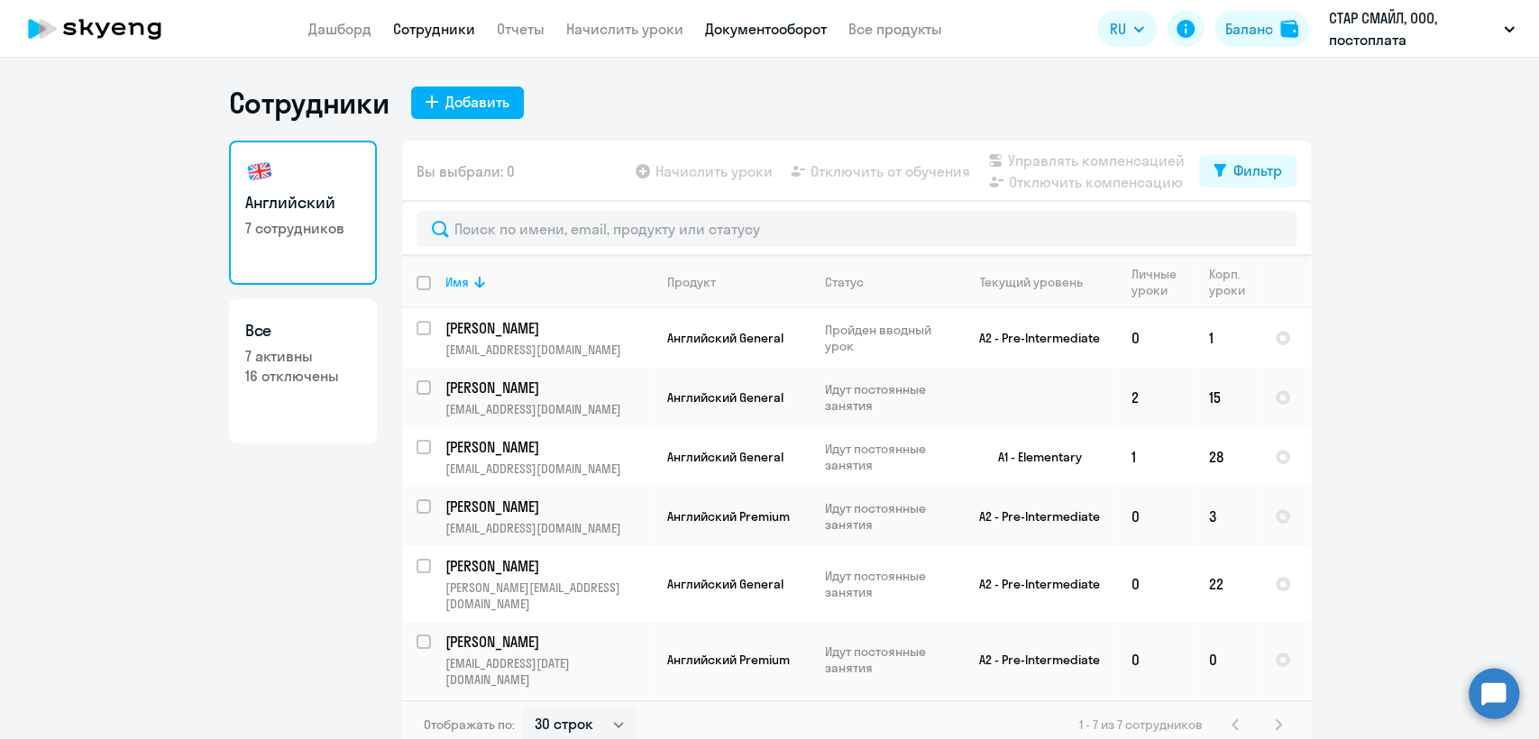
click at [774, 25] on link "Документооборот" at bounding box center [766, 29] width 122 height 18
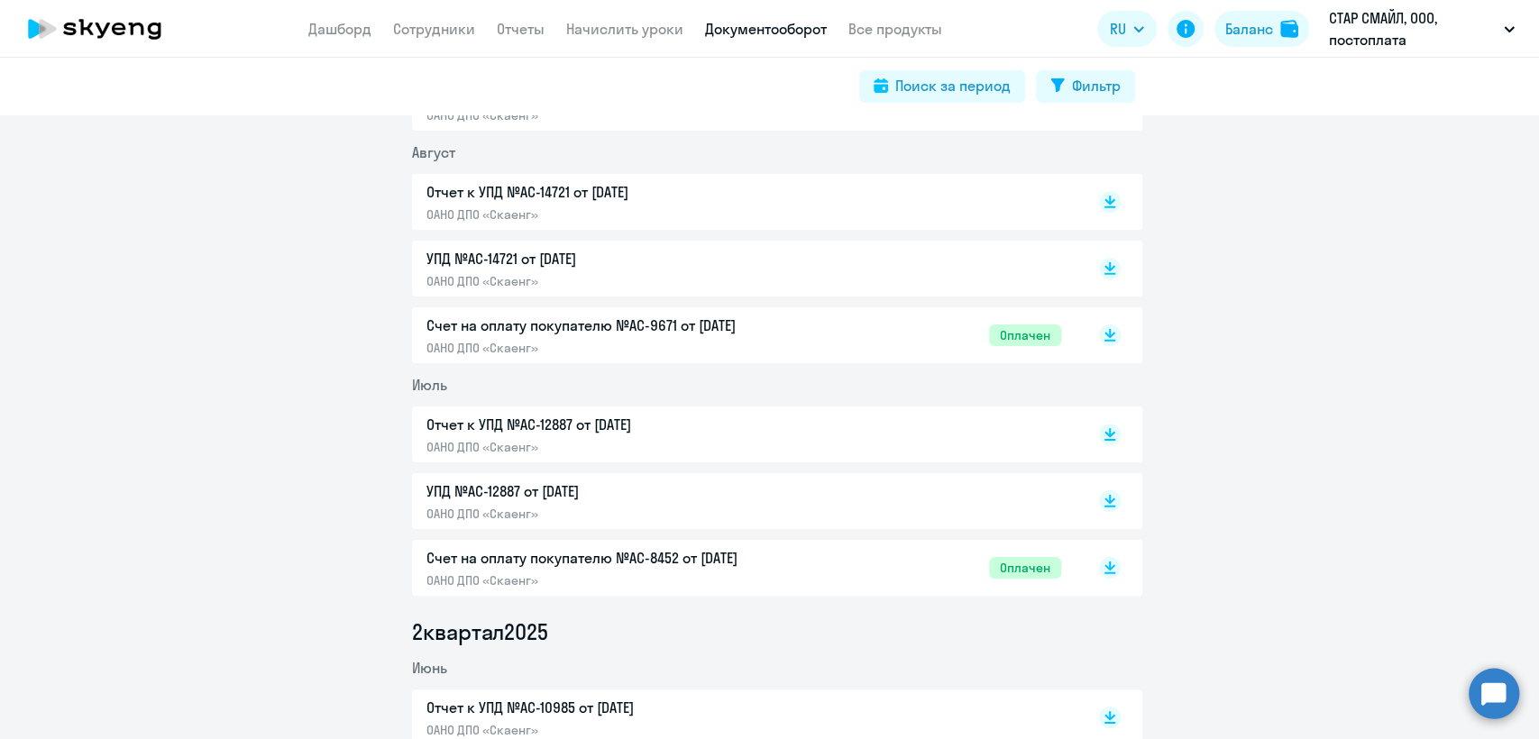
scroll to position [701, 0]
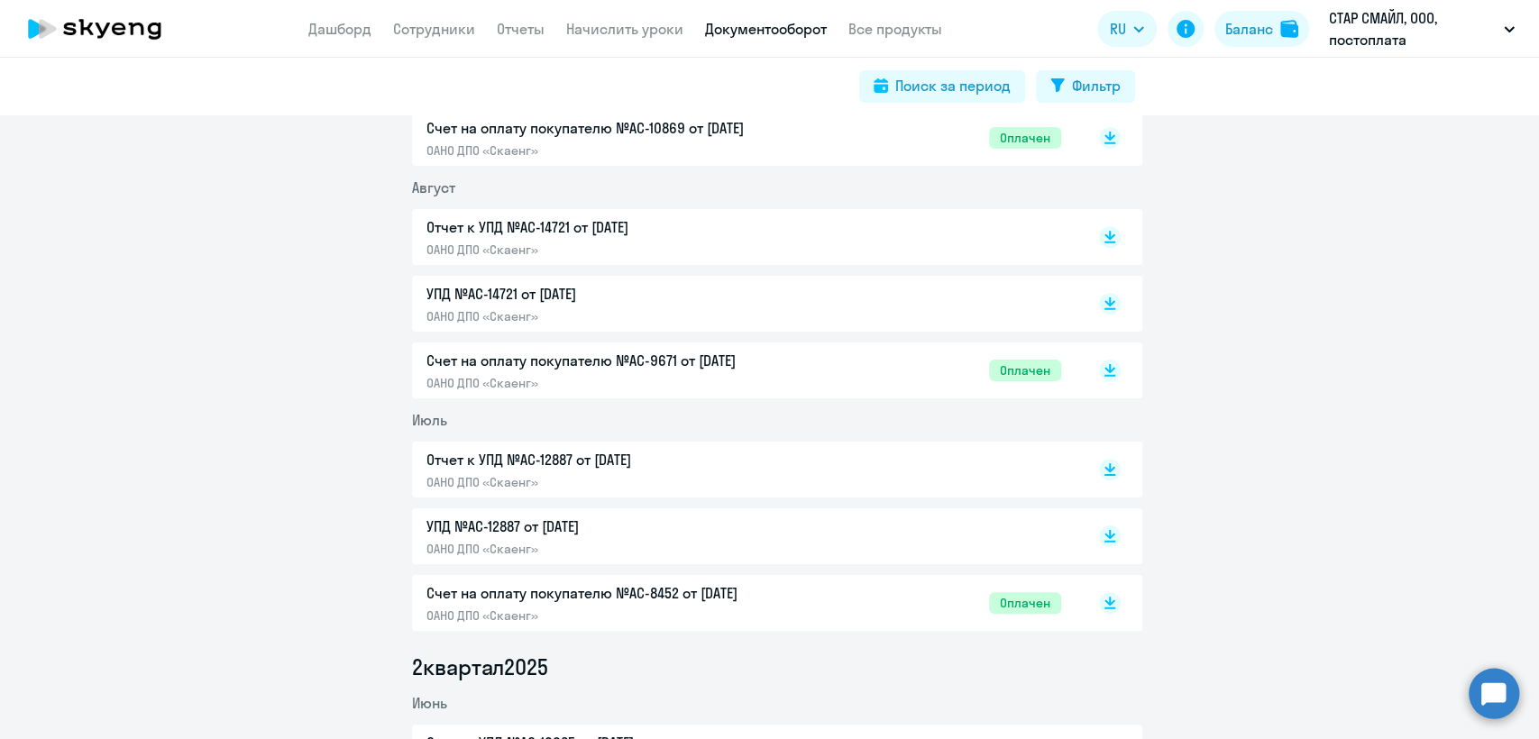
click at [596, 239] on div "Отчет к УПД №AC-14721 от [DATE] ОАНО ДПО «Скаенг»" at bounding box center [616, 236] width 379 height 41
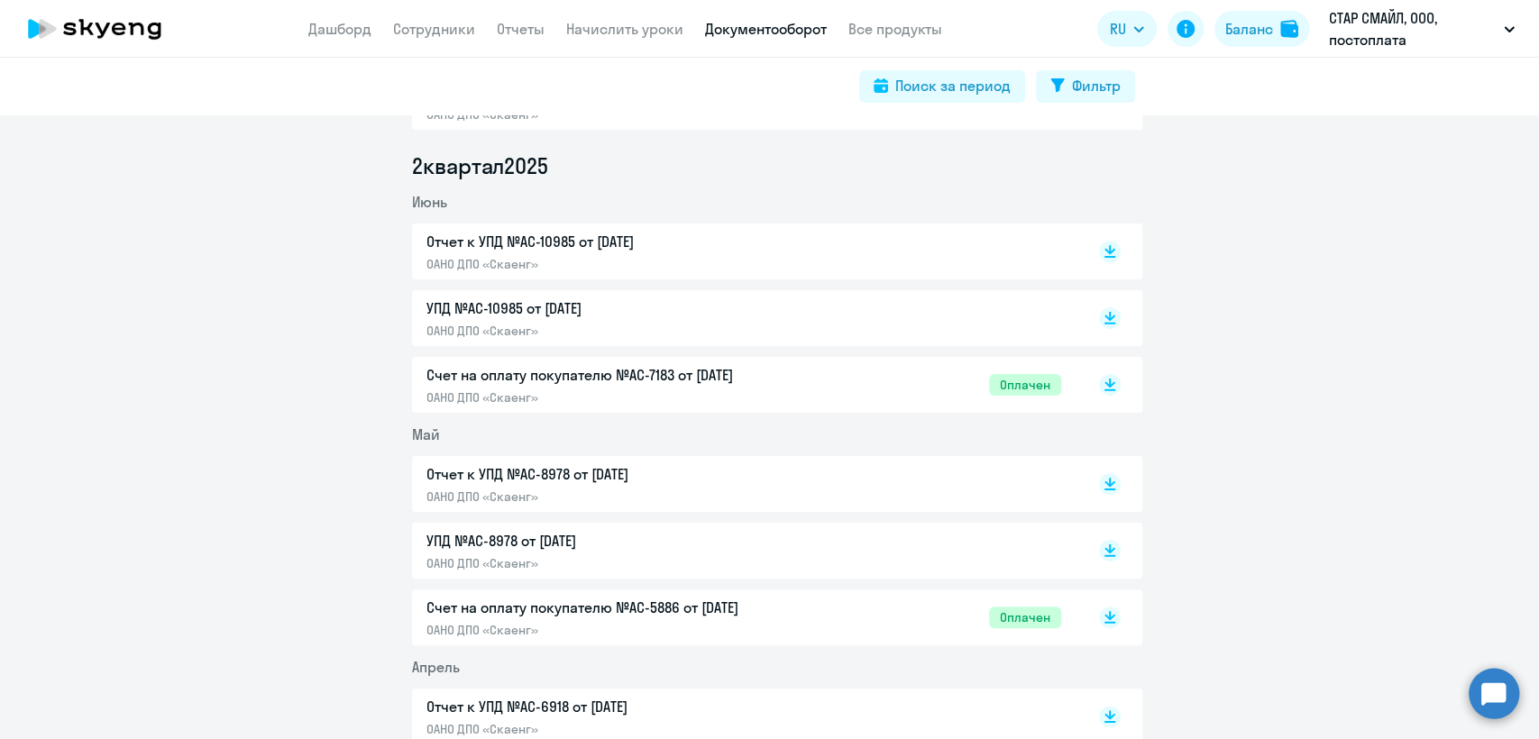
click at [644, 391] on p "ОАНО ДПО «Скаенг»" at bounding box center [616, 398] width 379 height 16
click at [418, 13] on app-header "Дашборд Сотрудники Отчеты Начислить уроки Документооборот Все продукты Дашборд …" at bounding box center [769, 29] width 1539 height 58
click at [444, 39] on app-menu-item-link "Сотрудники" at bounding box center [434, 29] width 82 height 23
click at [443, 30] on link "Сотрудники" at bounding box center [434, 29] width 82 height 18
select select "30"
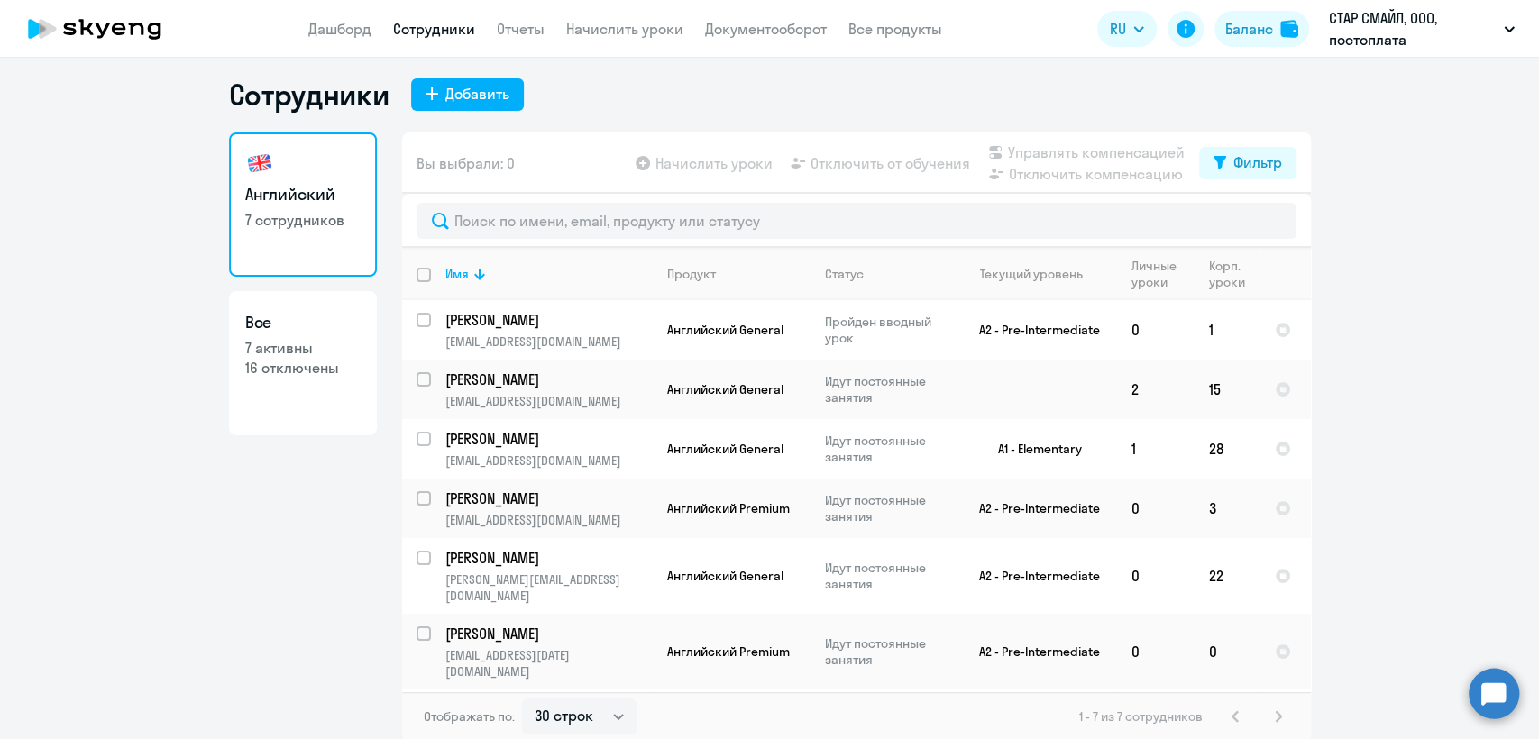
scroll to position [11, 0]
